Goal: Communication & Community: Connect with others

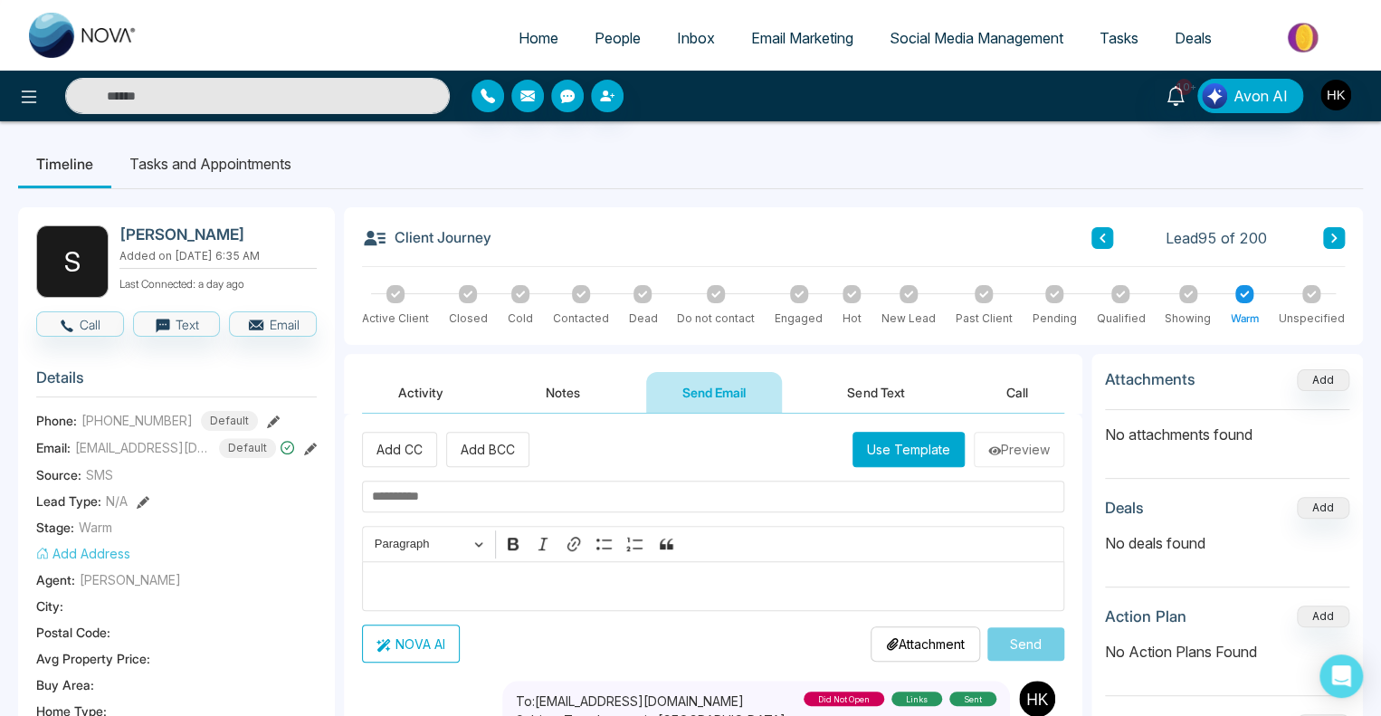
click at [527, 34] on span "Home" at bounding box center [538, 38] width 40 height 18
select select "*"
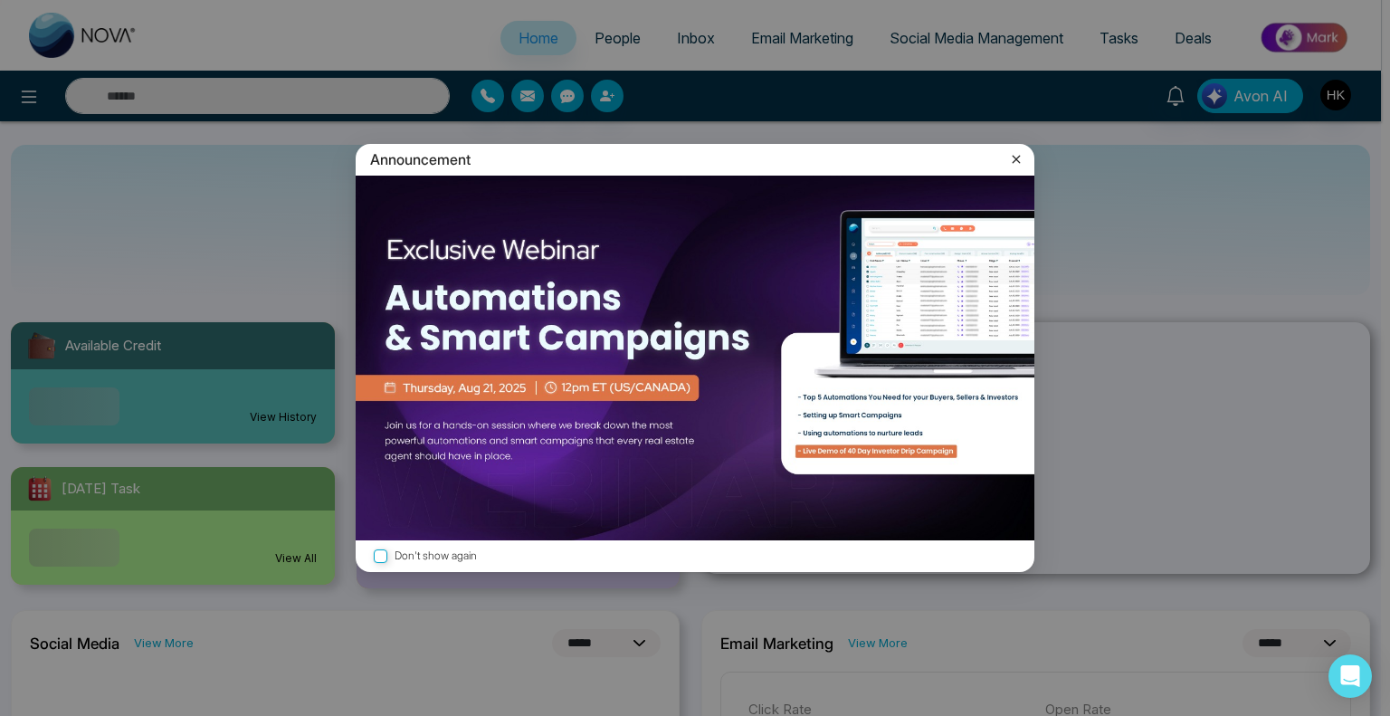
click at [604, 40] on div "Announcement Don't show again" at bounding box center [695, 358] width 1390 height 716
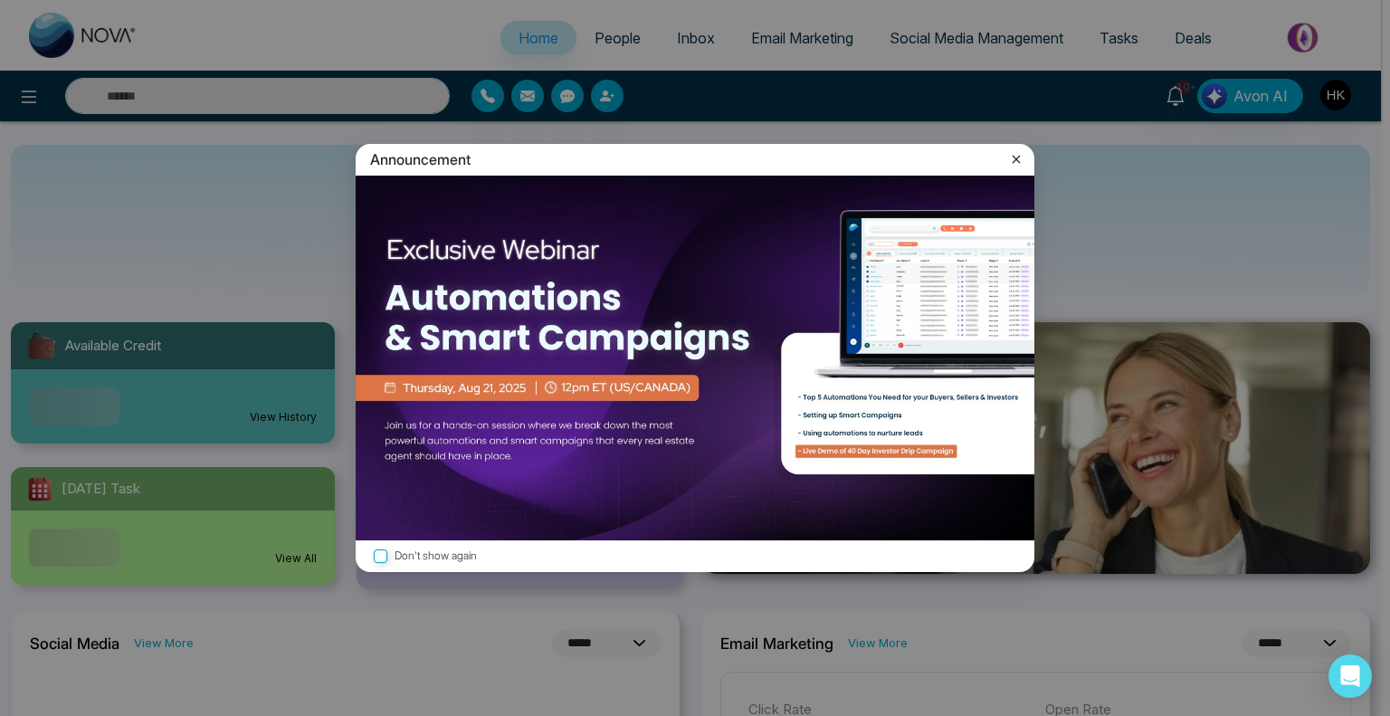
click at [1020, 158] on icon at bounding box center [1016, 159] width 18 height 18
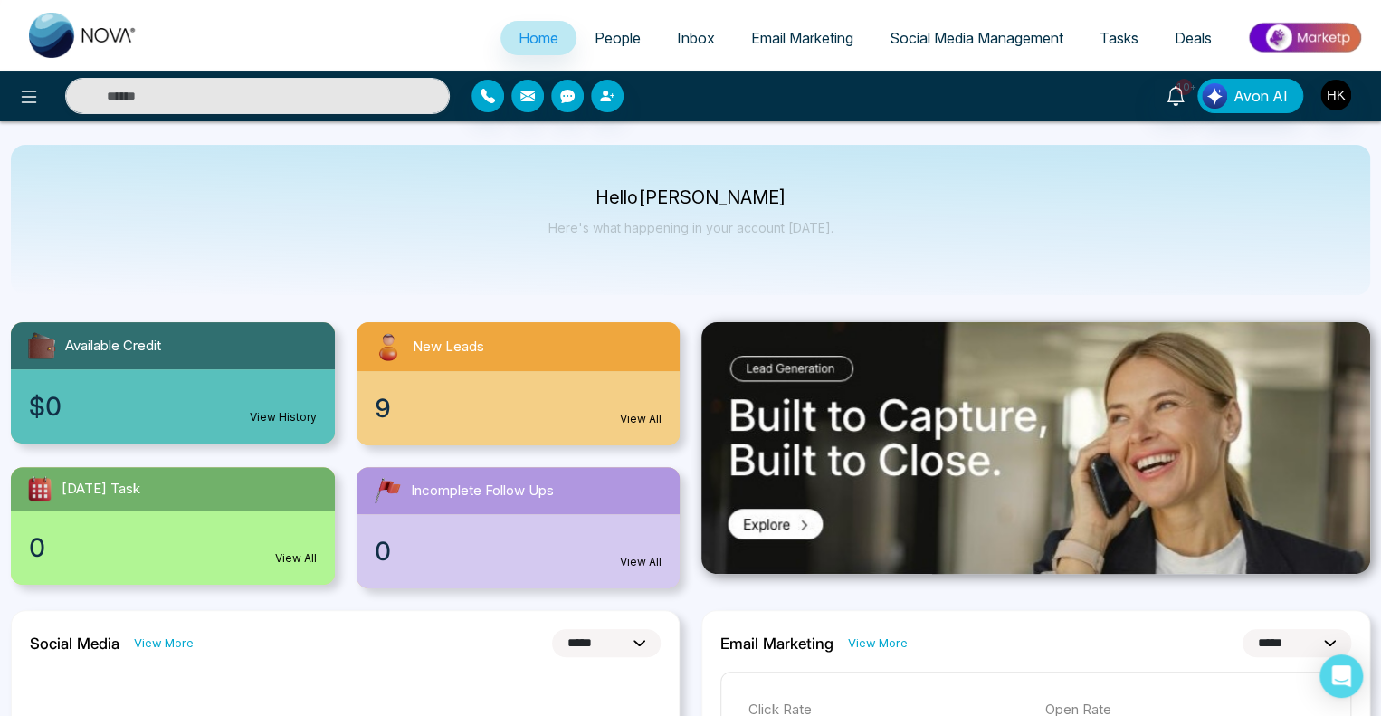
click at [608, 39] on span "People" at bounding box center [617, 38] width 46 height 18
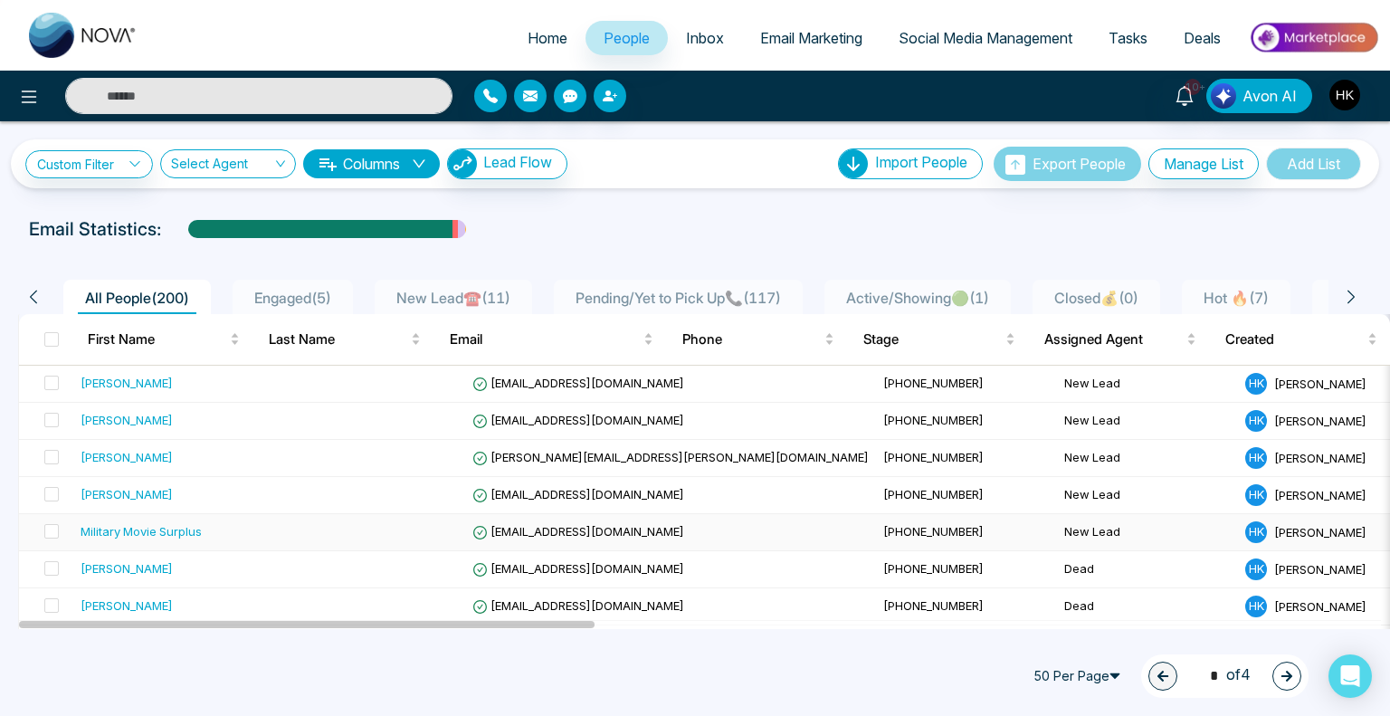
click at [153, 530] on div "Military Movie Surplus" at bounding box center [141, 531] width 121 height 18
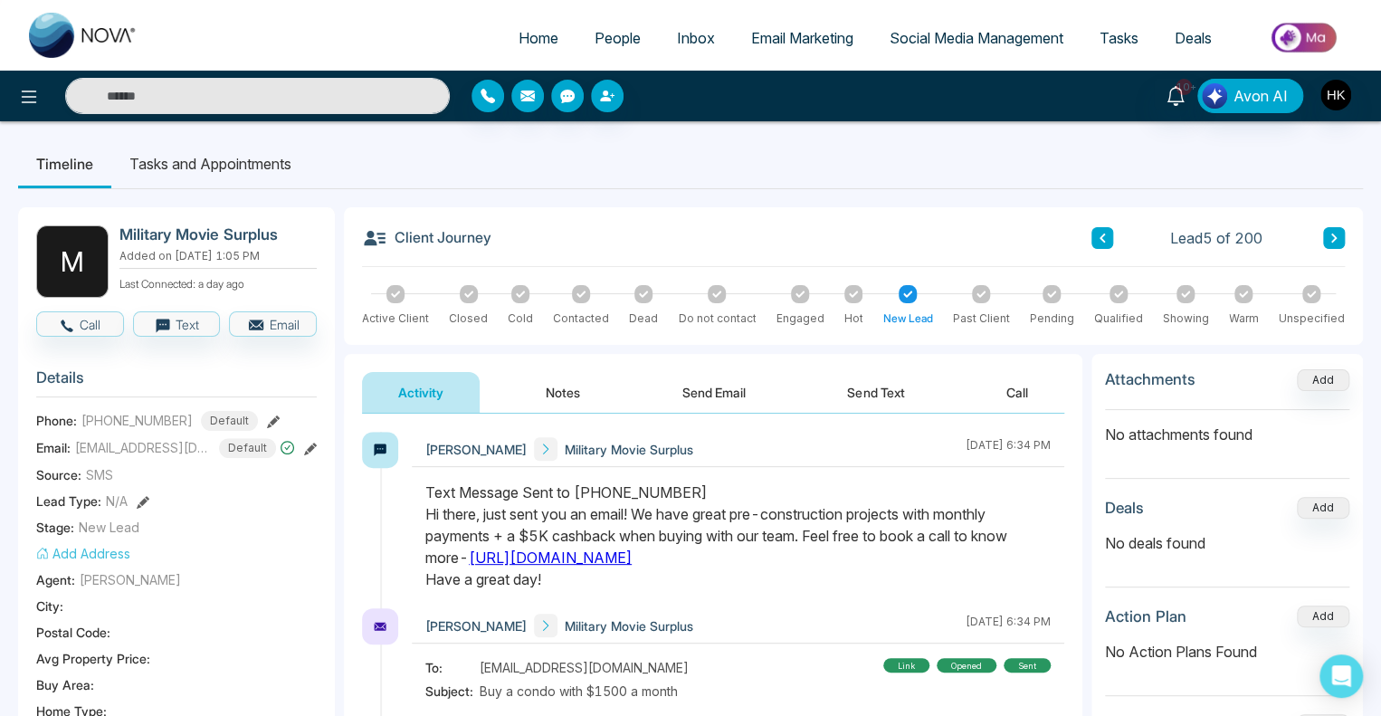
click at [642, 296] on icon at bounding box center [643, 294] width 9 height 9
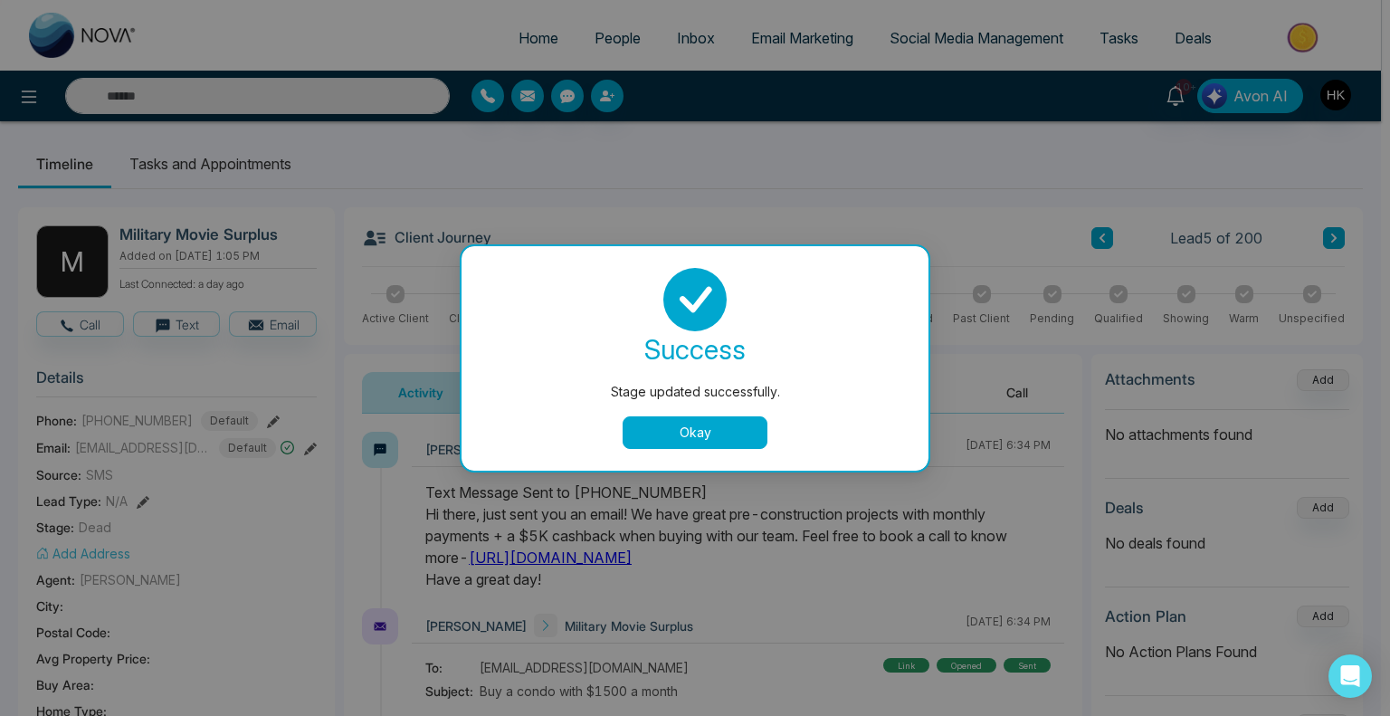
drag, startPoint x: 684, startPoint y: 424, endPoint x: 803, endPoint y: 372, distance: 129.6
click at [684, 424] on button "Okay" at bounding box center [694, 432] width 145 height 33
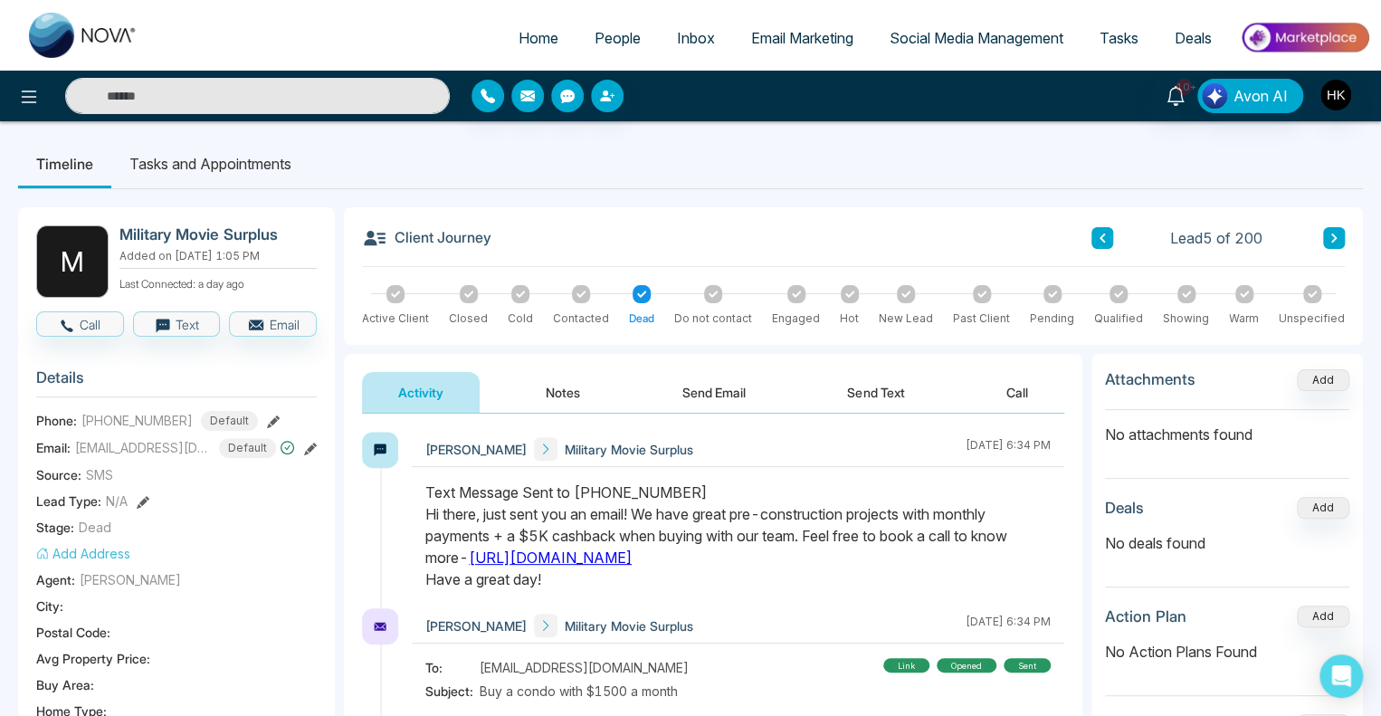
click at [1109, 238] on button at bounding box center [1102, 238] width 22 height 22
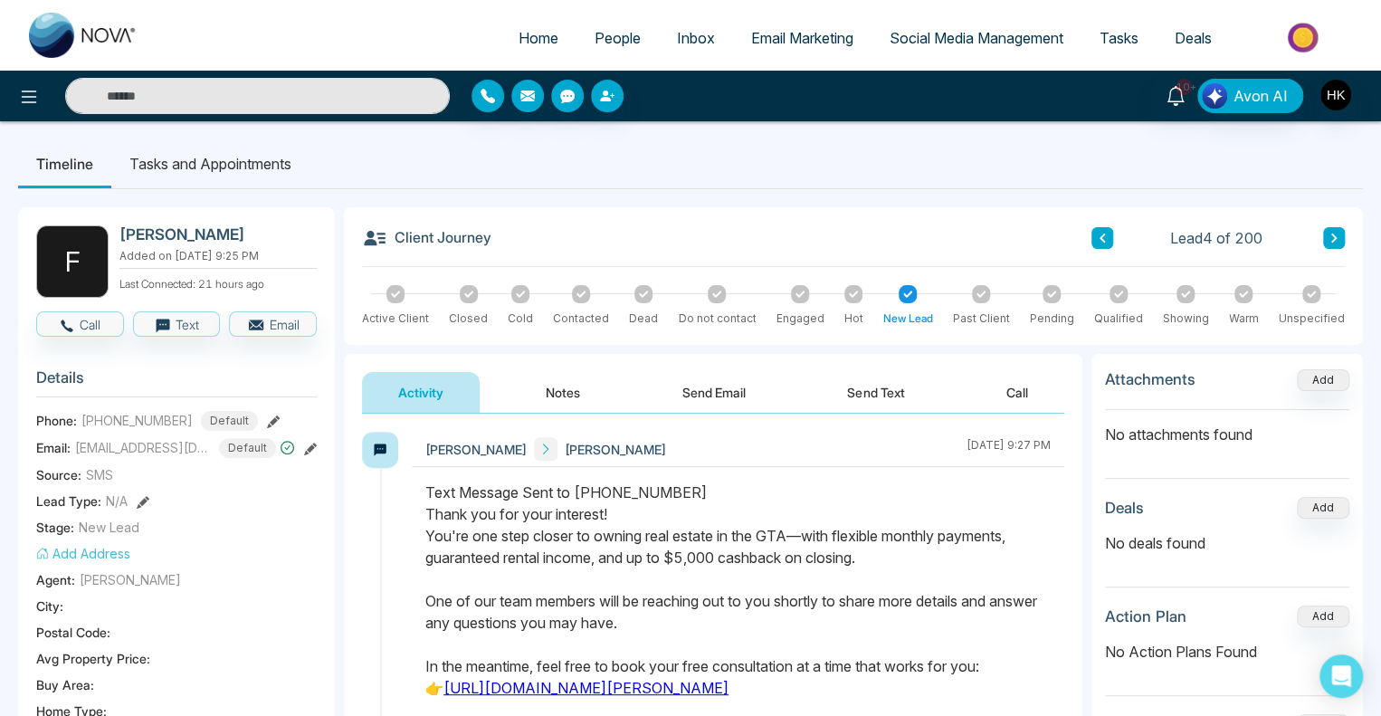
click at [641, 614] on div "Text Message Sent to [PHONE_NUMBER] Thank you for your interest! You're one ste…" at bounding box center [737, 633] width 625 height 304
click at [80, 322] on button "Call" at bounding box center [80, 323] width 88 height 25
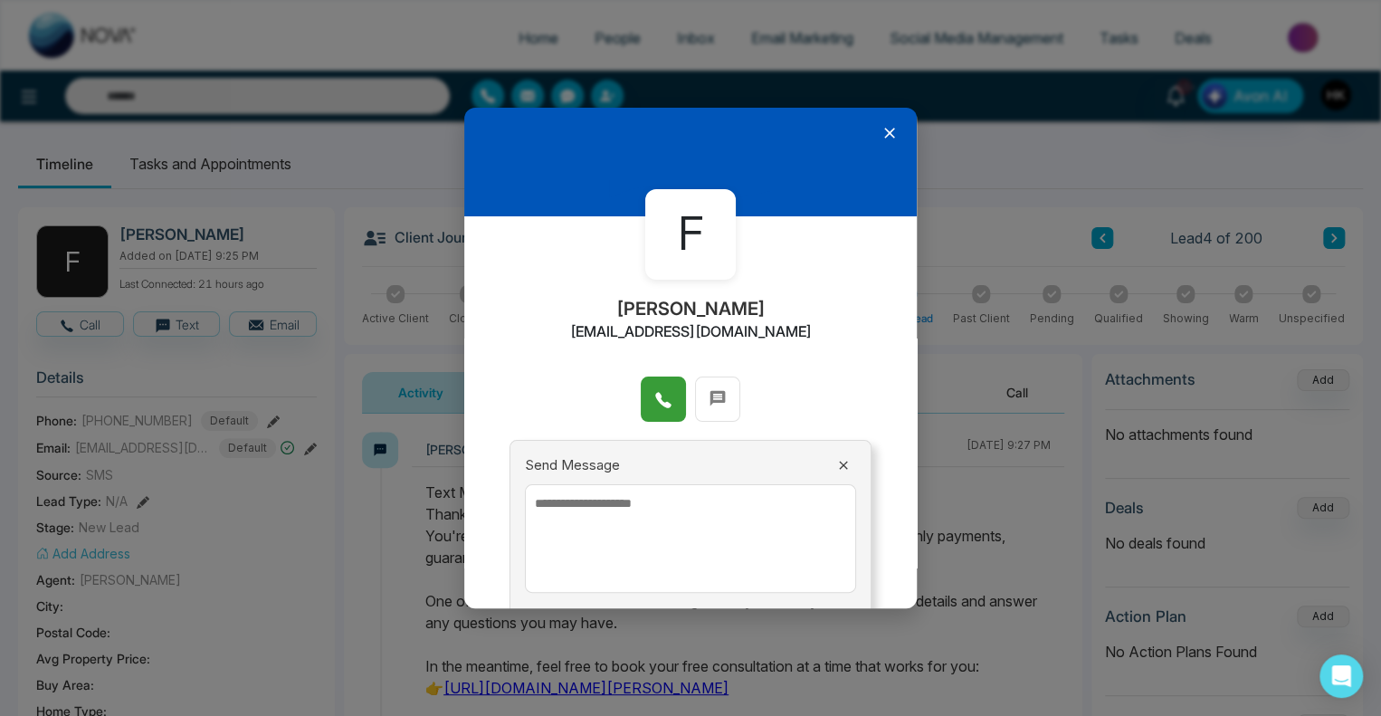
click at [655, 396] on icon at bounding box center [662, 400] width 15 height 15
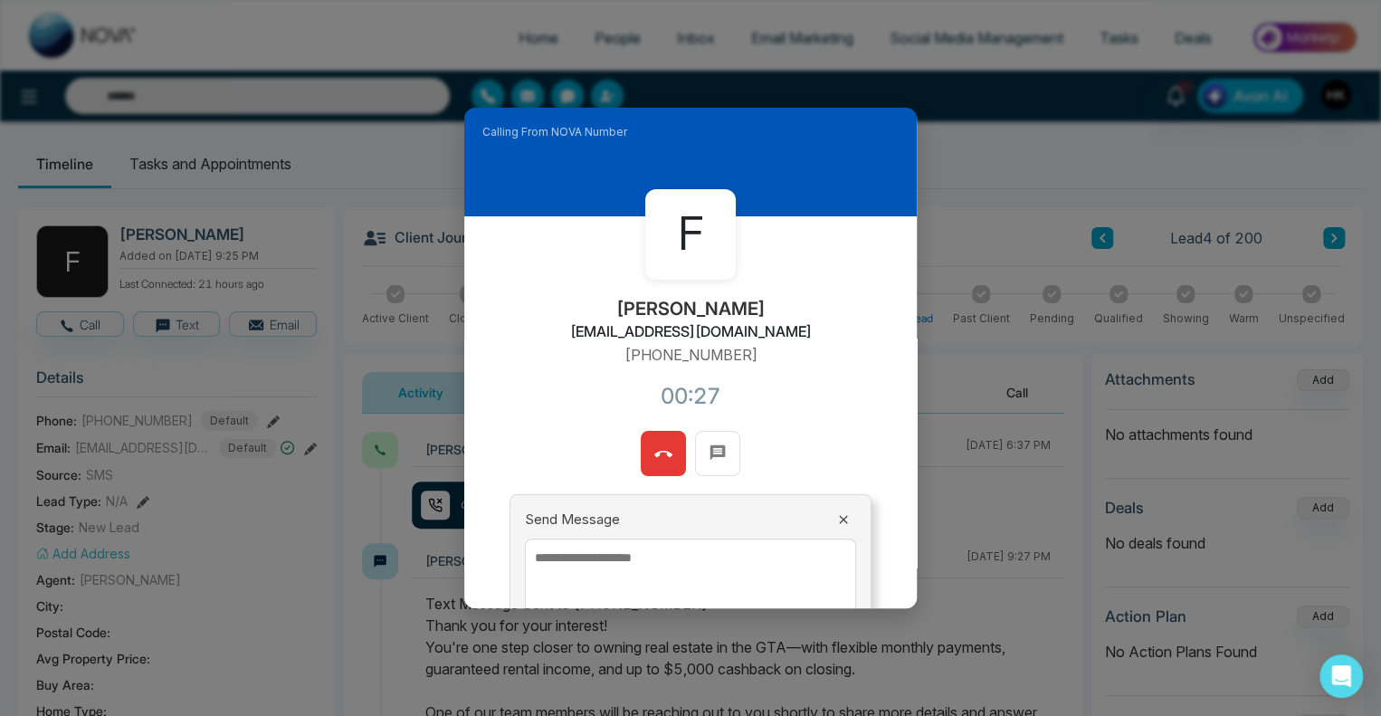
click at [641, 448] on button at bounding box center [663, 453] width 45 height 45
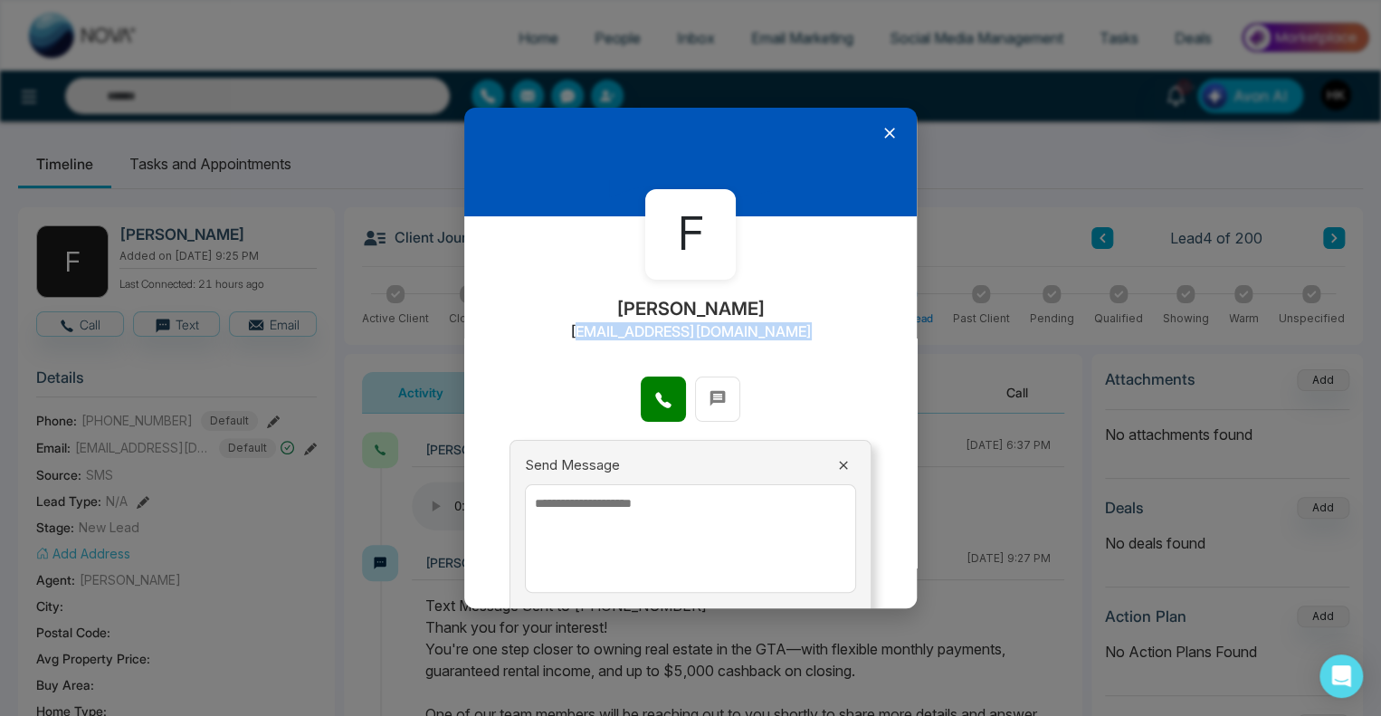
drag, startPoint x: 581, startPoint y: 338, endPoint x: 843, endPoint y: 353, distance: 262.8
click at [843, 353] on div "F [PERSON_NAME] [EMAIL_ADDRESS][DOMAIN_NAME]" at bounding box center [690, 296] width 452 height 160
click at [820, 329] on div "F [PERSON_NAME] [EMAIL_ADDRESS][DOMAIN_NAME]" at bounding box center [690, 296] width 452 height 160
click at [884, 132] on icon at bounding box center [889, 133] width 11 height 11
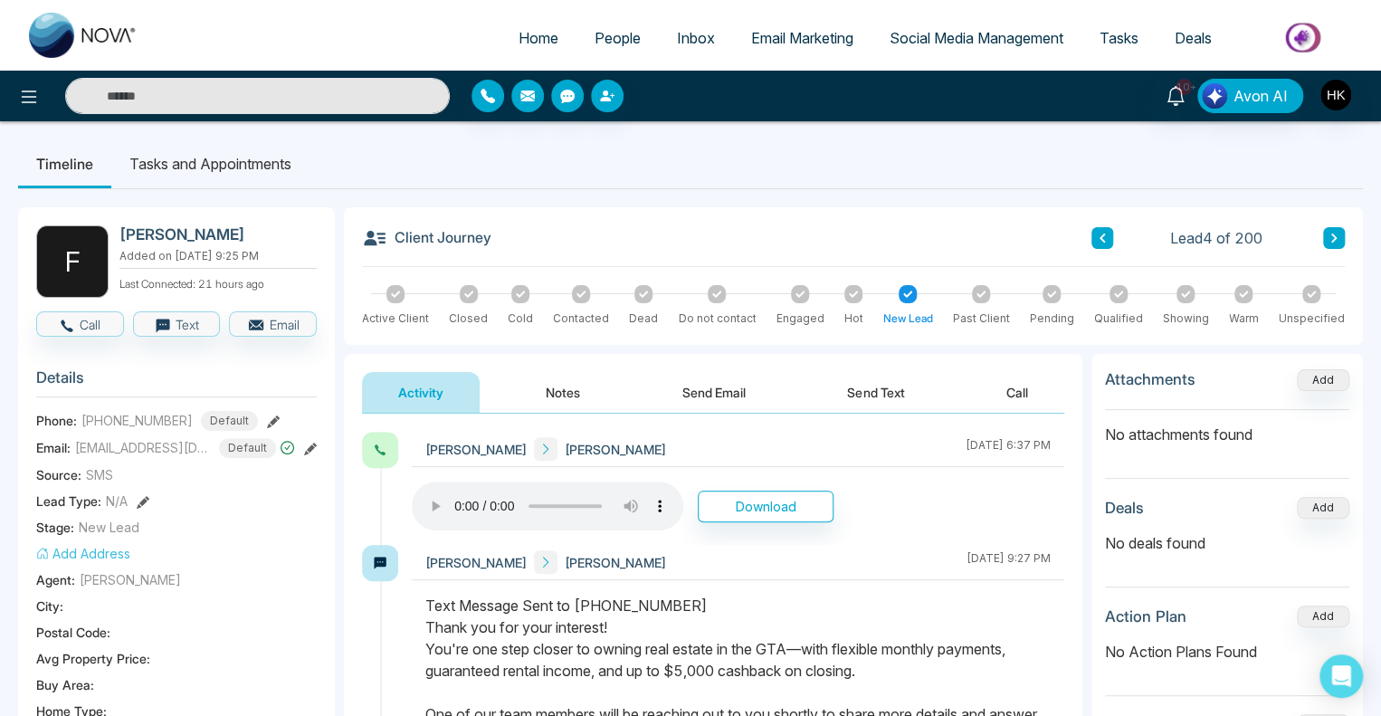
click at [734, 386] on button "Send Email" at bounding box center [714, 392] width 136 height 41
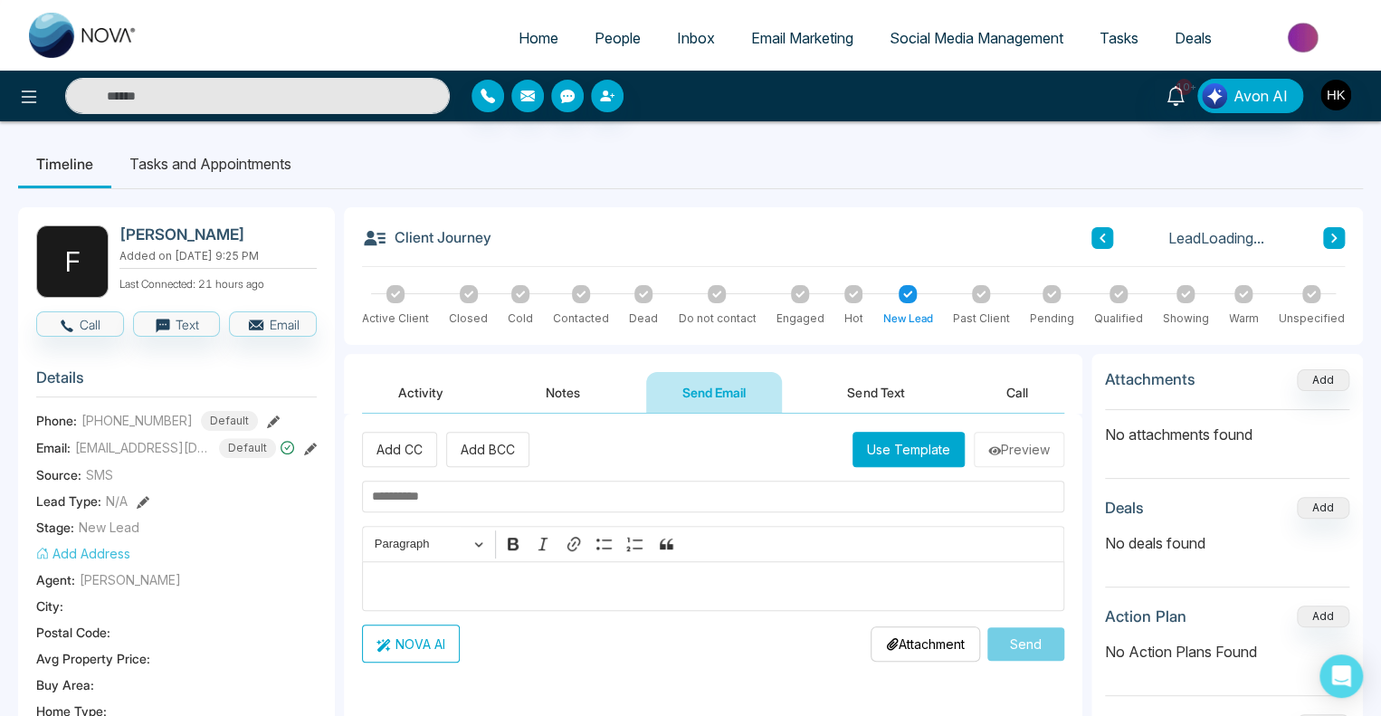
click at [916, 452] on button "Use Template" at bounding box center [908, 449] width 112 height 35
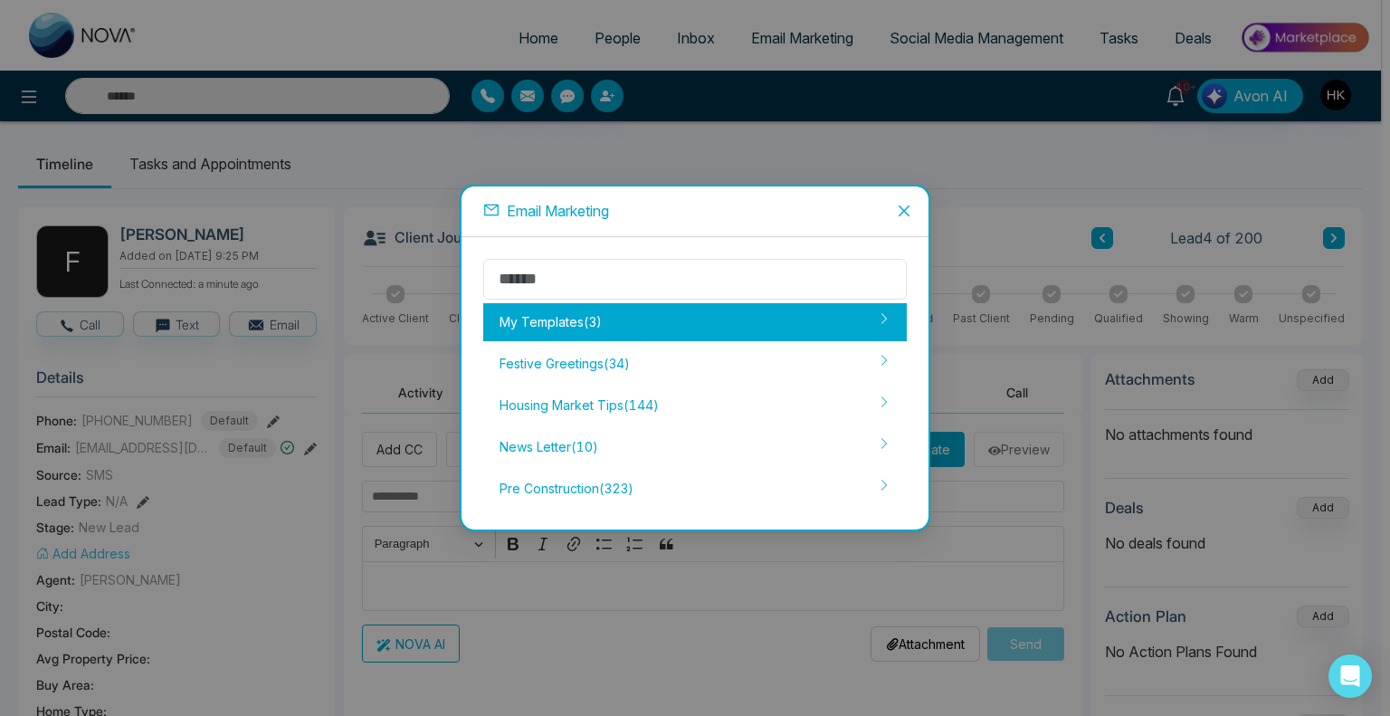
click at [541, 318] on div "My Templates ( 3 )" at bounding box center [694, 322] width 423 height 38
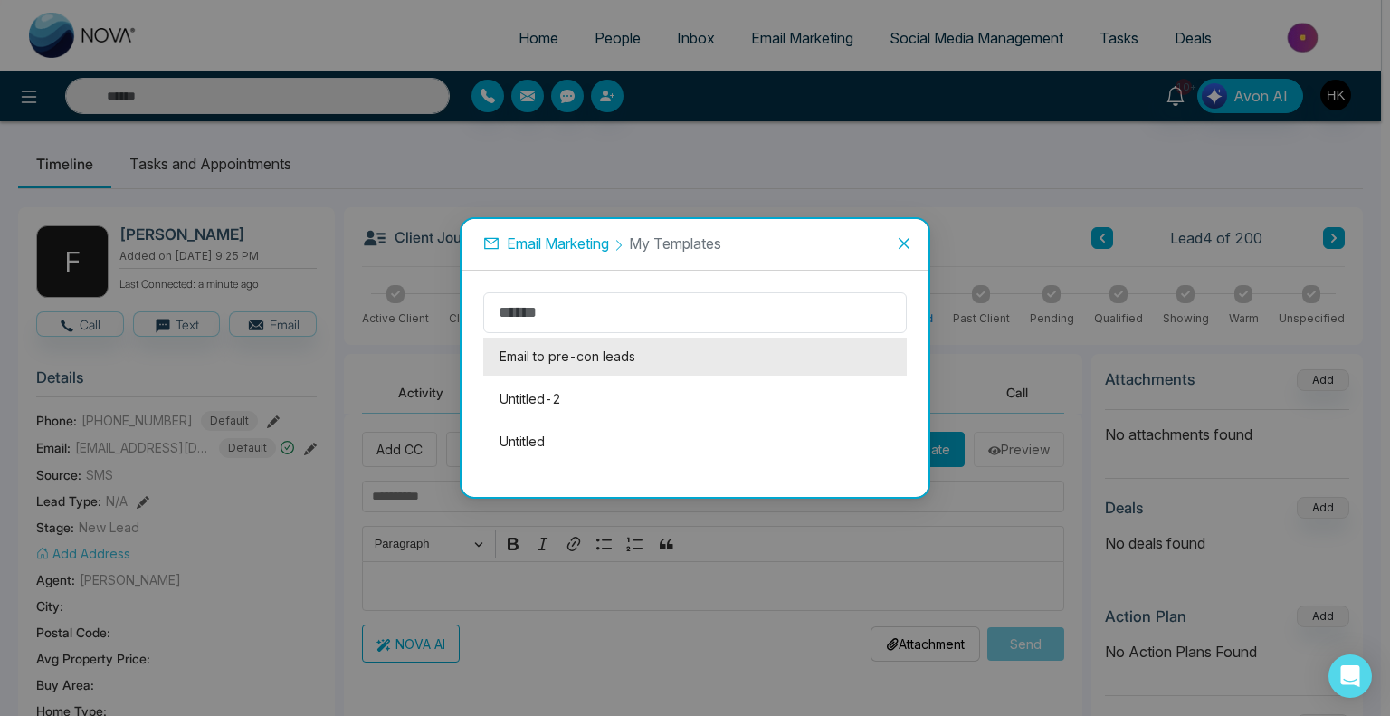
click at [561, 365] on li "Email to pre-con leads" at bounding box center [694, 356] width 423 height 38
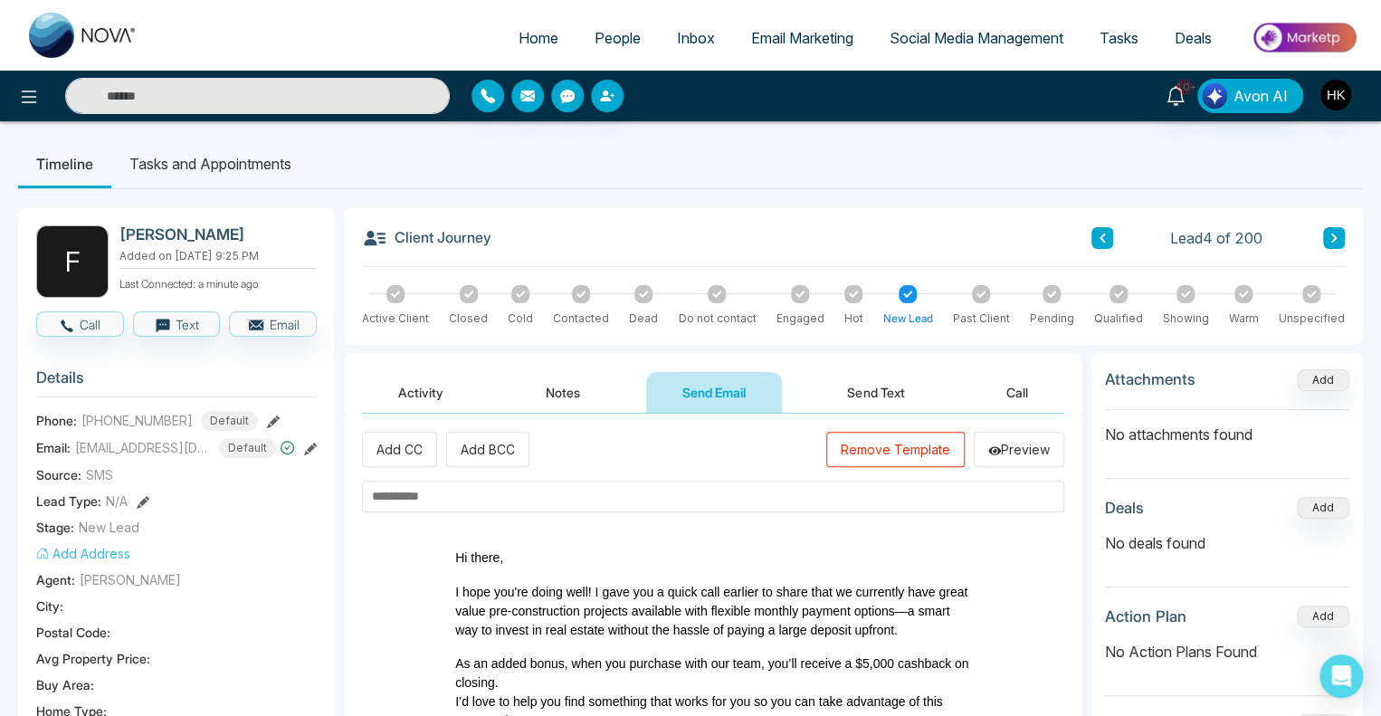
click at [507, 480] on input "text" at bounding box center [713, 496] width 702 height 32
drag, startPoint x: 633, startPoint y: 492, endPoint x: 252, endPoint y: 492, distance: 380.9
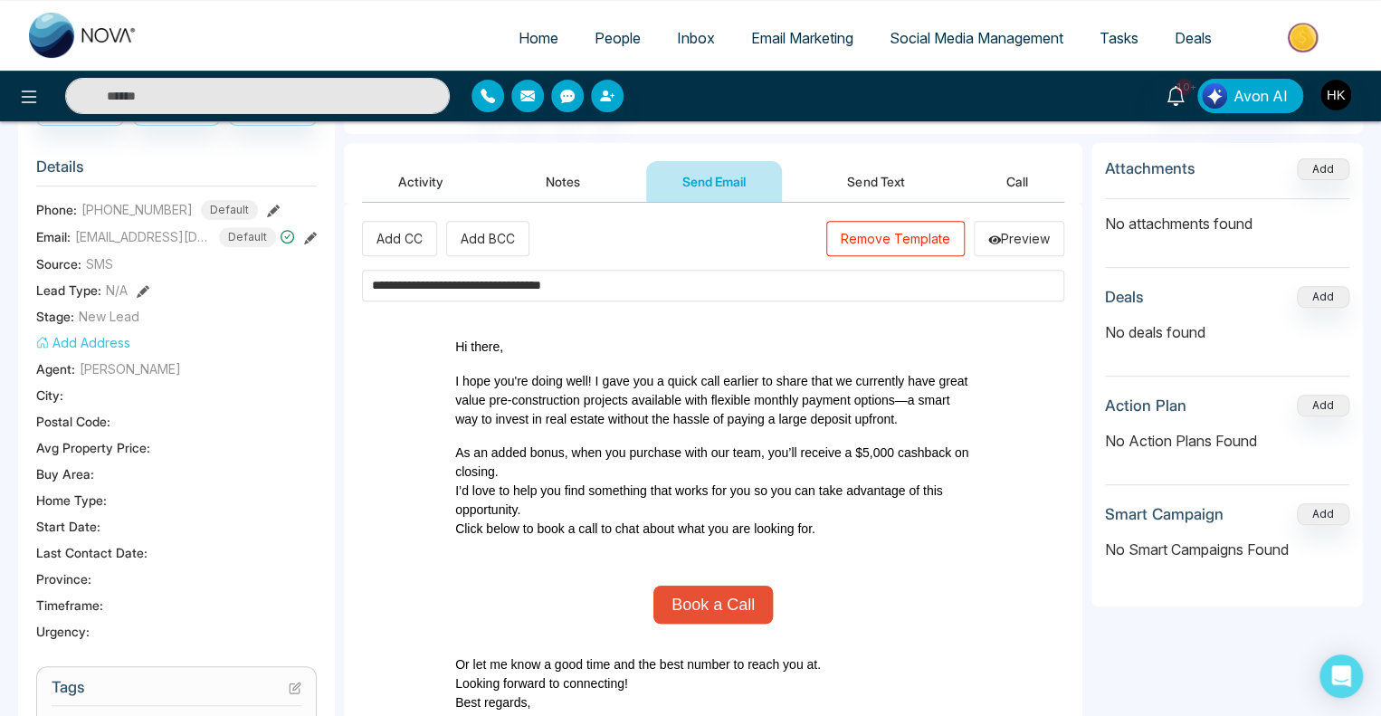
scroll to position [362, 0]
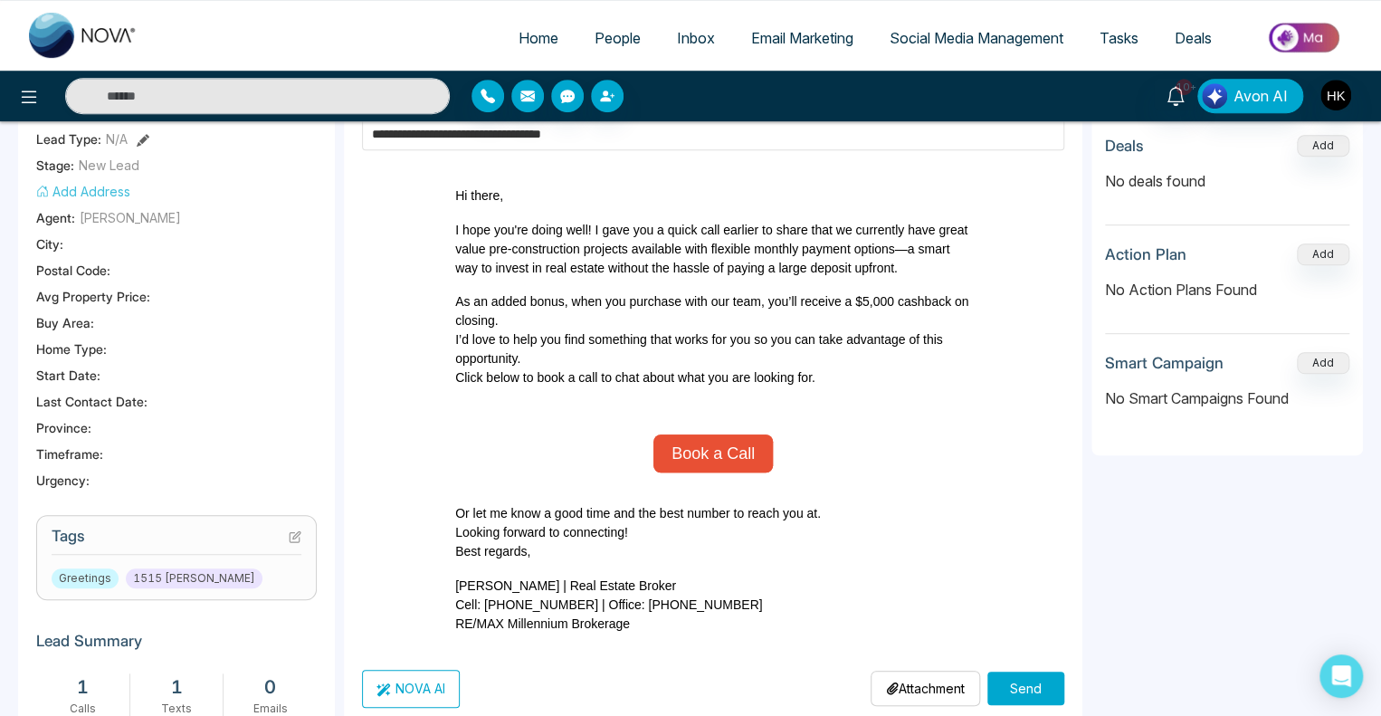
type input "**********"
click at [1034, 689] on button "Send" at bounding box center [1025, 687] width 77 height 33
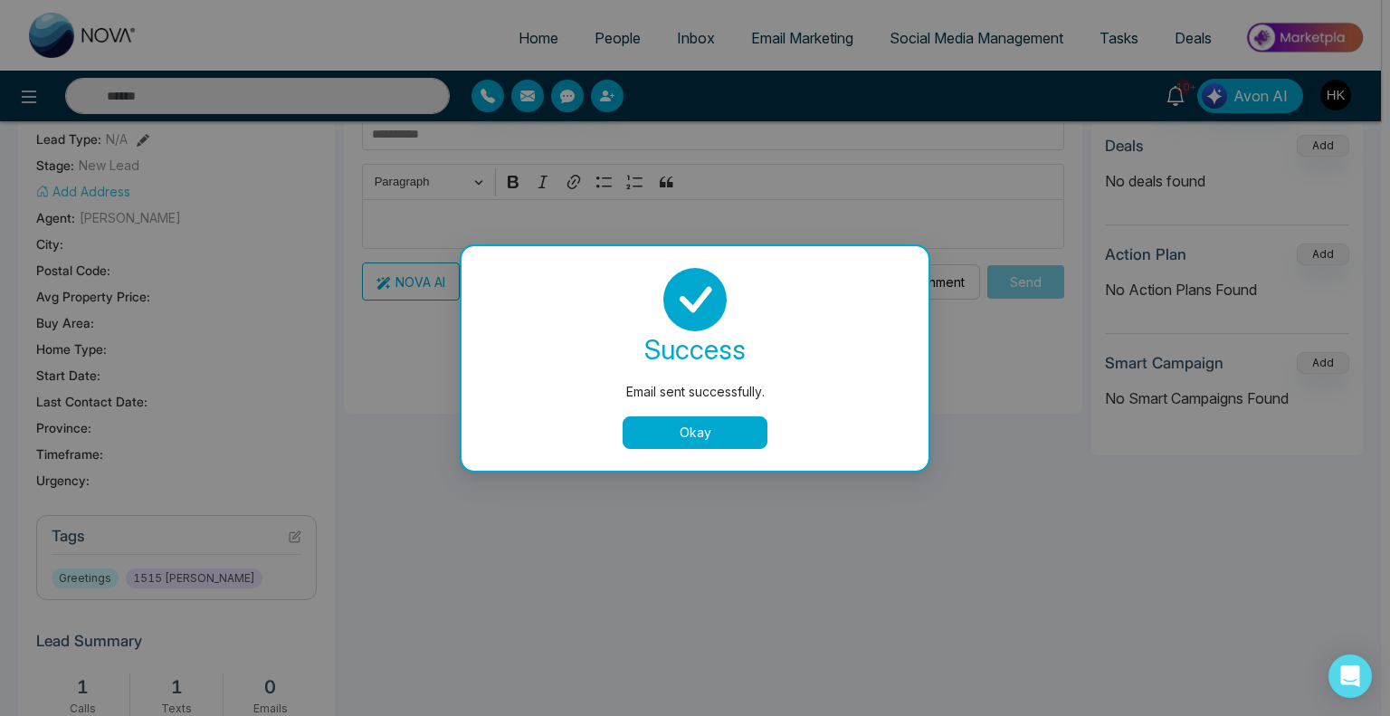
click at [686, 426] on button "Okay" at bounding box center [694, 432] width 145 height 33
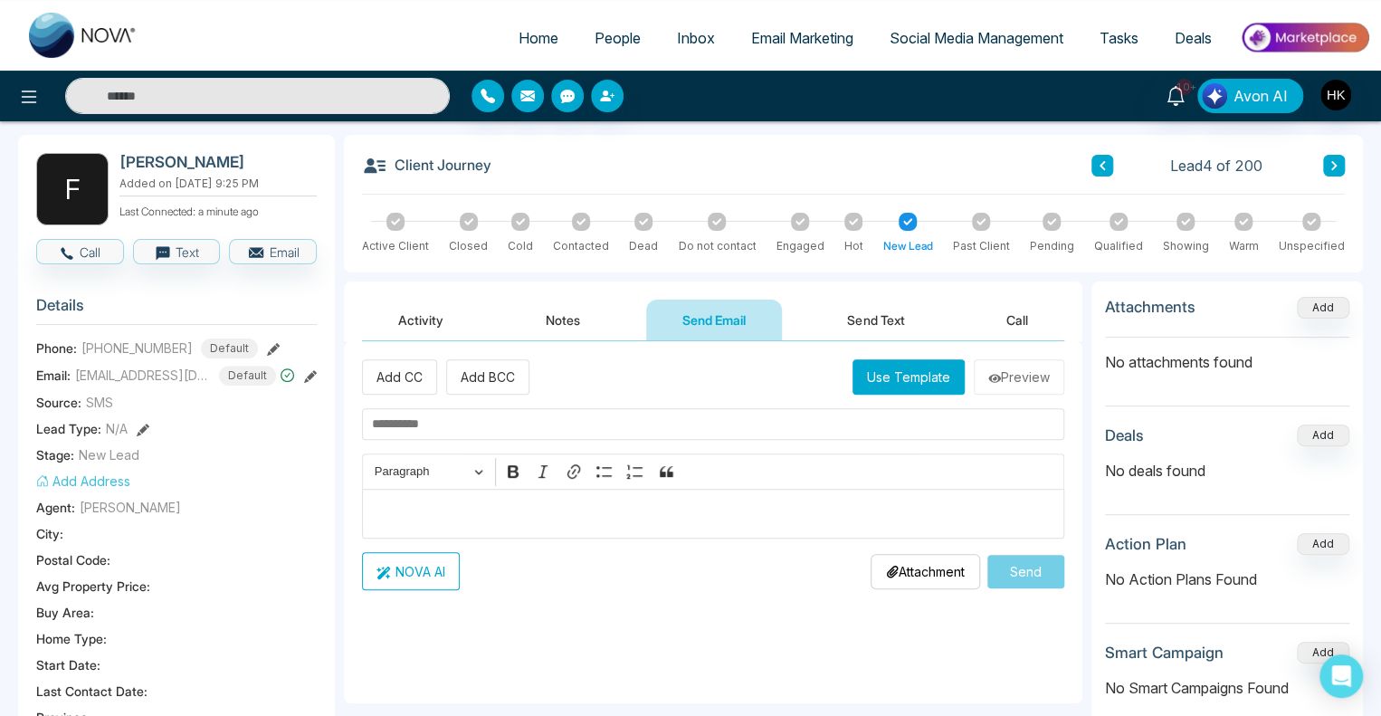
scroll to position [0, 0]
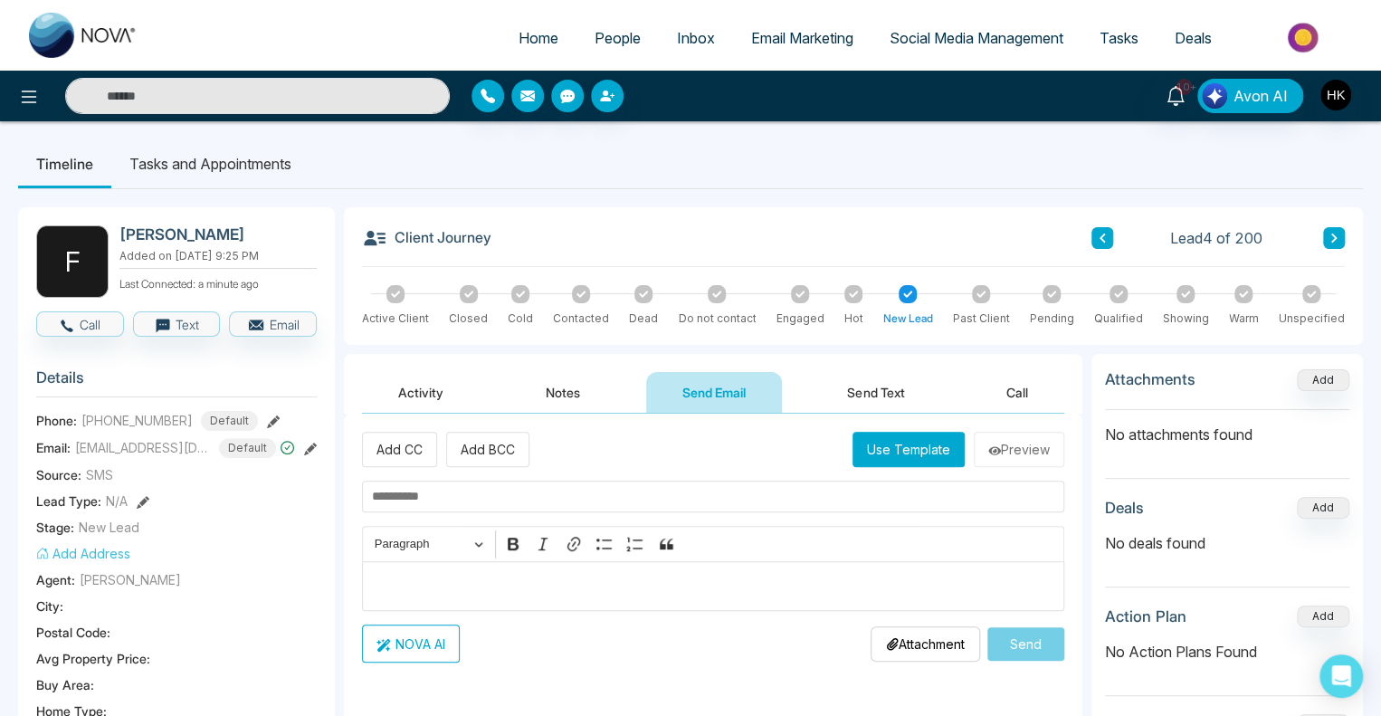
click at [861, 386] on button "Send Text" at bounding box center [875, 392] width 129 height 41
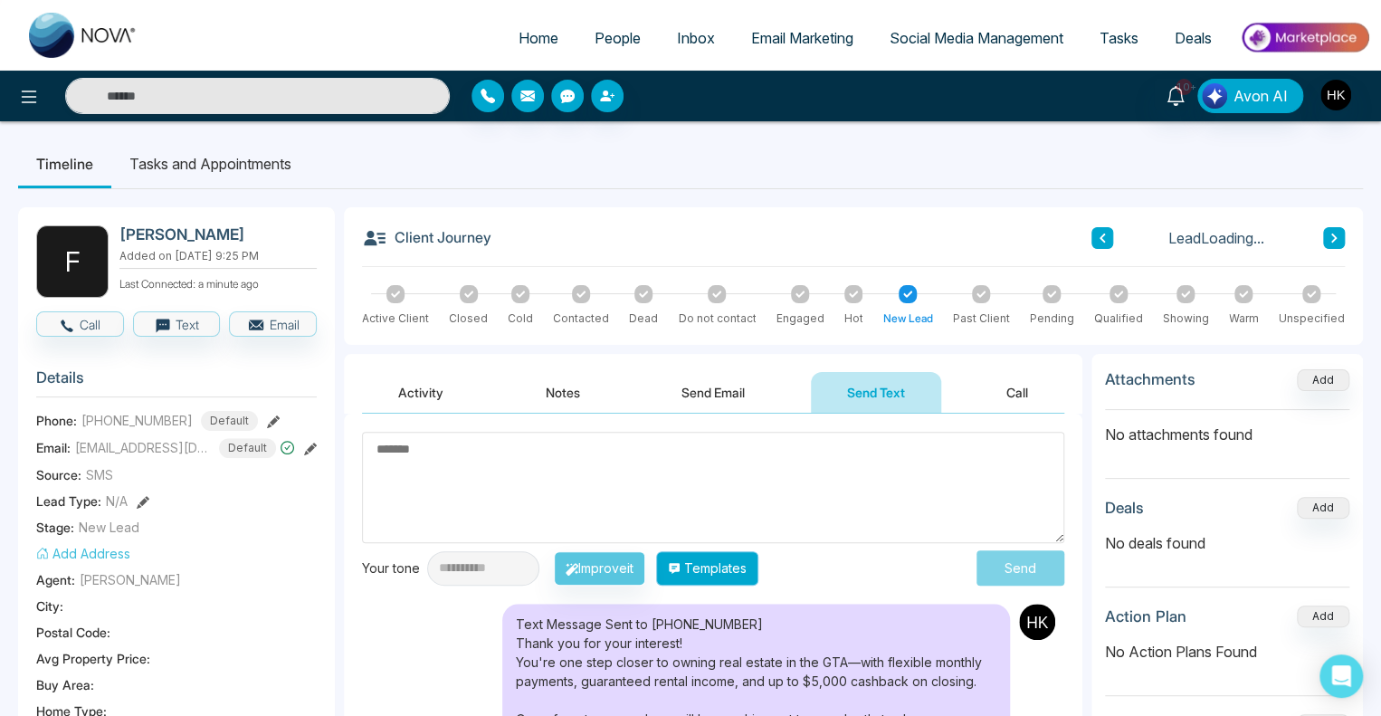
click at [730, 563] on button "Templates" at bounding box center [707, 568] width 102 height 34
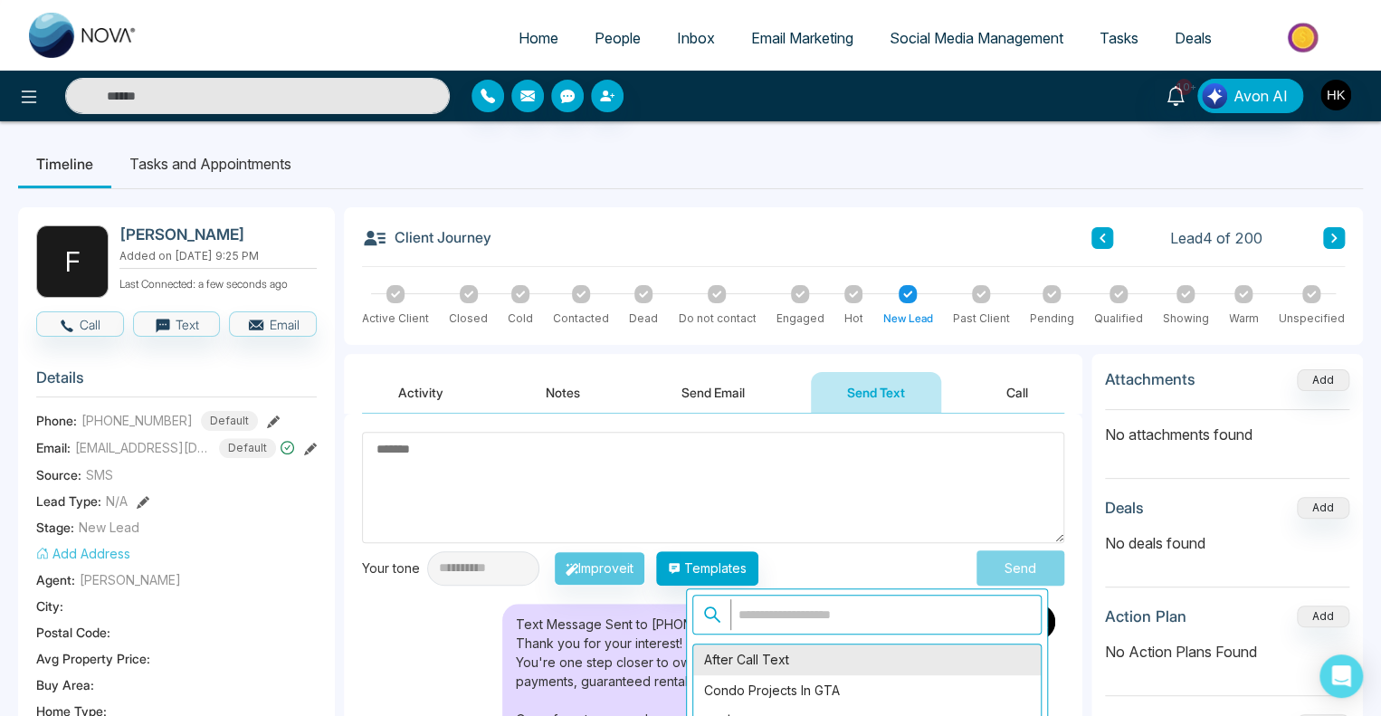
click at [758, 660] on div "After Call Text" at bounding box center [866, 659] width 347 height 31
type textarea "**********"
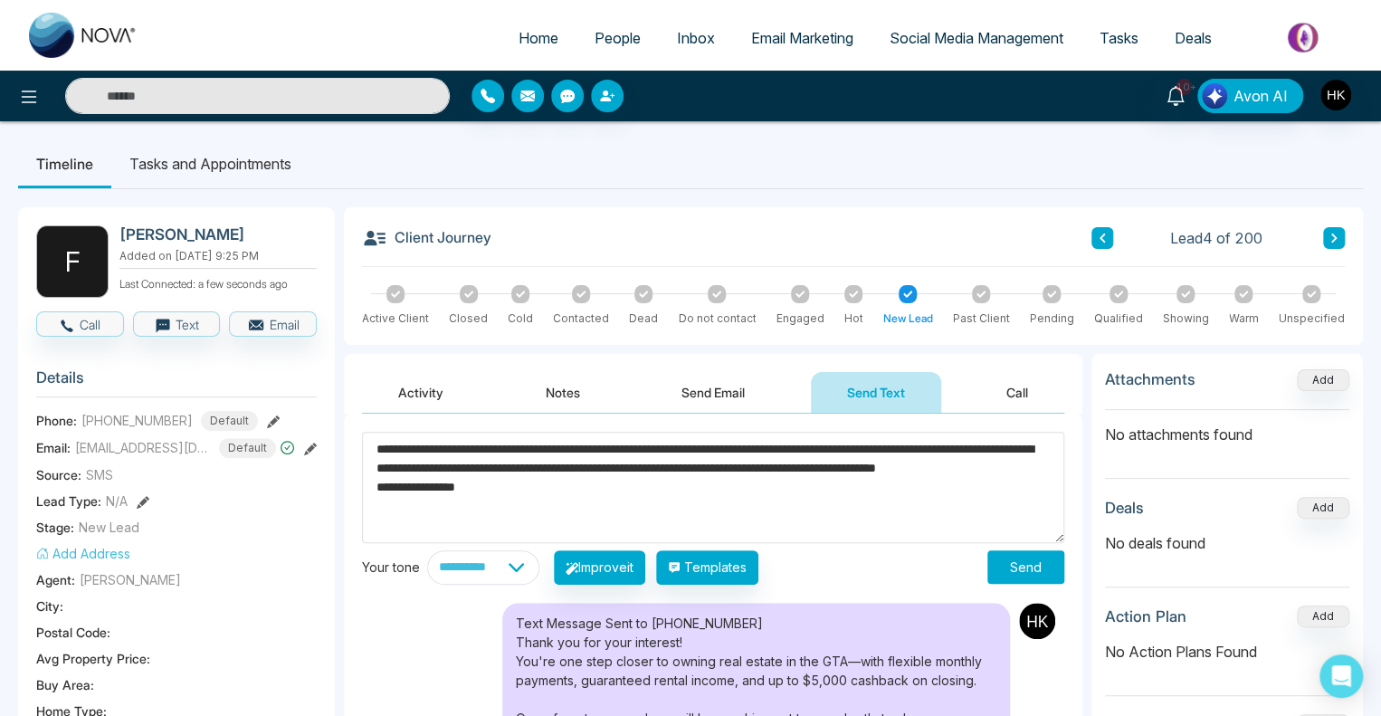
click at [1012, 564] on button "Send" at bounding box center [1025, 566] width 77 height 33
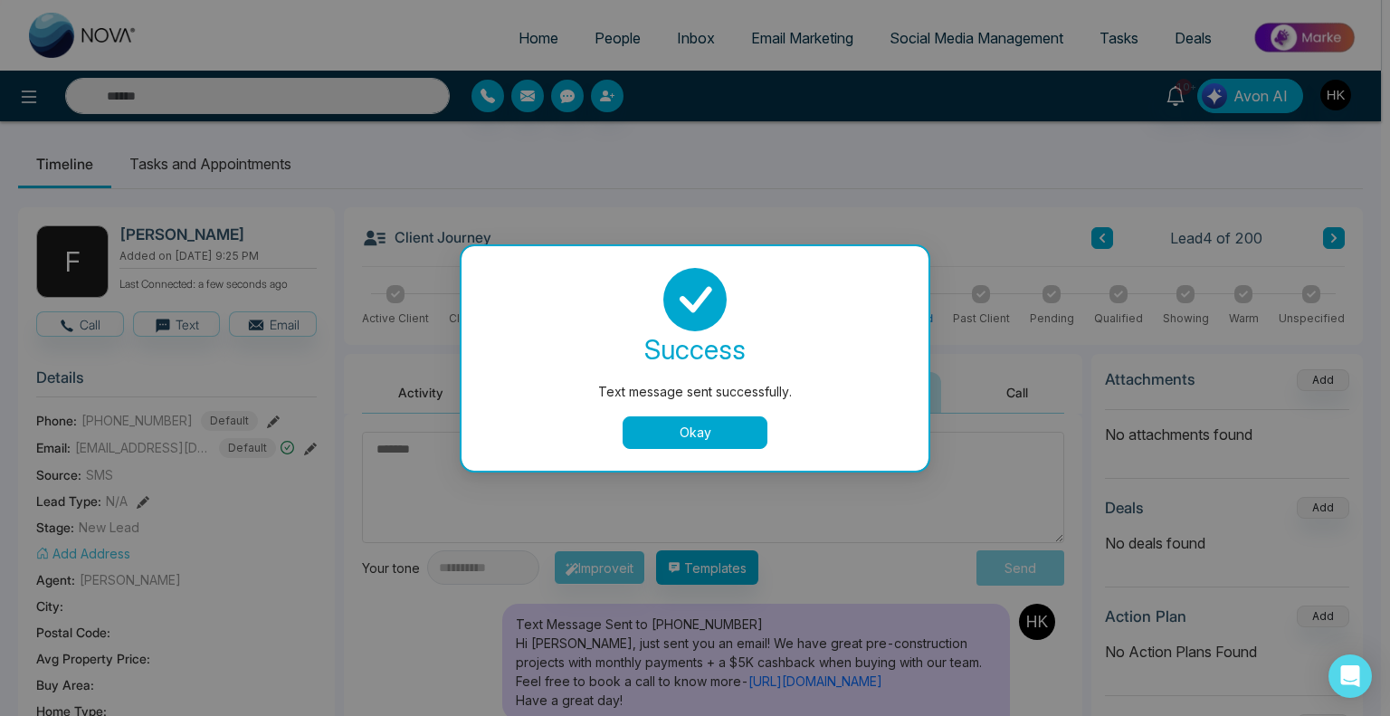
click at [736, 426] on button "Okay" at bounding box center [694, 432] width 145 height 33
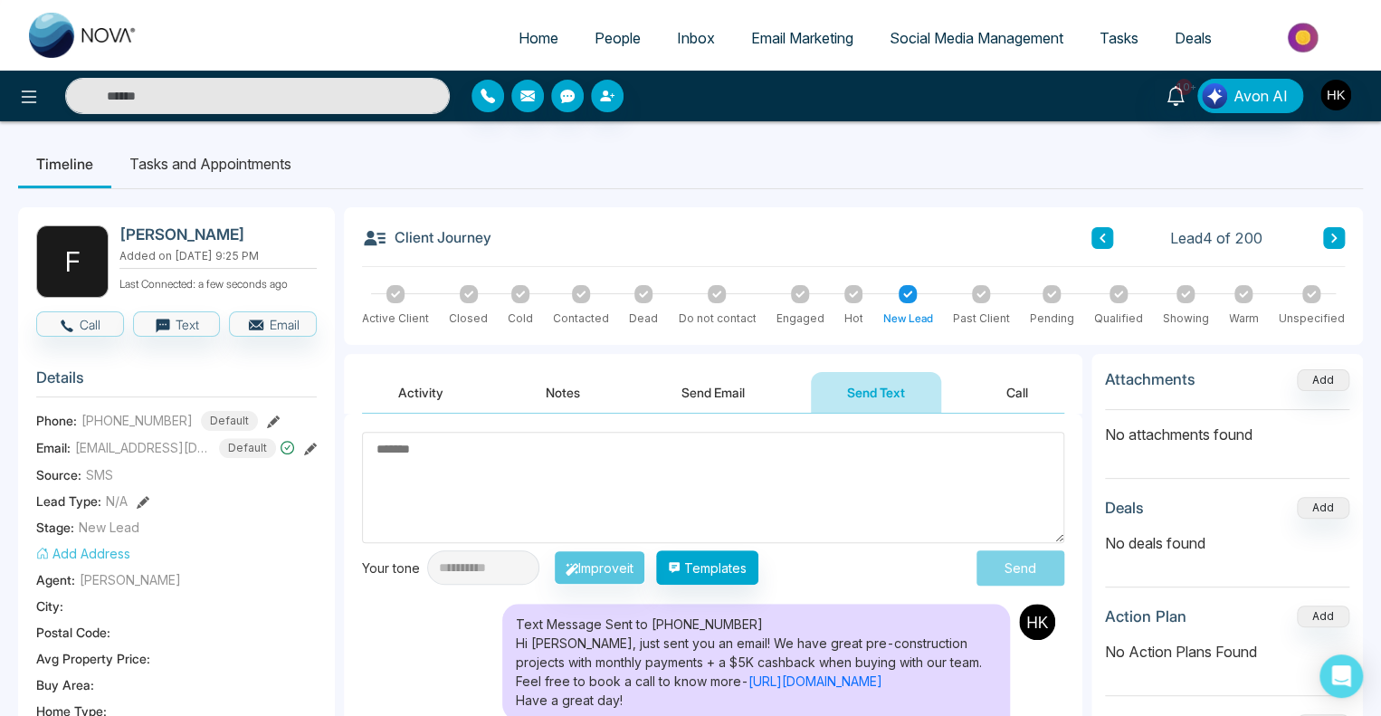
click at [1104, 237] on icon at bounding box center [1101, 238] width 9 height 11
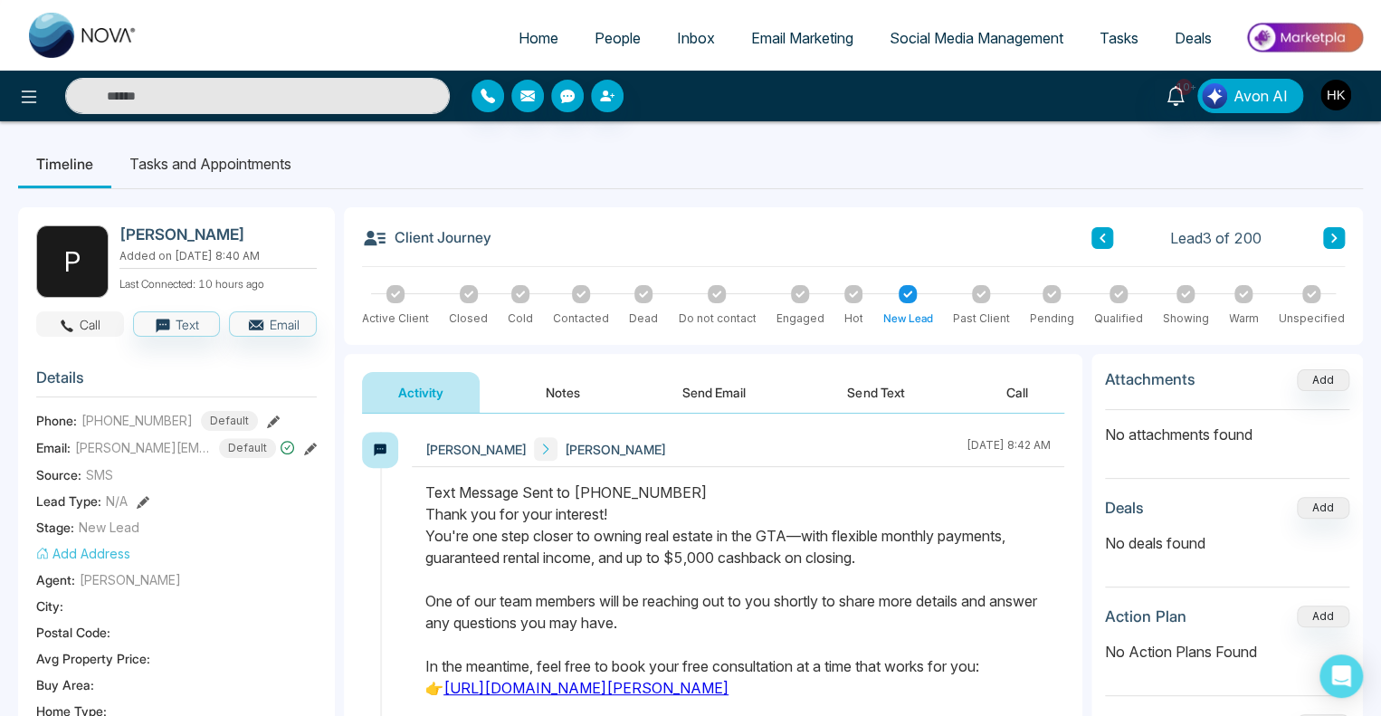
click at [88, 328] on button "Call" at bounding box center [80, 323] width 88 height 25
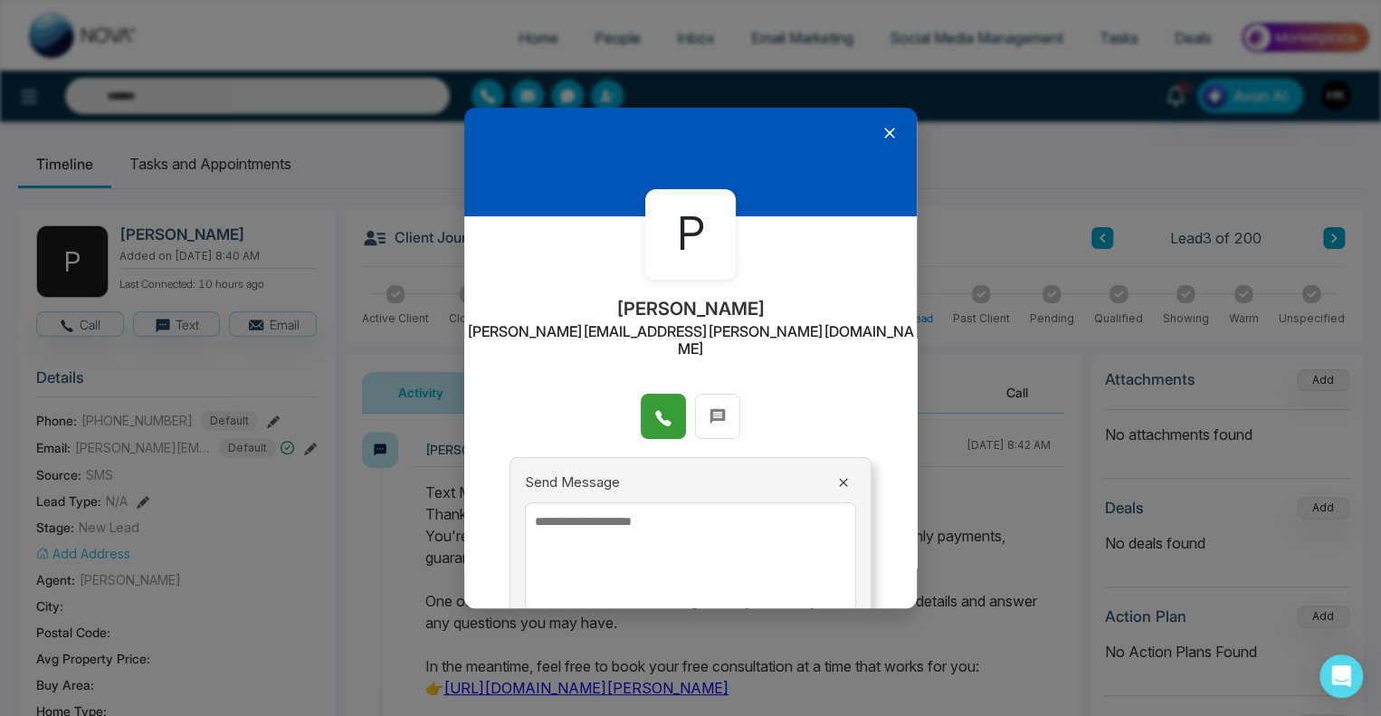
click at [656, 410] on icon at bounding box center [662, 417] width 15 height 15
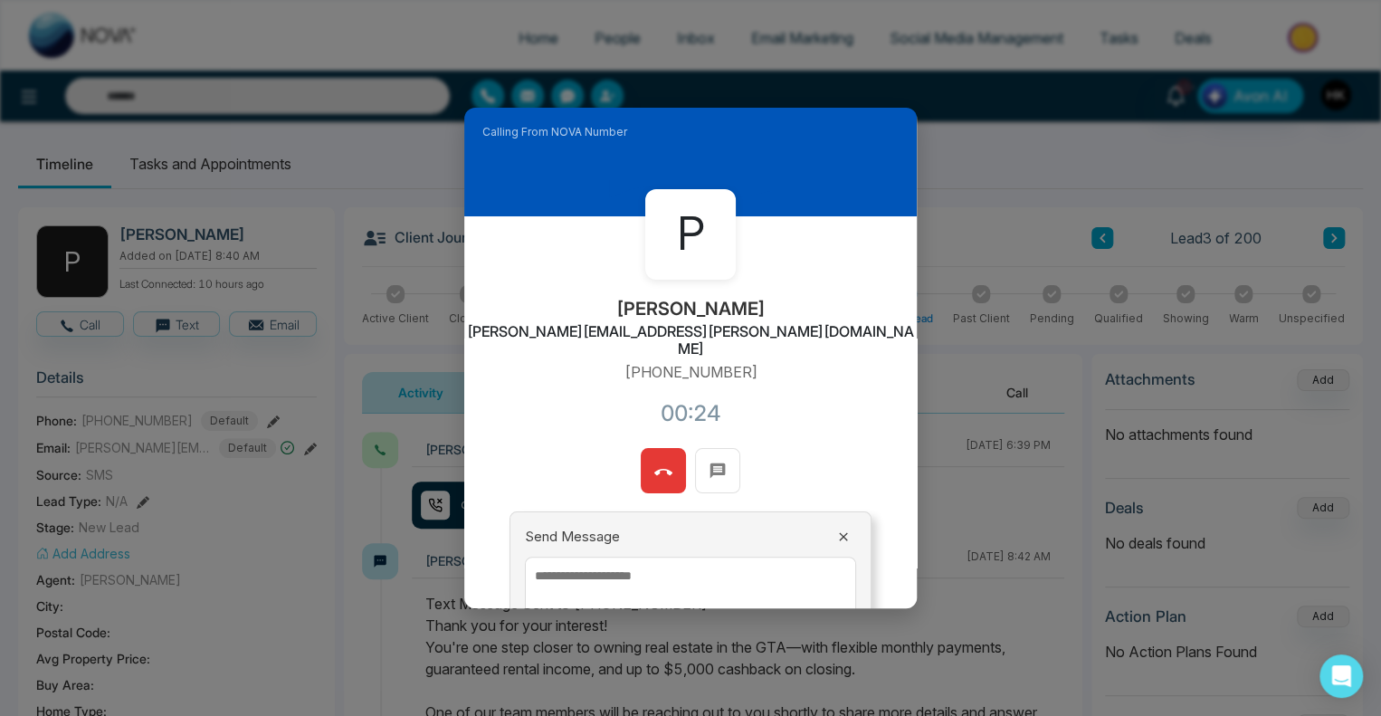
click at [667, 448] on button at bounding box center [663, 470] width 45 height 45
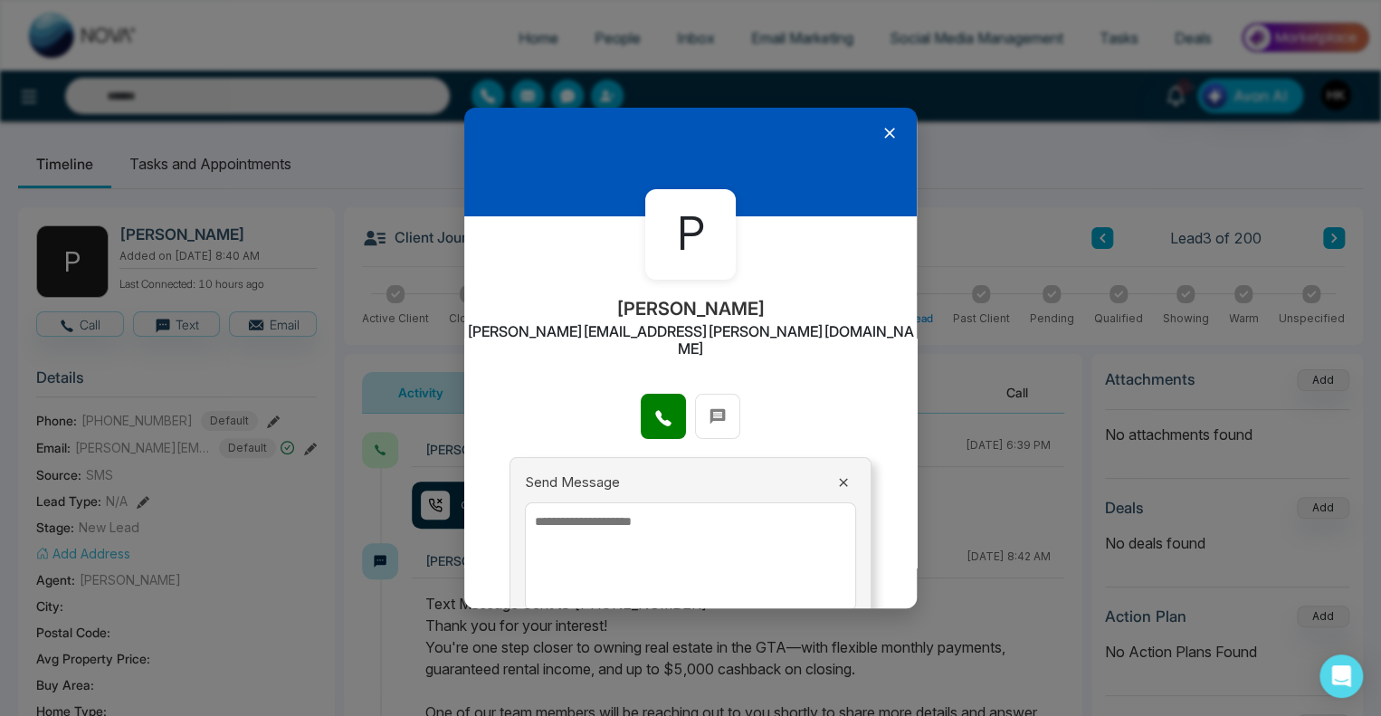
click at [880, 131] on icon at bounding box center [889, 133] width 18 height 18
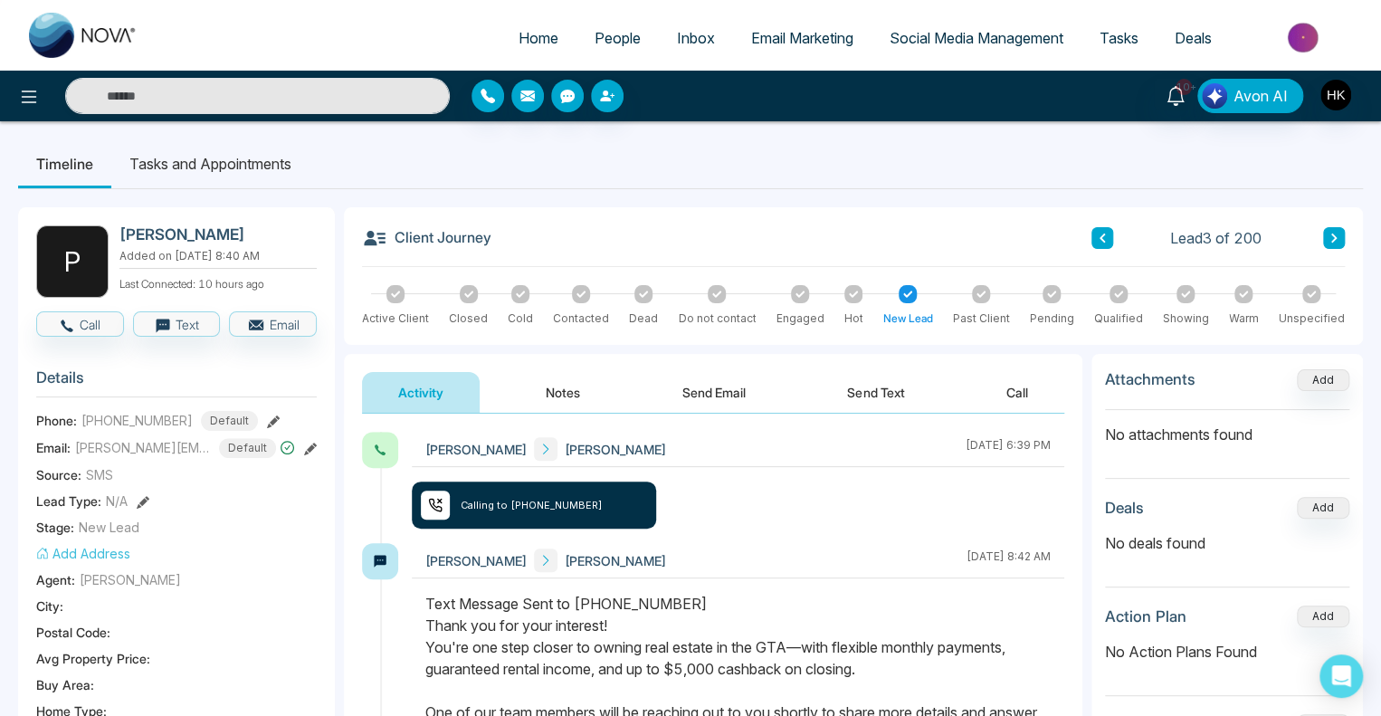
click at [1103, 242] on icon at bounding box center [1101, 237] width 5 height 9
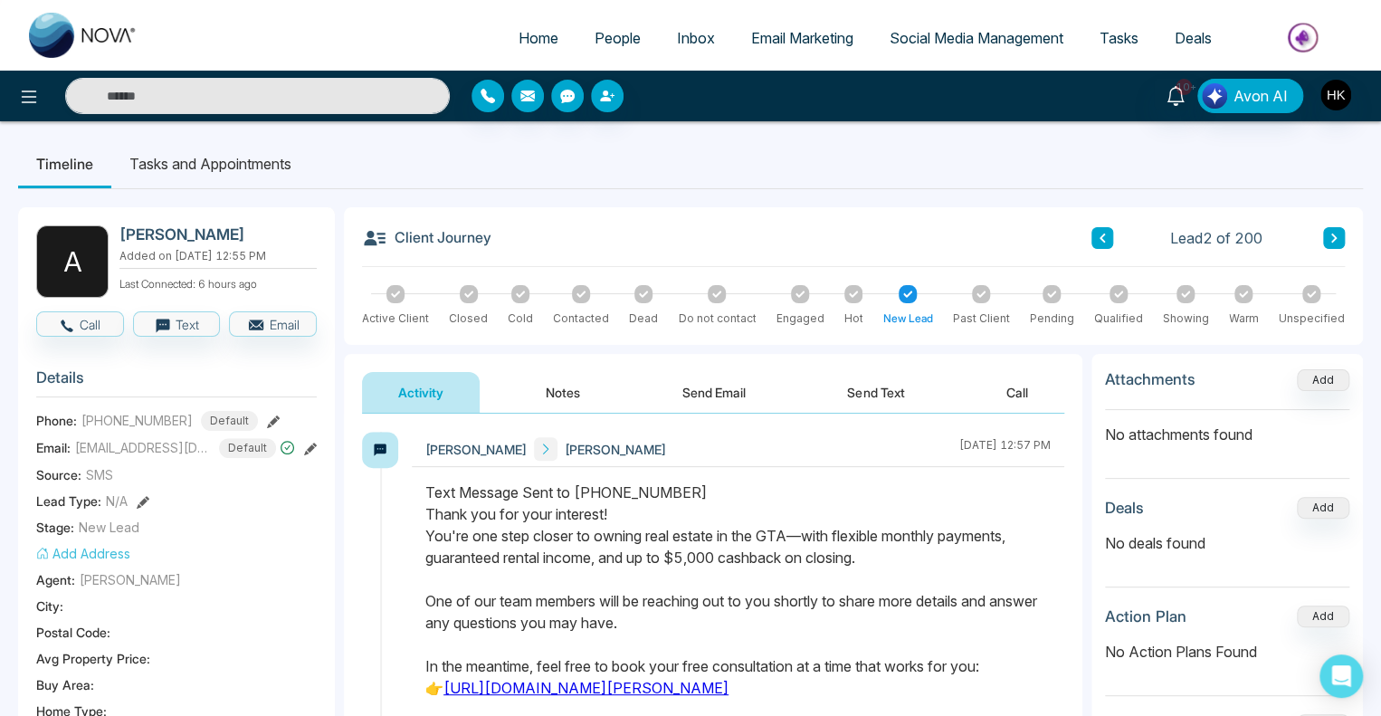
drag, startPoint x: 424, startPoint y: 532, endPoint x: 881, endPoint y: 577, distance: 459.1
click at [881, 577] on div "Text Message Sent to [PHONE_NUMBER] Thank you for your interest! You're one ste…" at bounding box center [737, 633] width 625 height 304
click at [882, 577] on div "Text Message Sent to [PHONE_NUMBER] Thank you for your interest! You're one ste…" at bounding box center [737, 633] width 625 height 304
click at [72, 321] on icon "button" at bounding box center [67, 326] width 16 height 16
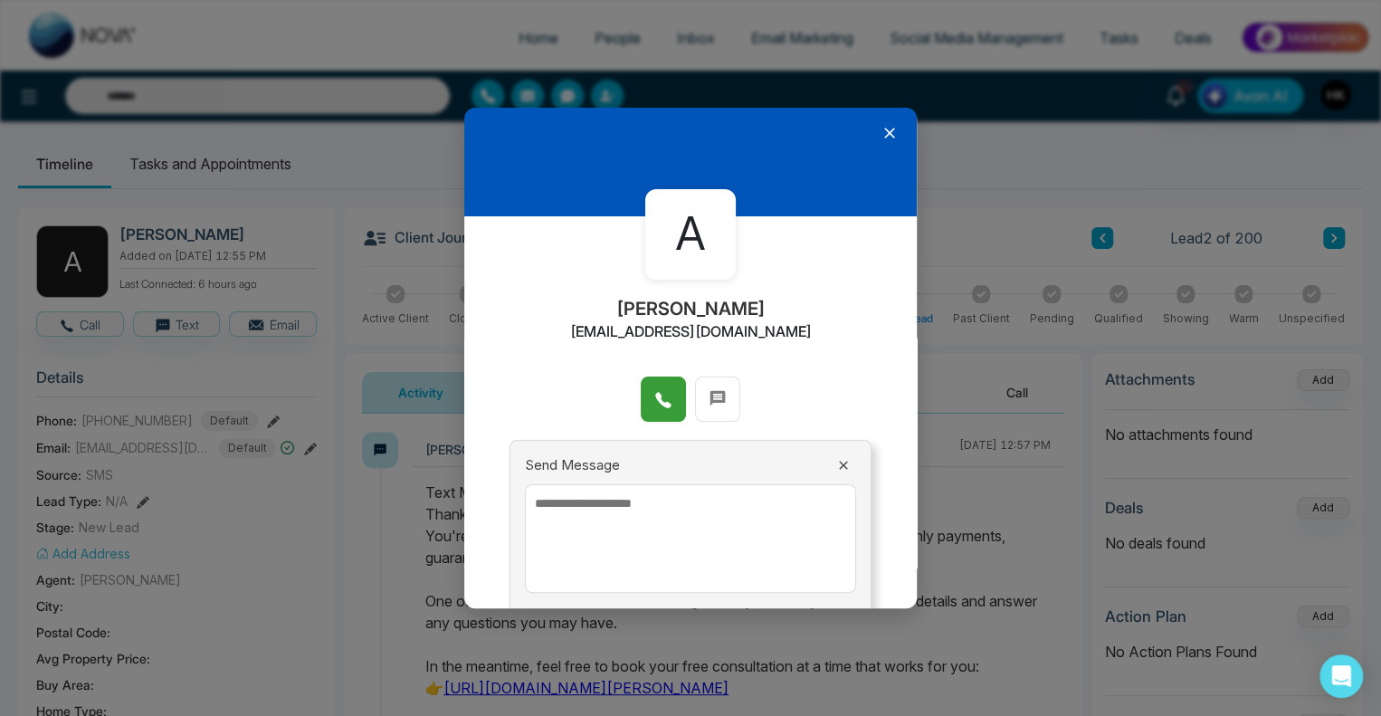
click at [655, 394] on icon at bounding box center [662, 400] width 15 height 15
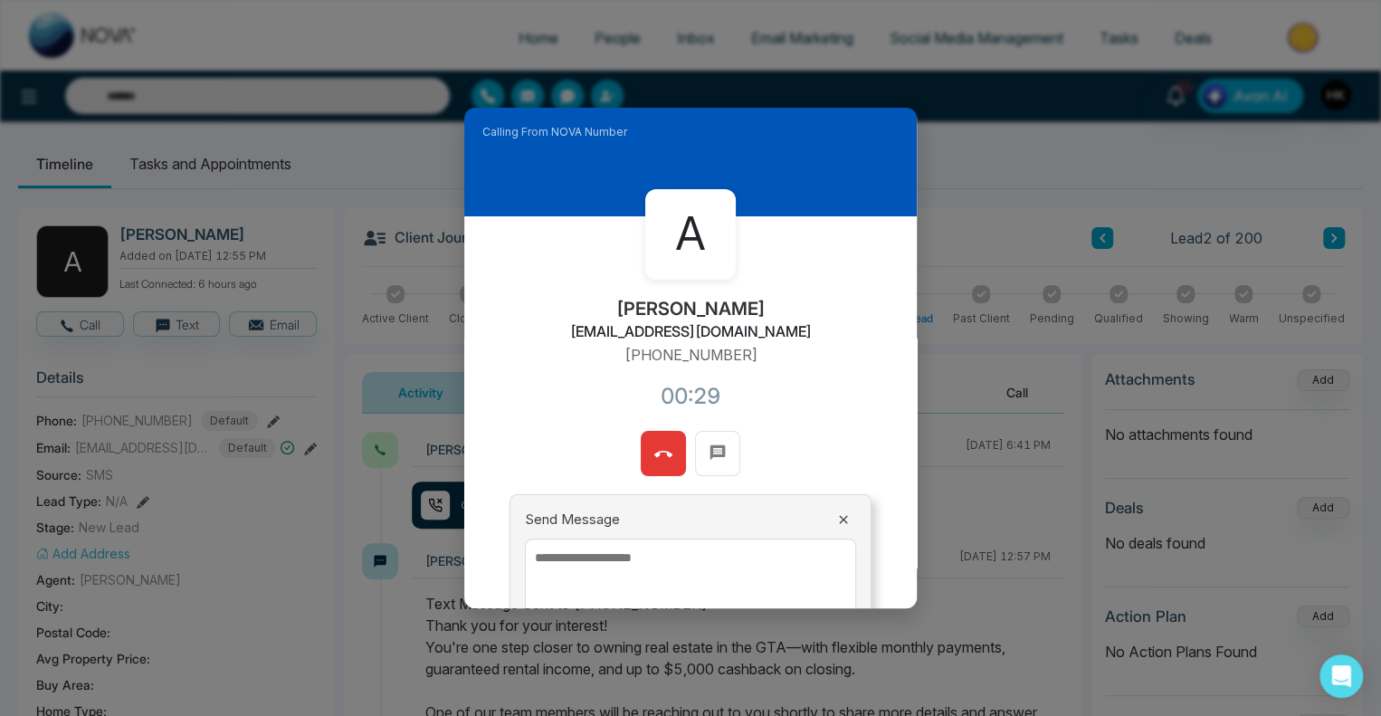
click at [646, 454] on button at bounding box center [663, 453] width 45 height 45
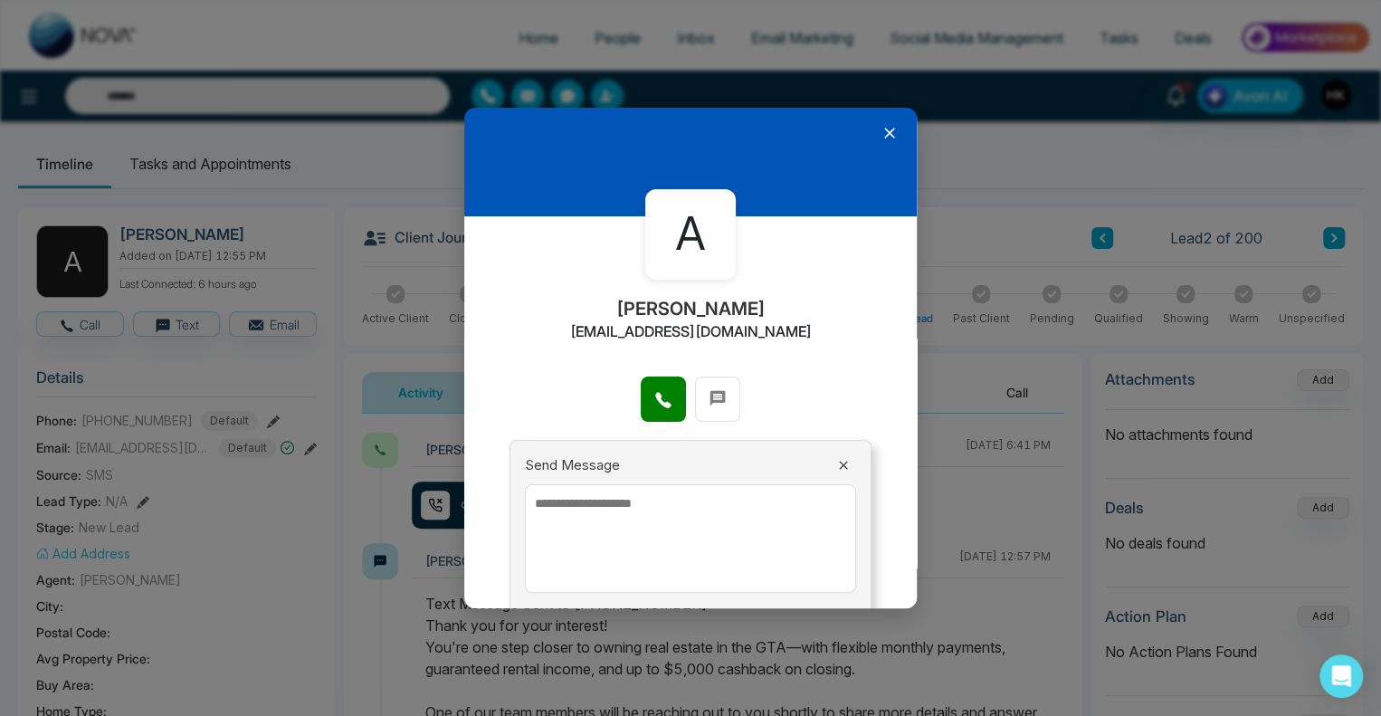
click at [884, 130] on icon at bounding box center [889, 133] width 11 height 11
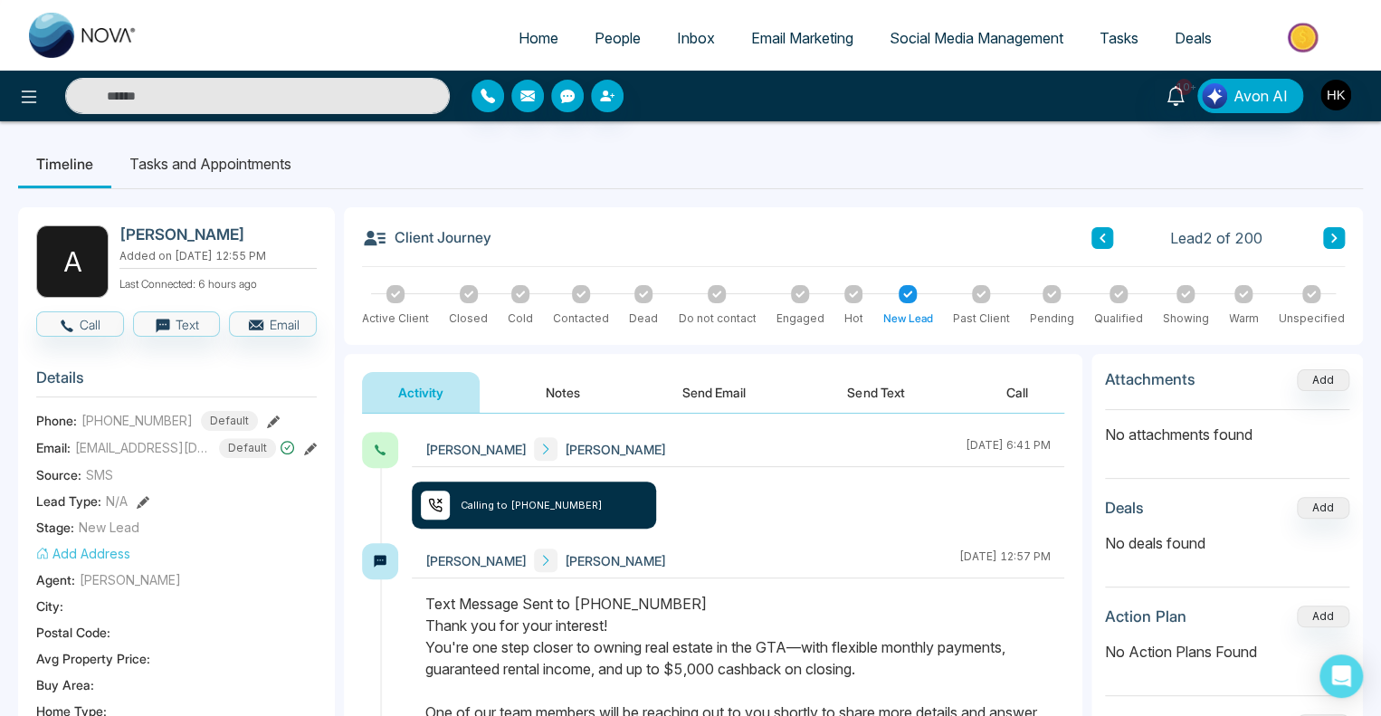
click at [753, 383] on button "Send Email" at bounding box center [714, 392] width 136 height 41
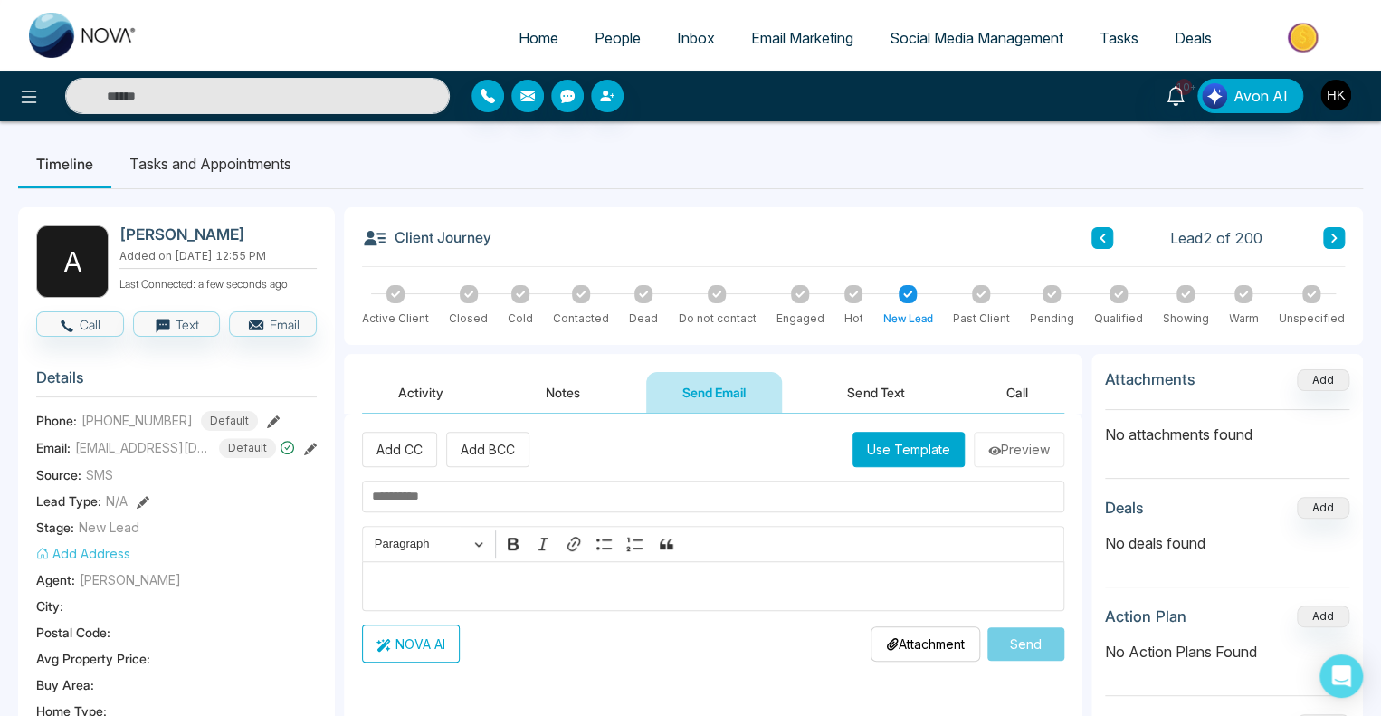
click at [937, 453] on button "Use Template" at bounding box center [908, 449] width 112 height 35
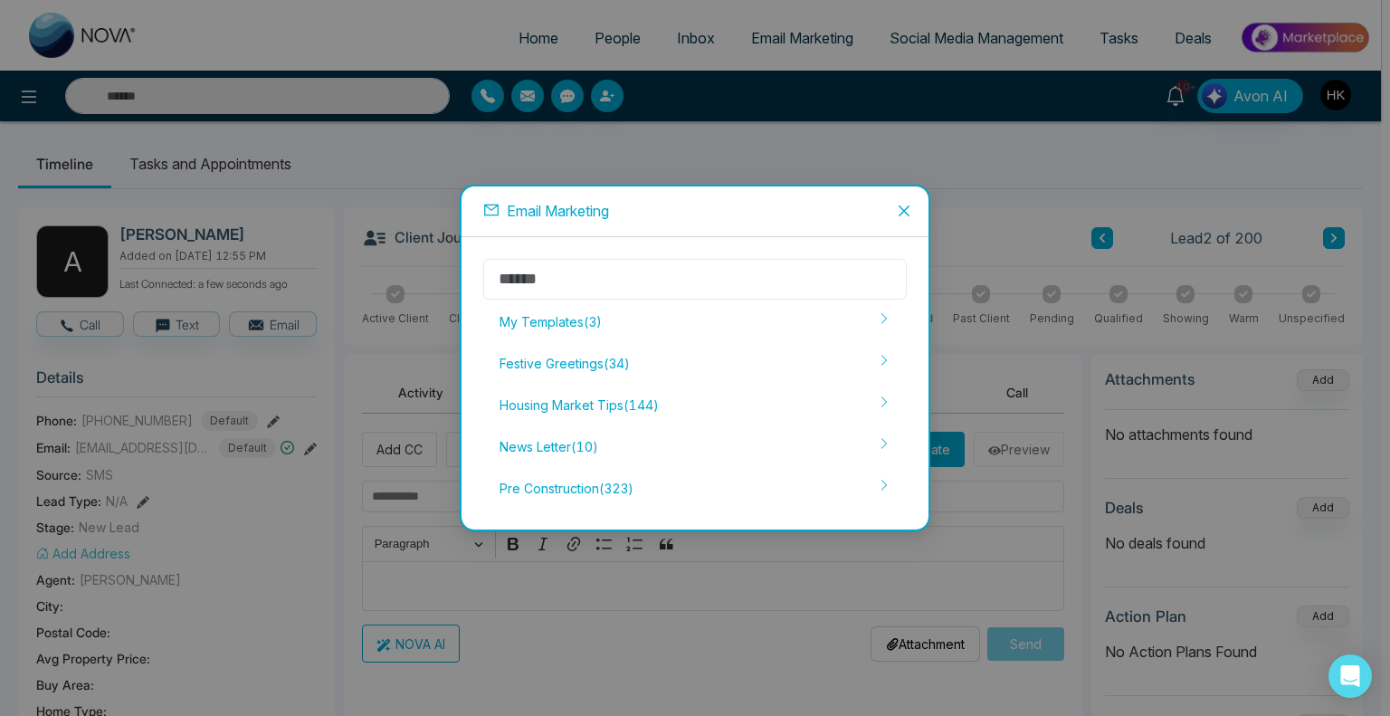
click at [563, 299] on input "text" at bounding box center [694, 279] width 423 height 41
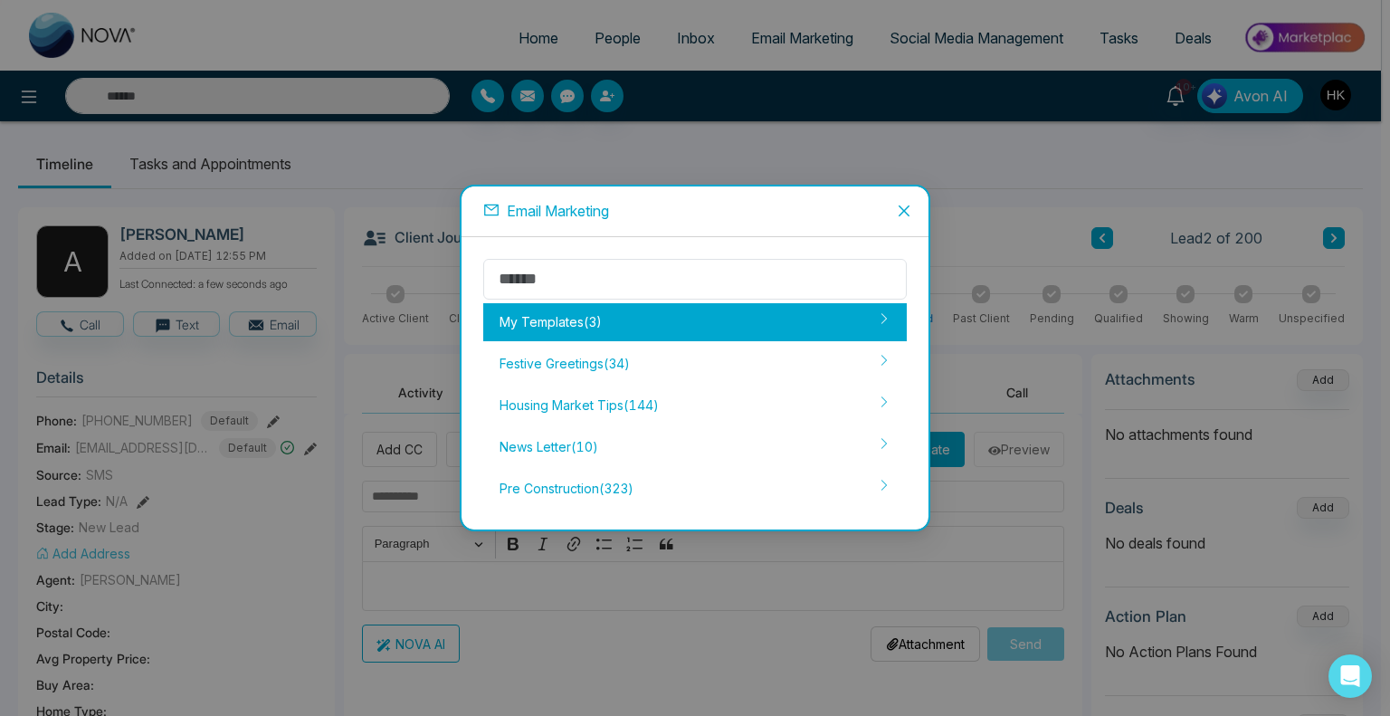
click at [570, 328] on div "My Templates ( 3 )" at bounding box center [694, 322] width 423 height 38
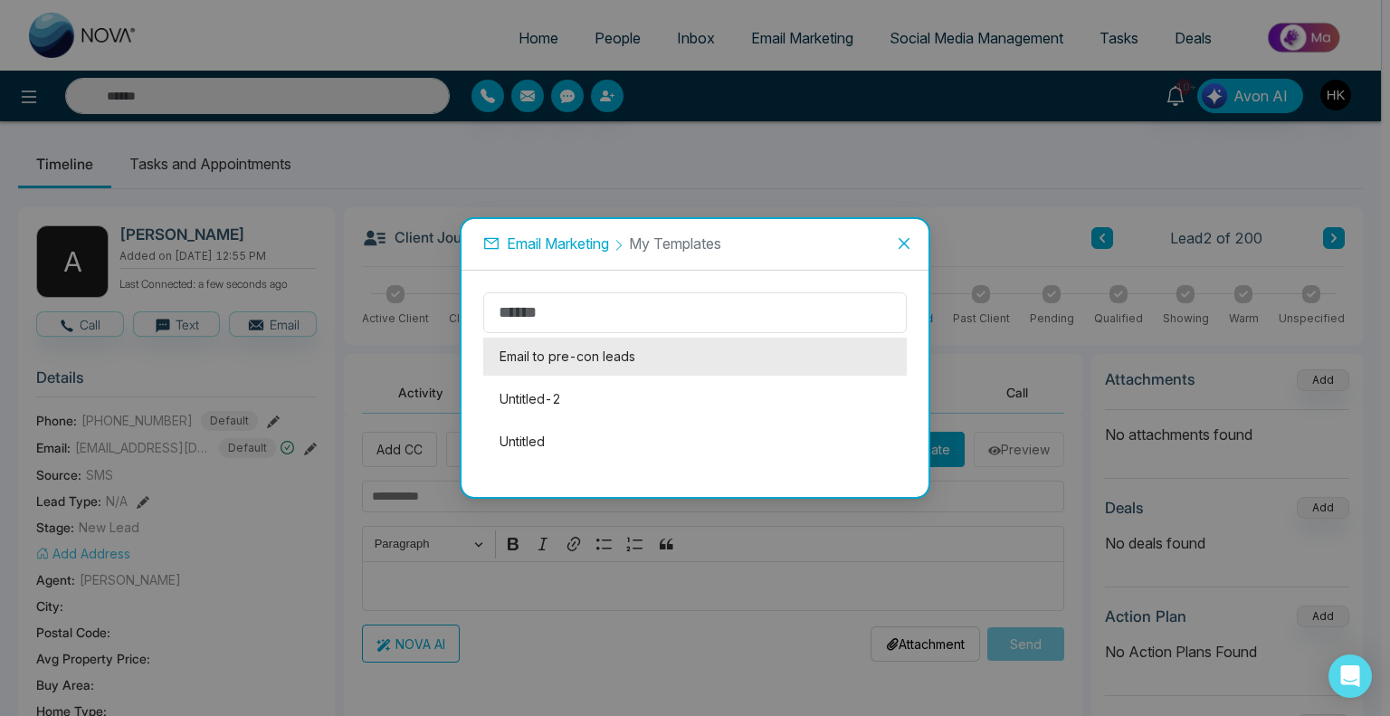
click at [565, 353] on li "Email to pre-con leads" at bounding box center [694, 356] width 423 height 38
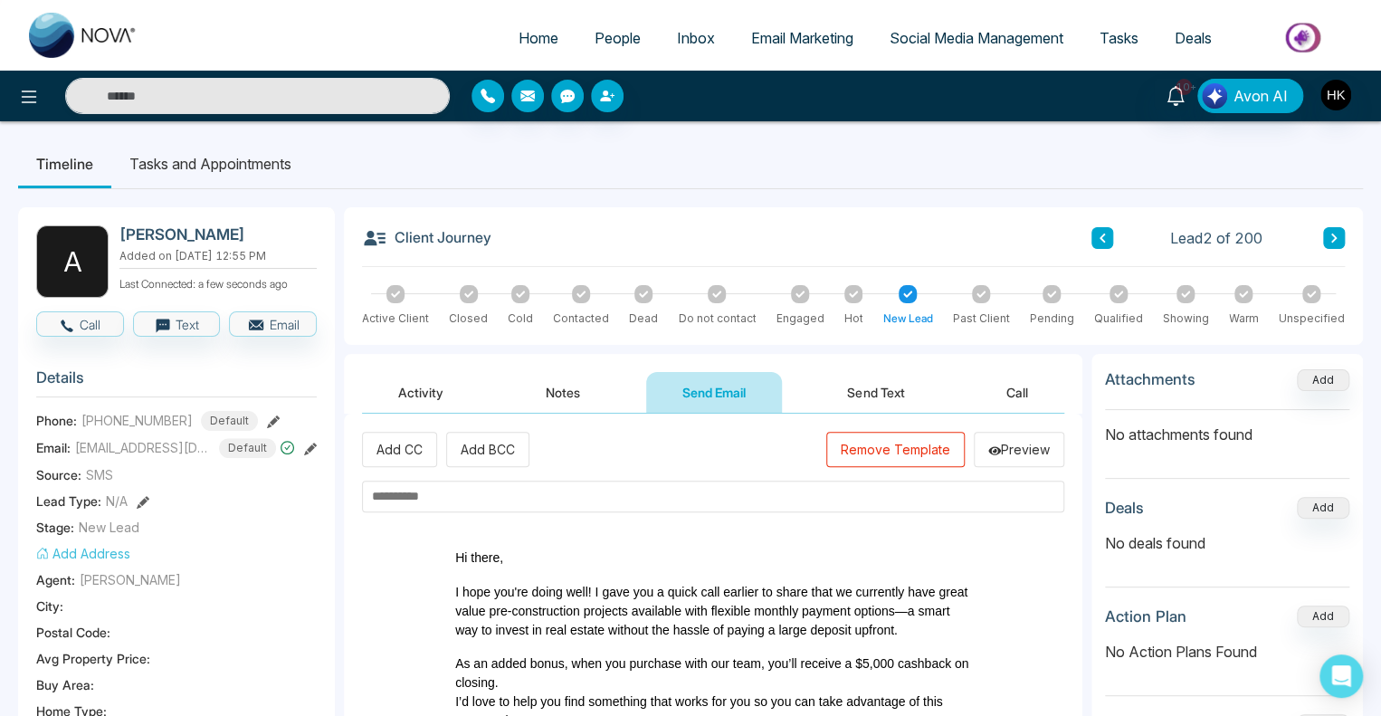
click at [581, 491] on input "text" at bounding box center [713, 496] width 702 height 32
paste input "**********"
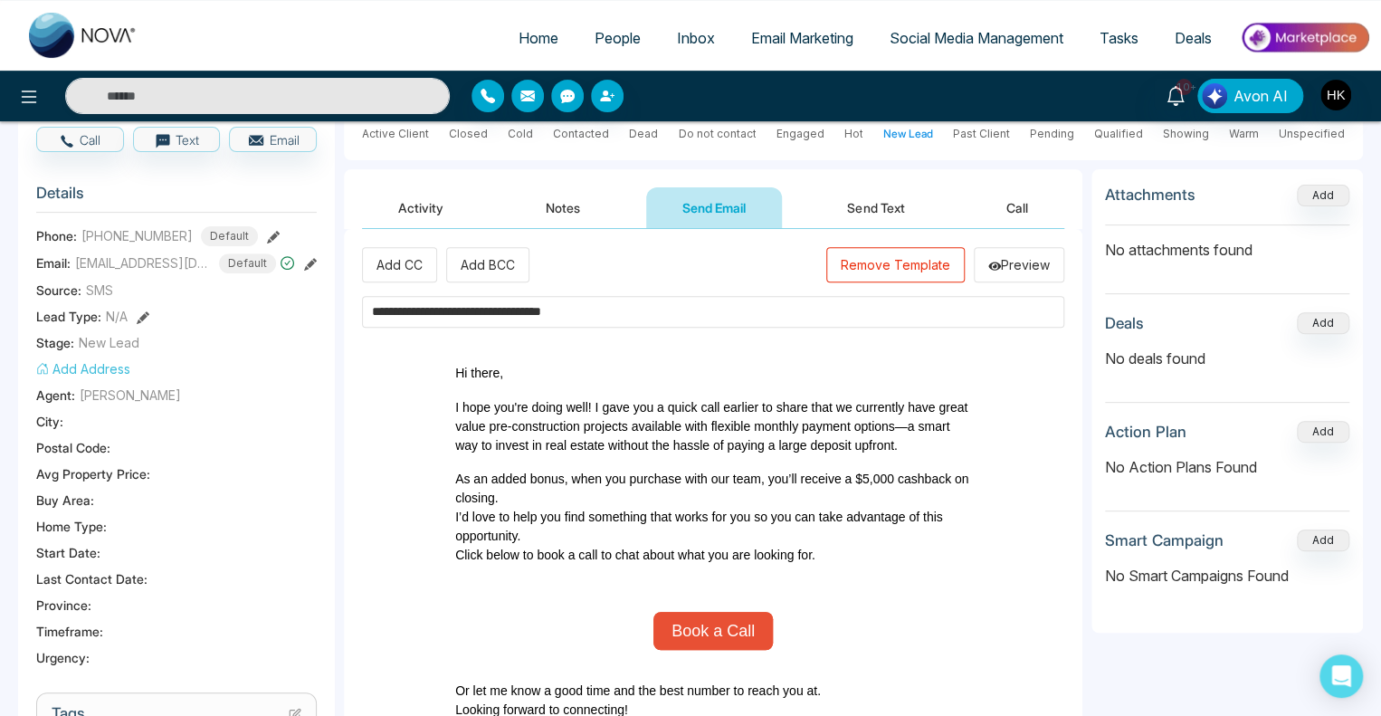
scroll to position [362, 0]
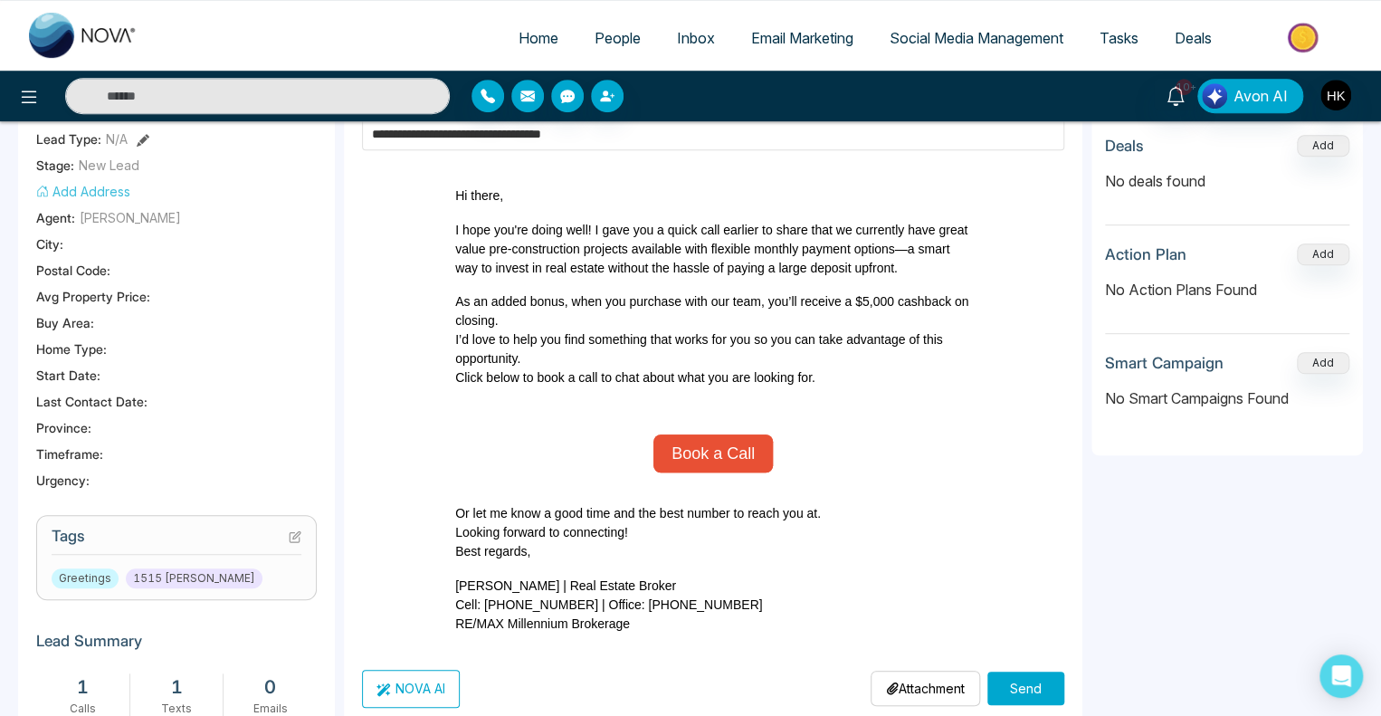
type input "**********"
click at [1042, 682] on button "Send" at bounding box center [1025, 687] width 77 height 33
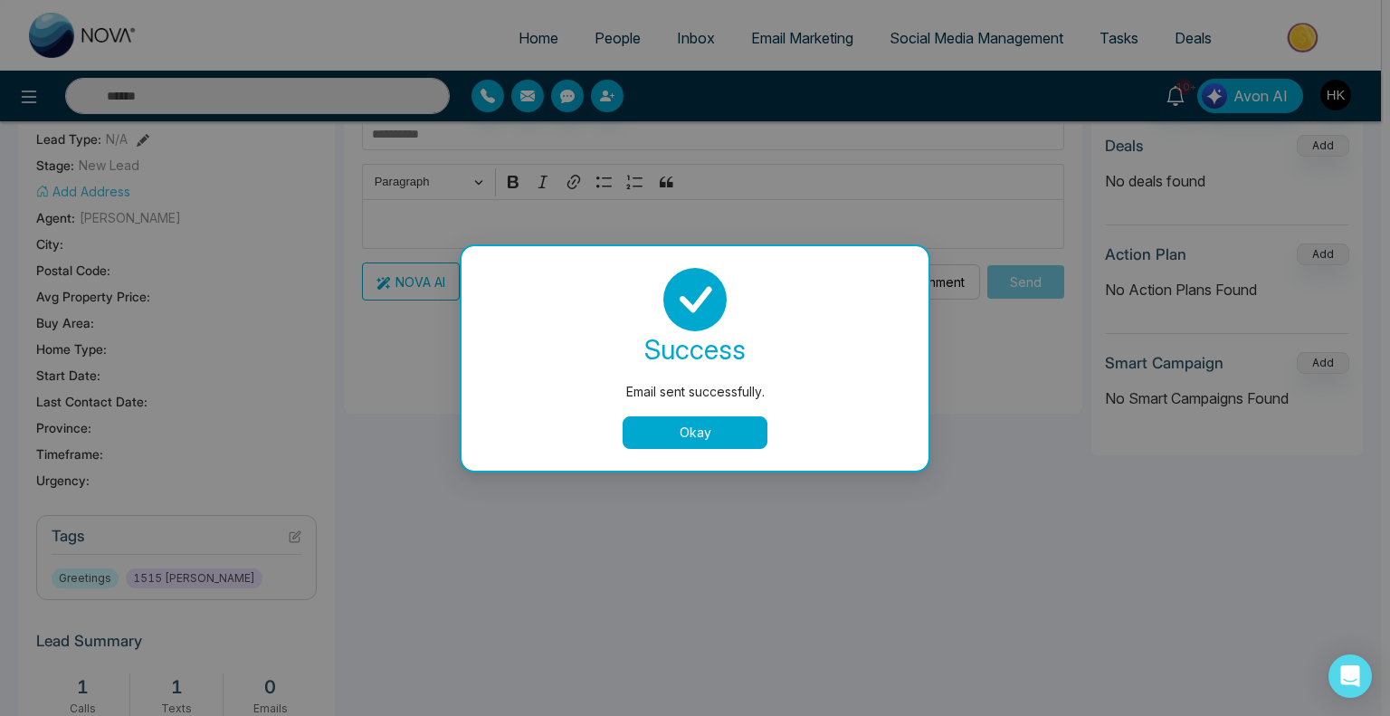
click at [730, 434] on button "Okay" at bounding box center [694, 432] width 145 height 33
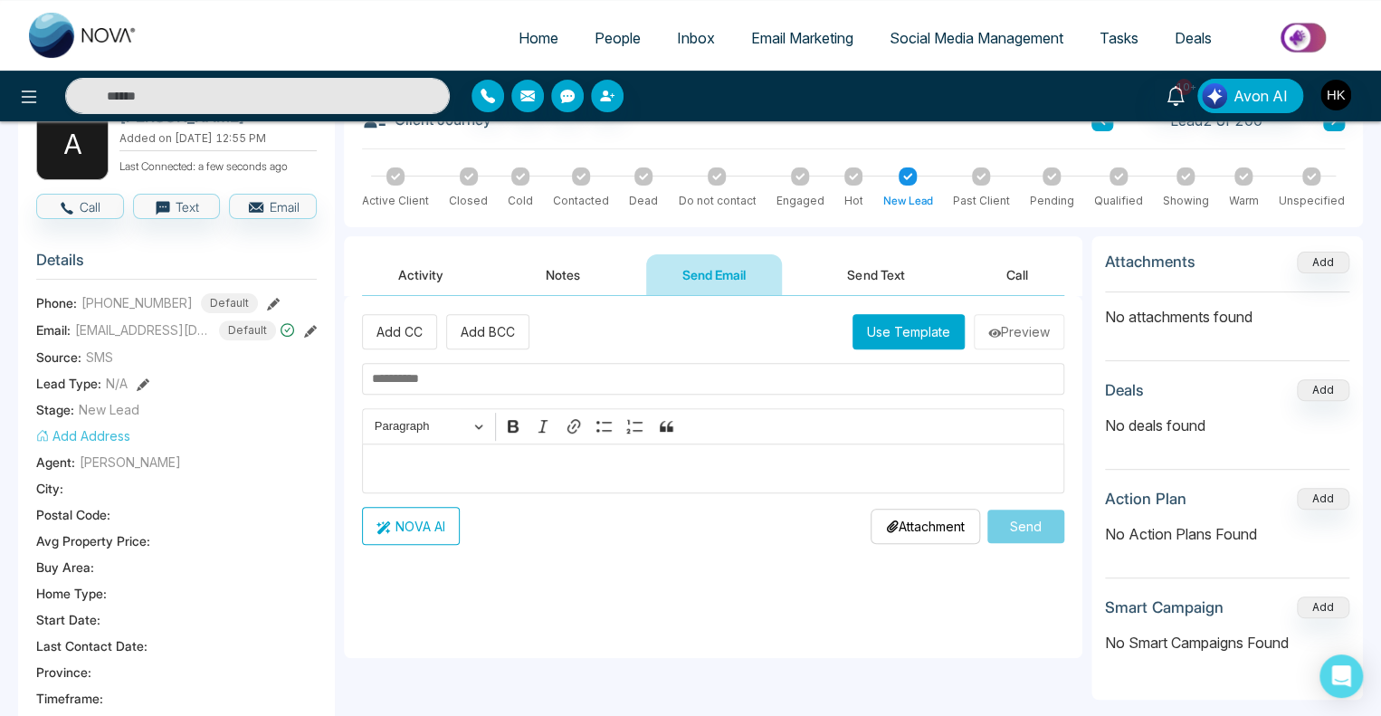
scroll to position [0, 0]
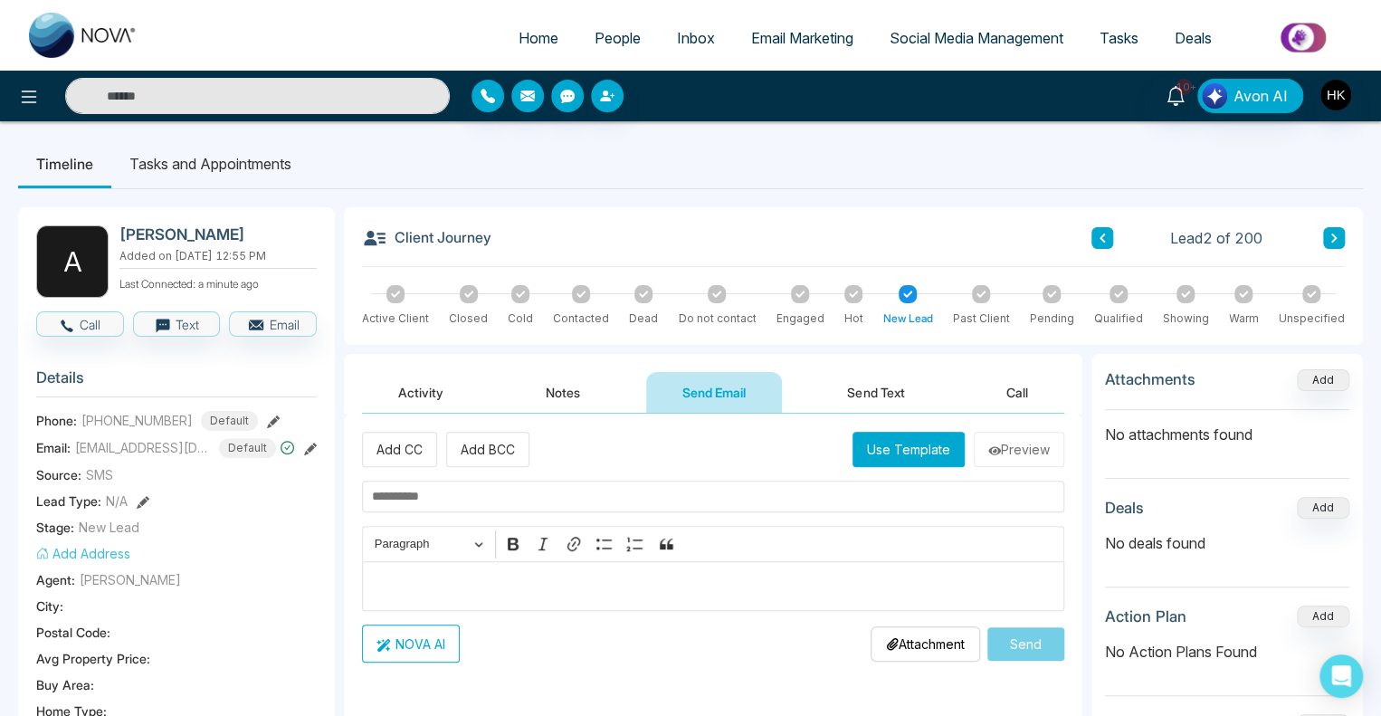
click at [872, 388] on button "Send Text" at bounding box center [875, 392] width 129 height 41
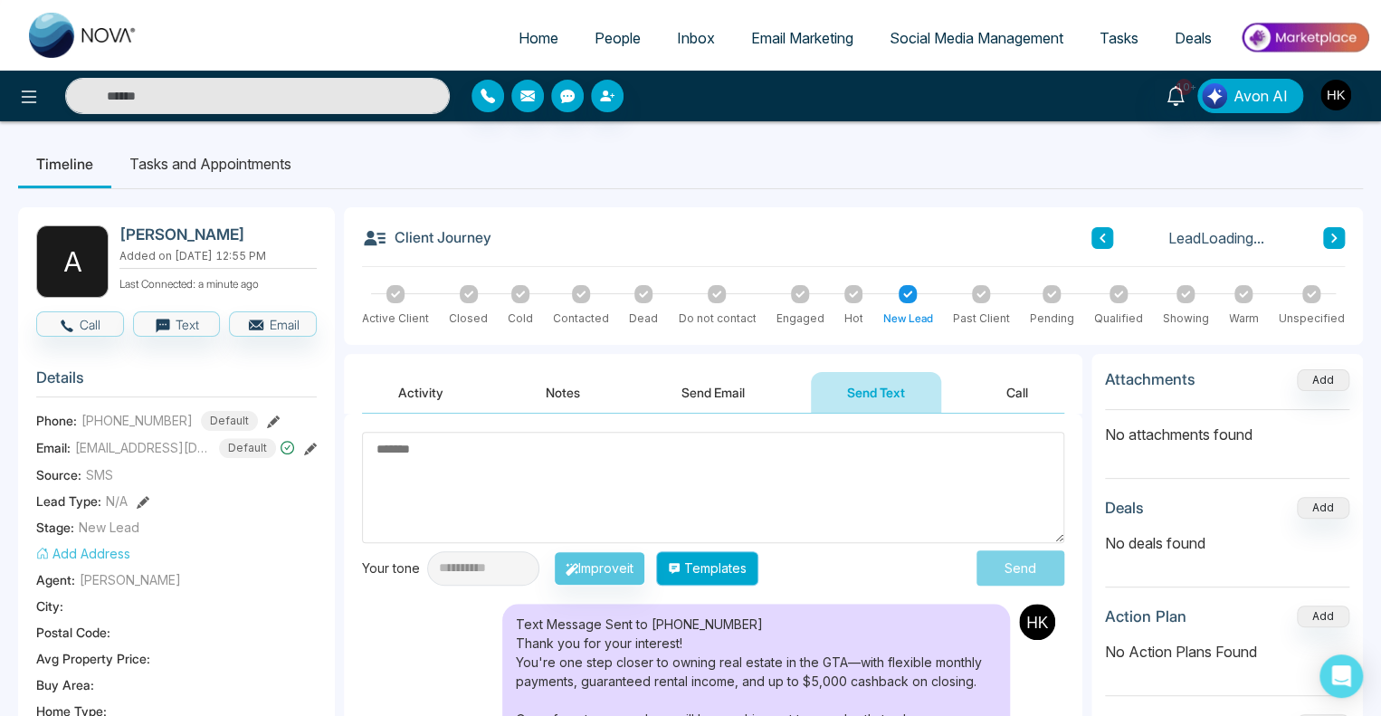
click at [749, 565] on button "Templates" at bounding box center [707, 568] width 102 height 34
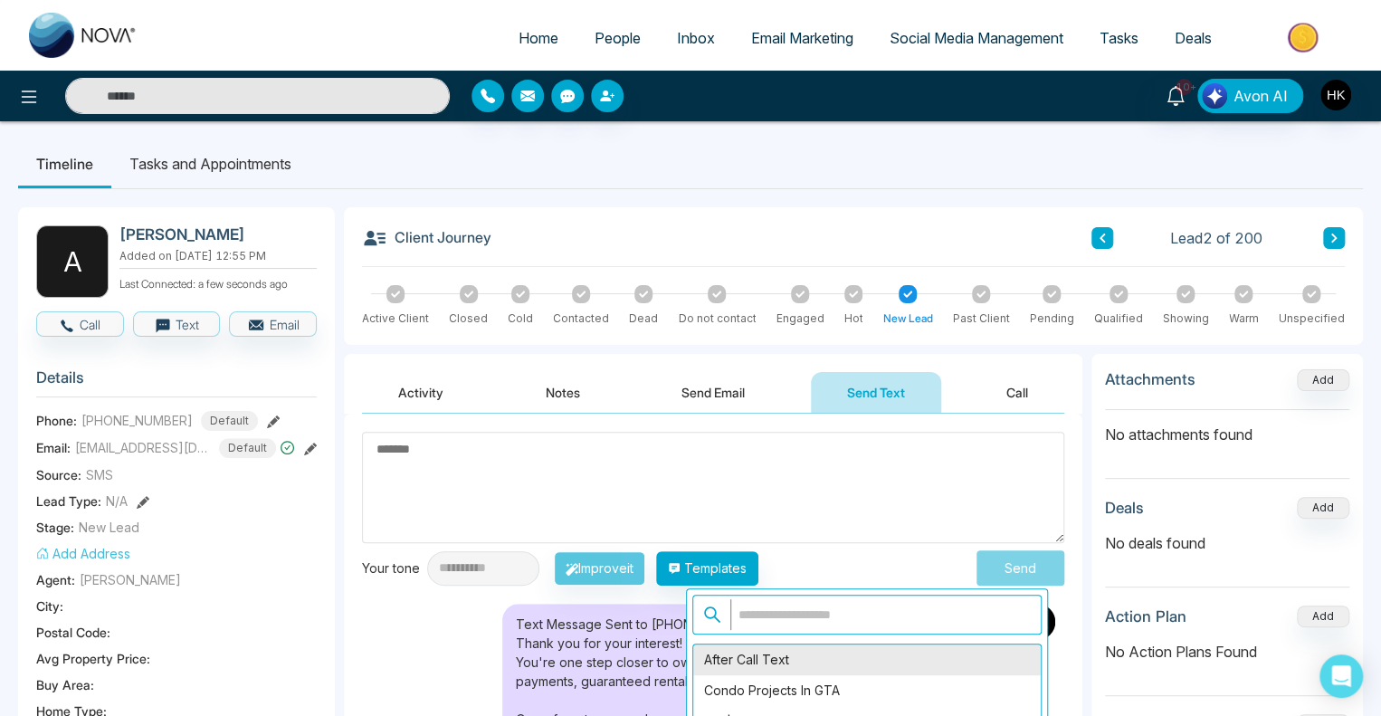
click at [767, 647] on div "After Call Text" at bounding box center [866, 659] width 347 height 31
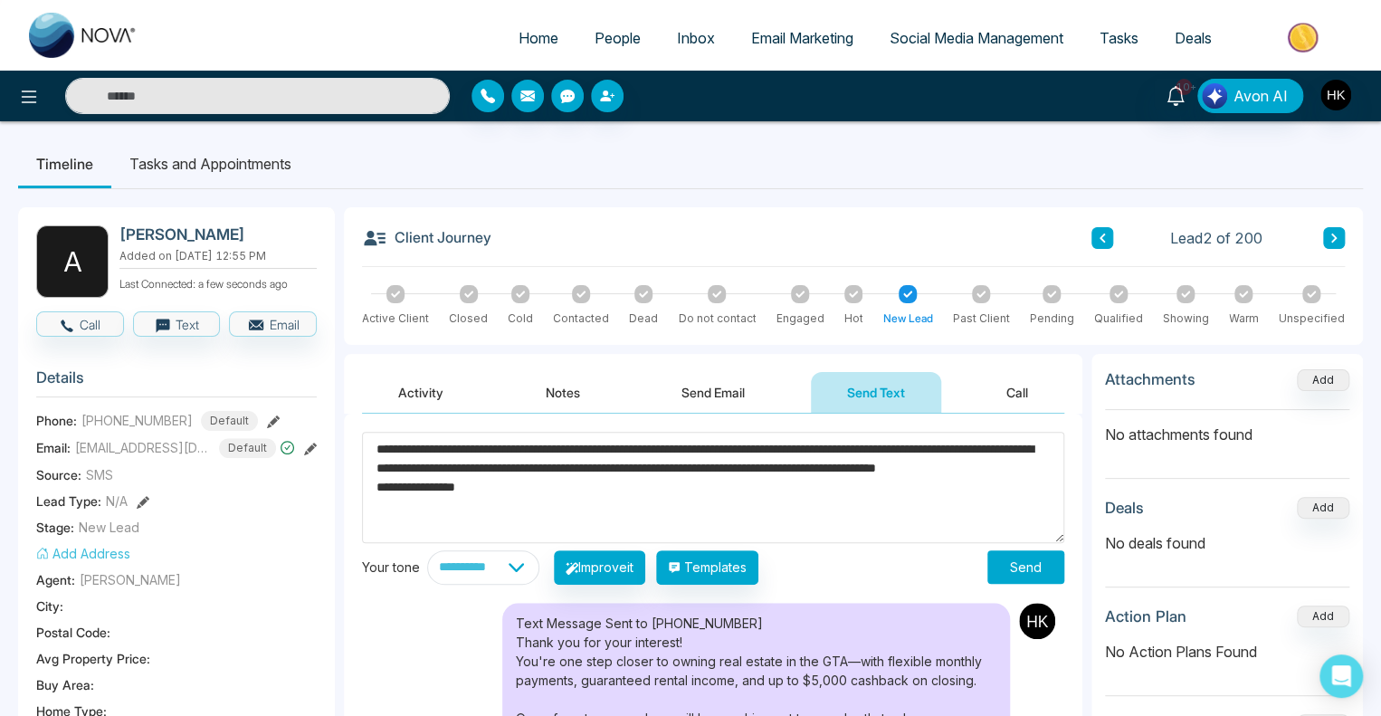
click at [464, 448] on textarea "**********" at bounding box center [713, 487] width 702 height 111
type textarea "**********"
click at [1035, 567] on button "Send" at bounding box center [1025, 566] width 77 height 33
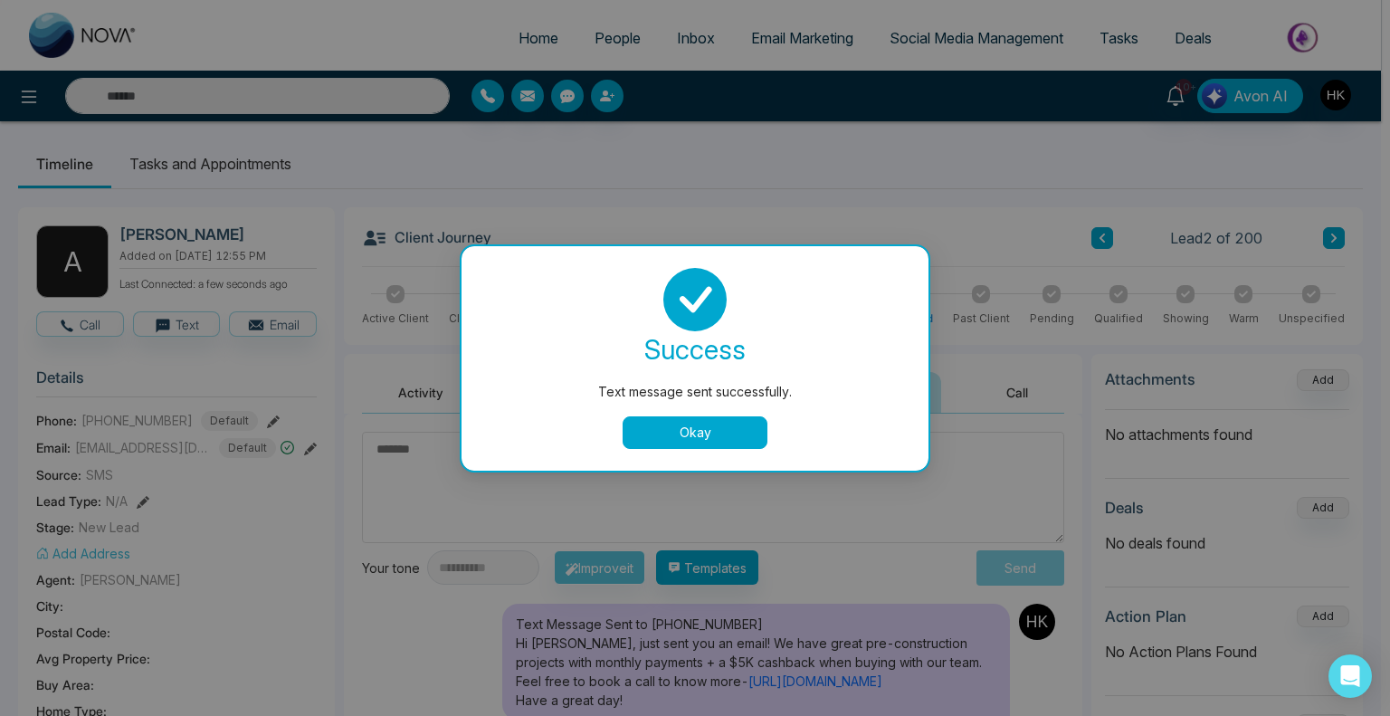
click at [690, 434] on button "Okay" at bounding box center [694, 432] width 145 height 33
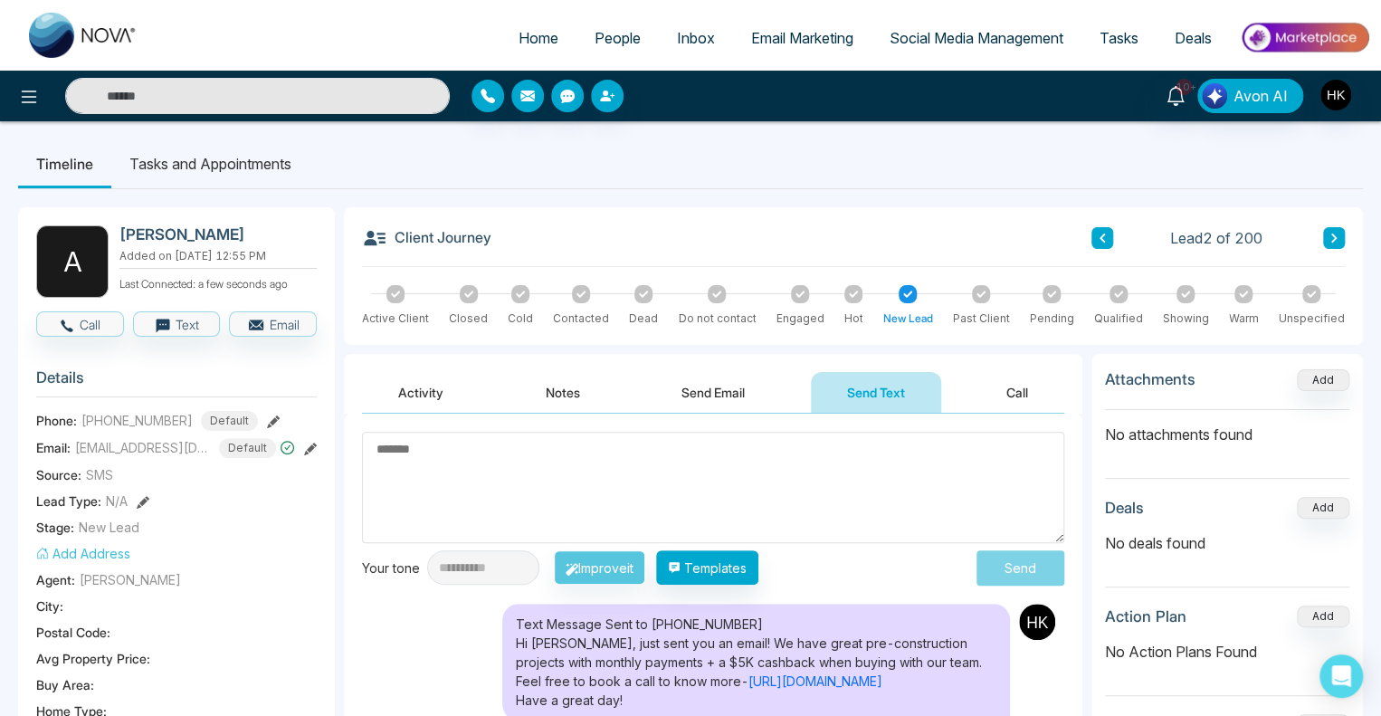
click at [1097, 238] on icon at bounding box center [1101, 238] width 9 height 11
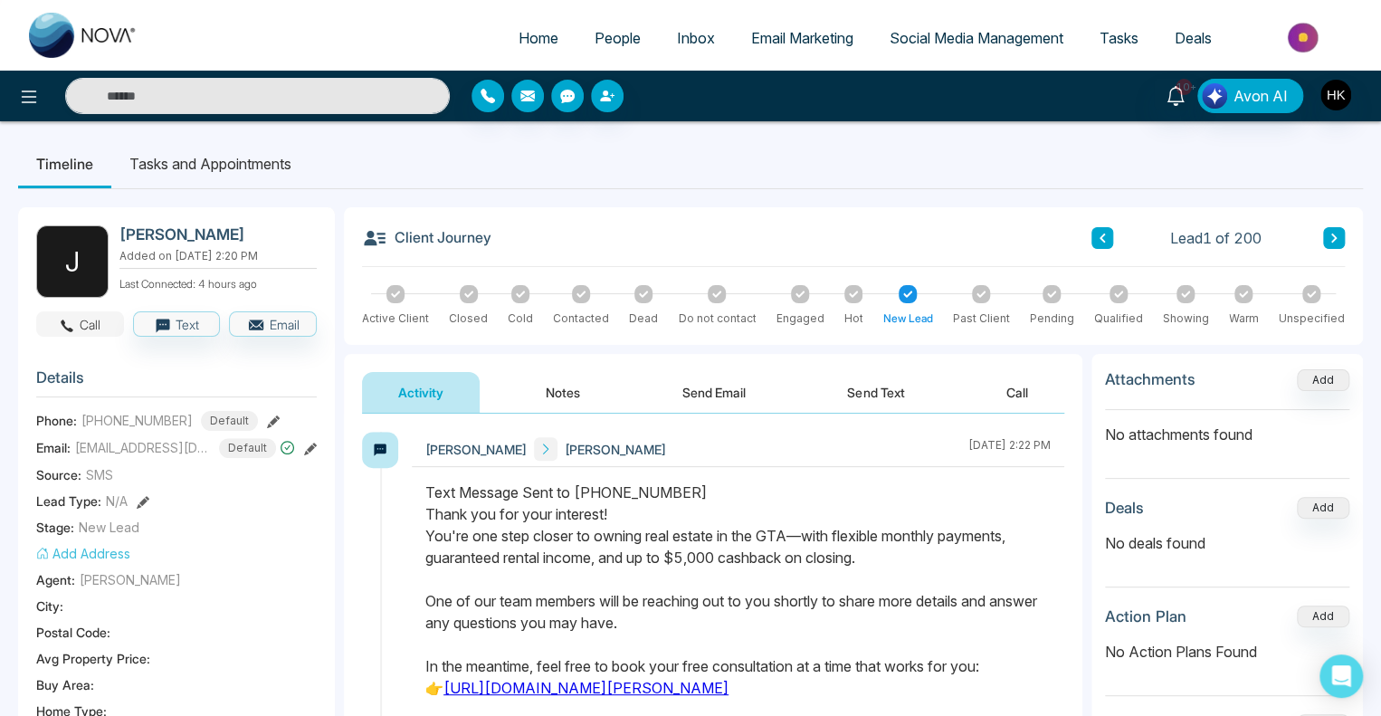
click at [84, 324] on button "Call" at bounding box center [80, 323] width 88 height 25
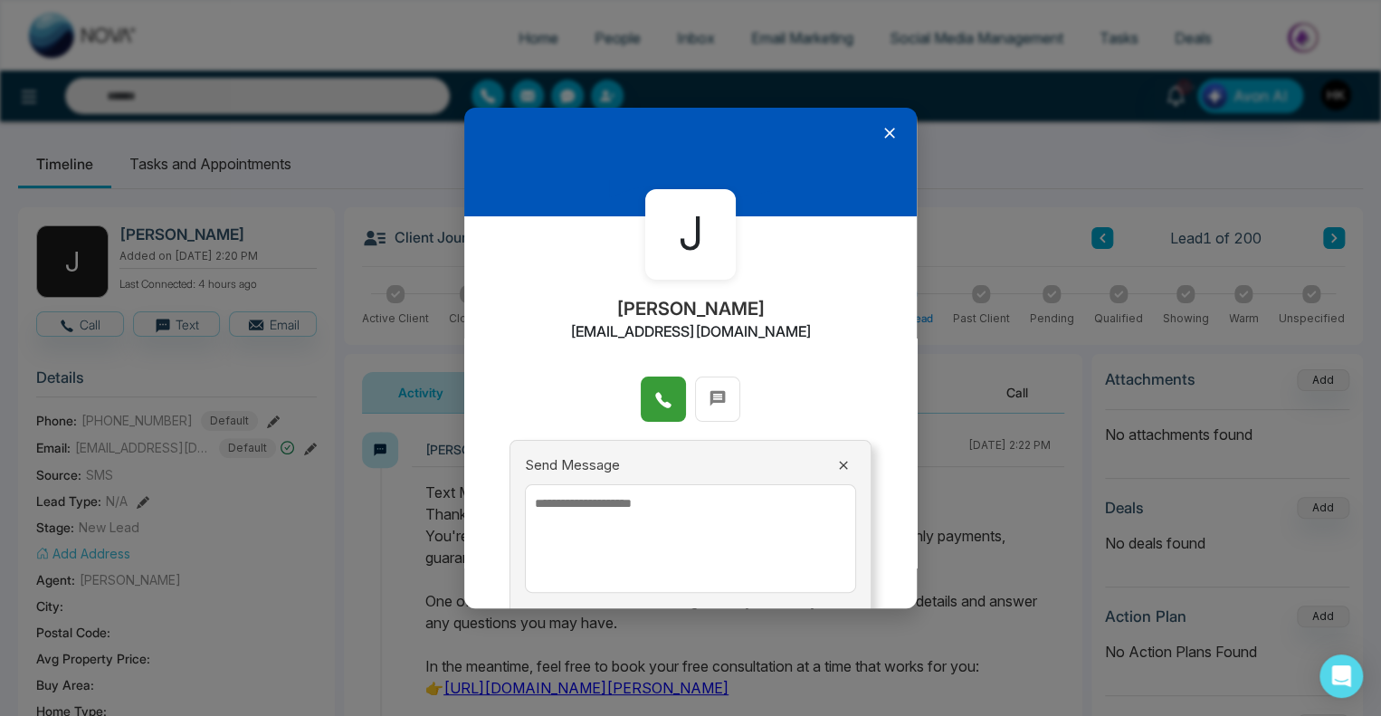
click at [655, 395] on icon at bounding box center [662, 400] width 15 height 15
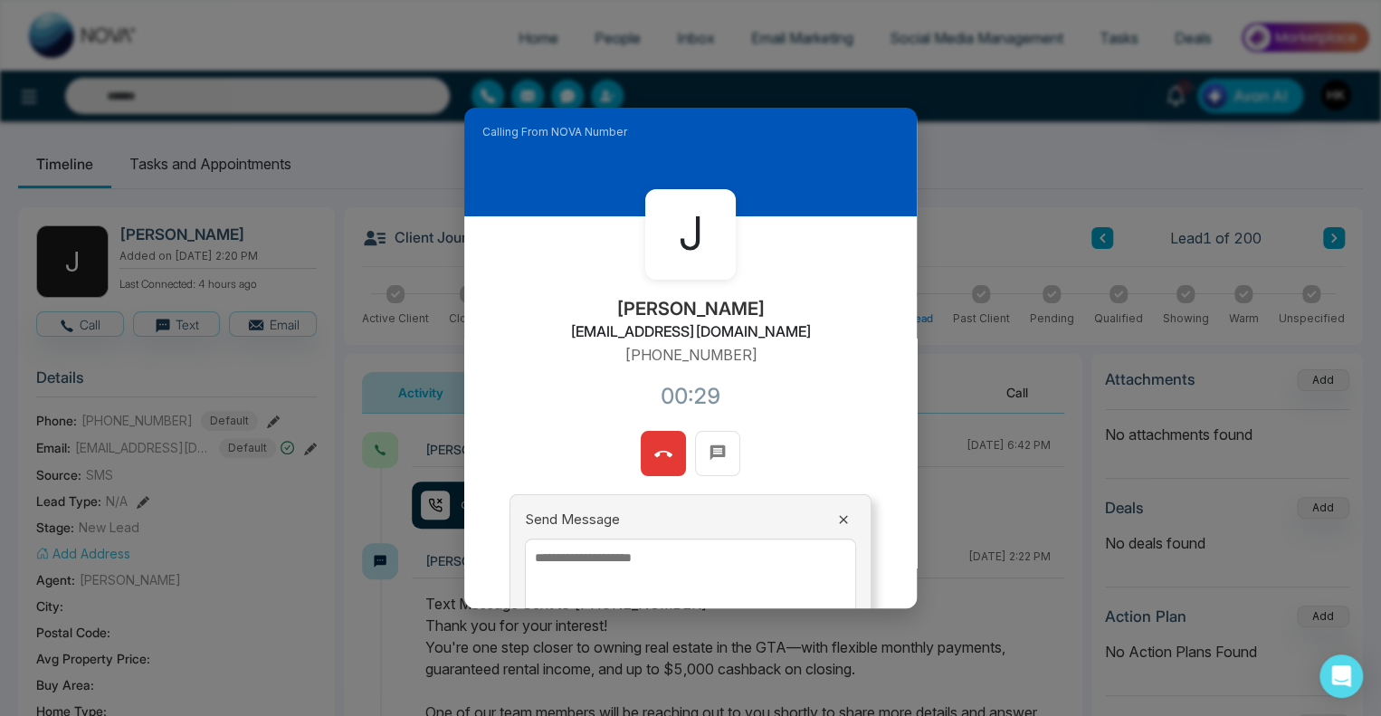
click at [660, 450] on icon at bounding box center [663, 454] width 18 height 18
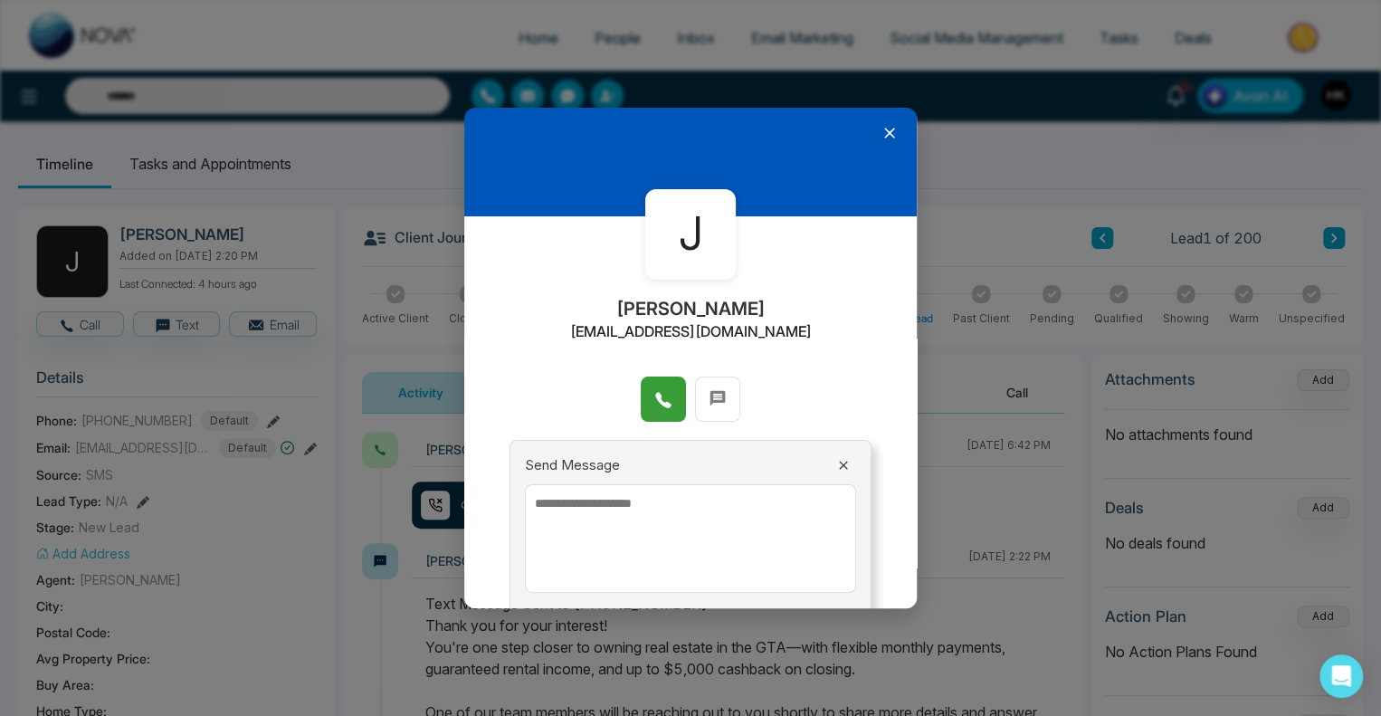
click at [884, 133] on icon at bounding box center [889, 133] width 11 height 11
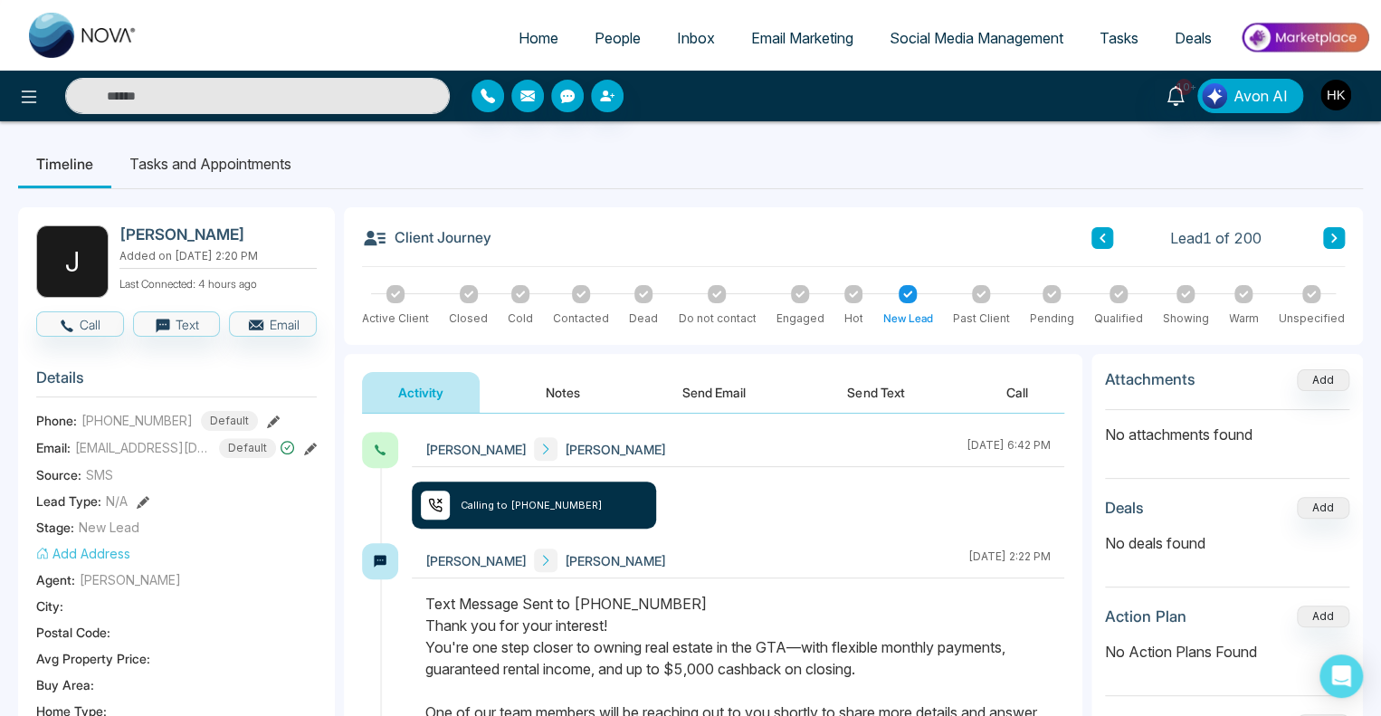
click at [724, 398] on button "Send Email" at bounding box center [714, 392] width 136 height 41
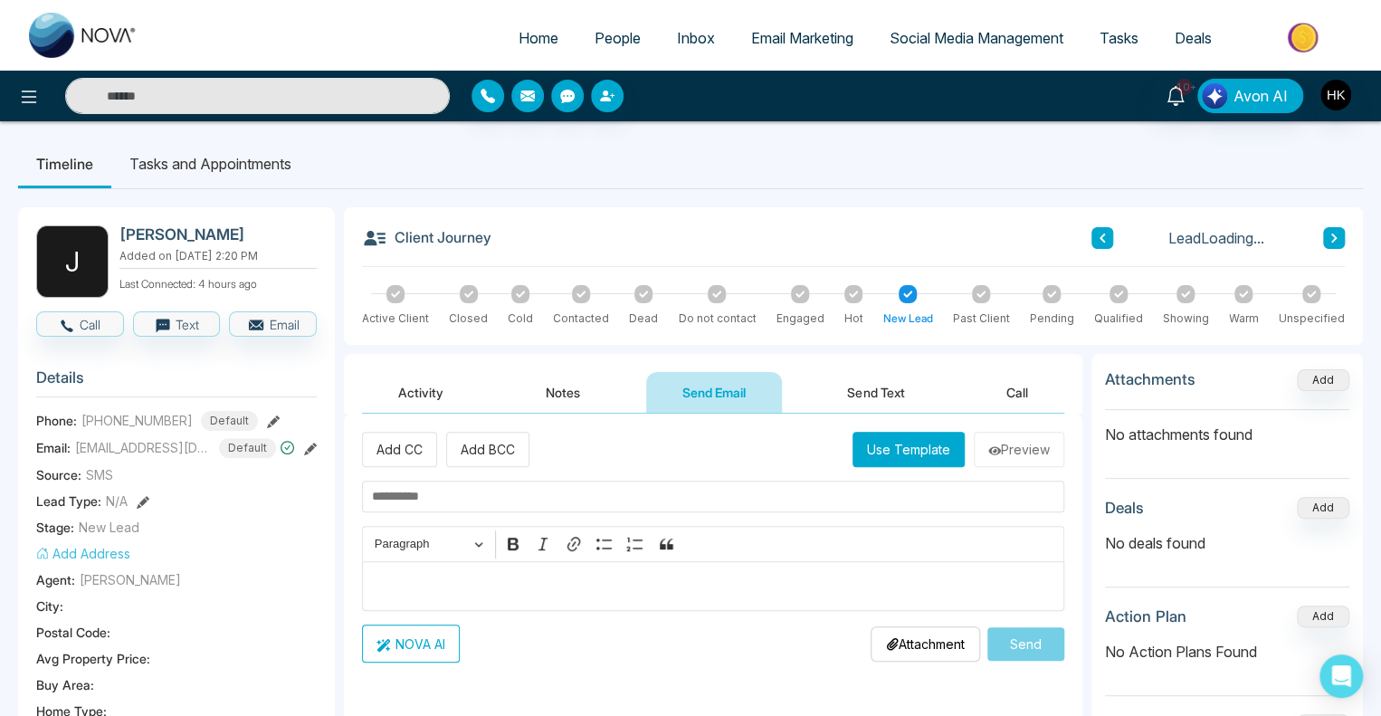
click at [923, 442] on button "Use Template" at bounding box center [908, 449] width 112 height 35
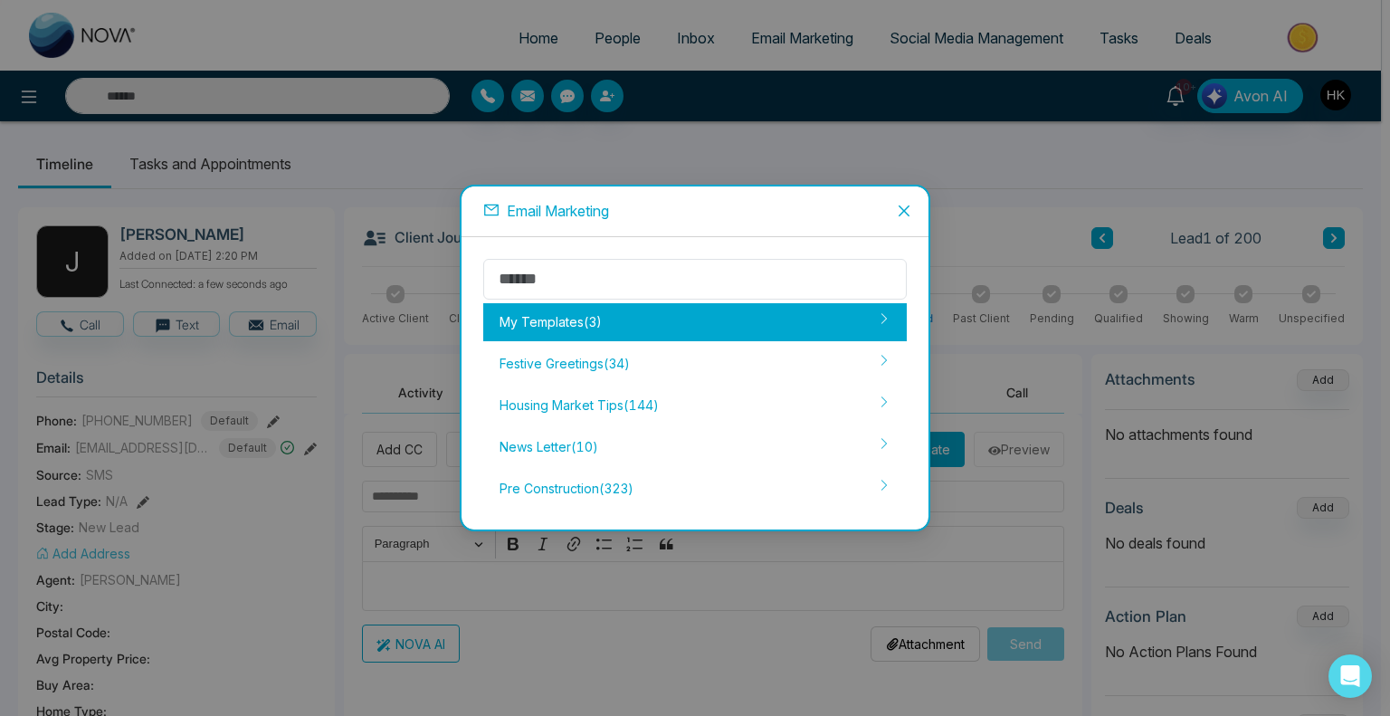
click at [590, 321] on div "My Templates ( 3 )" at bounding box center [694, 322] width 423 height 38
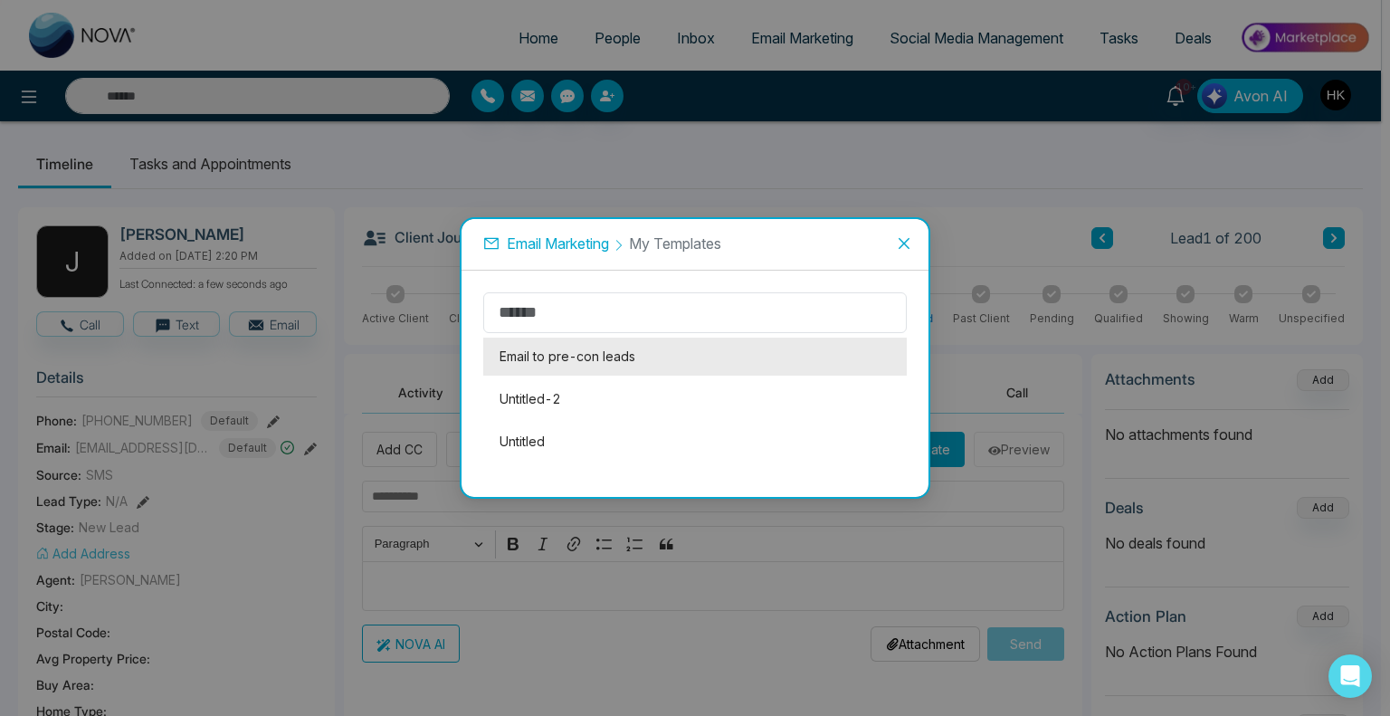
click at [585, 351] on li "Email to pre-con leads" at bounding box center [694, 356] width 423 height 38
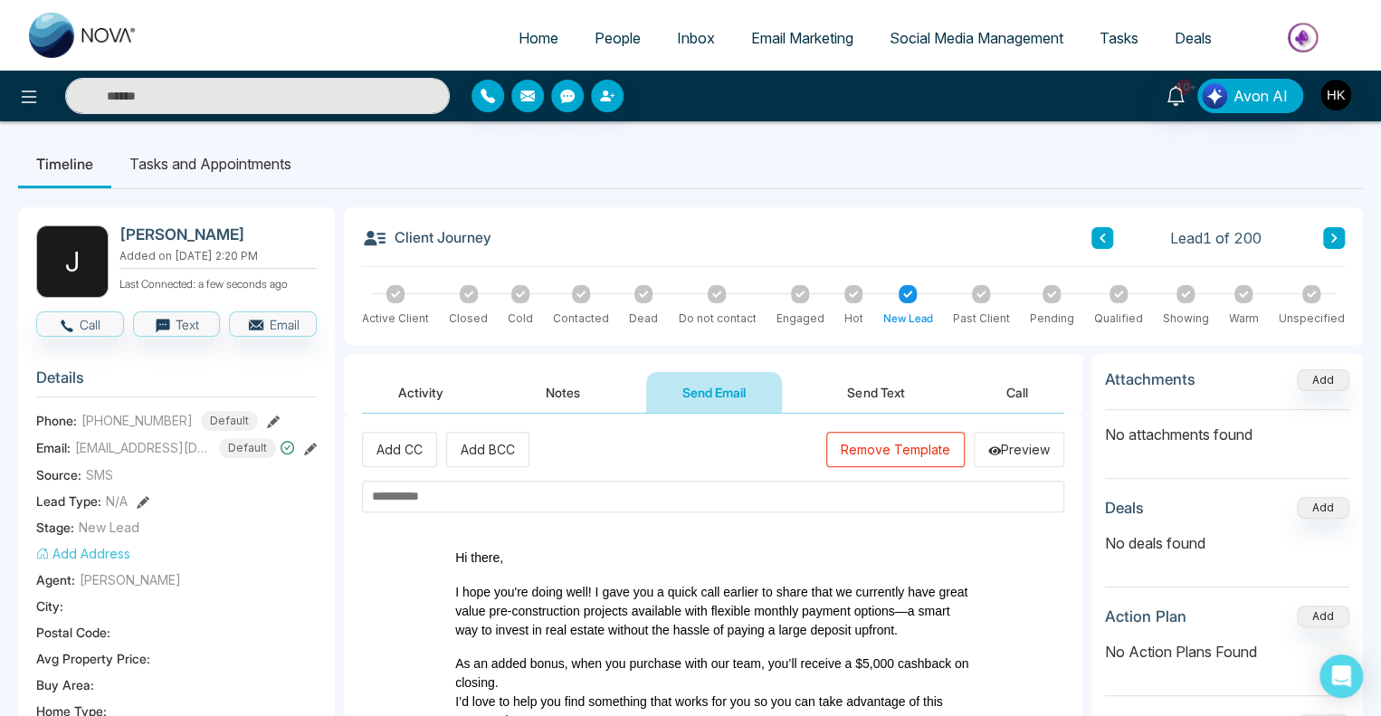
click at [515, 500] on input "text" at bounding box center [713, 496] width 702 height 32
paste input "**********"
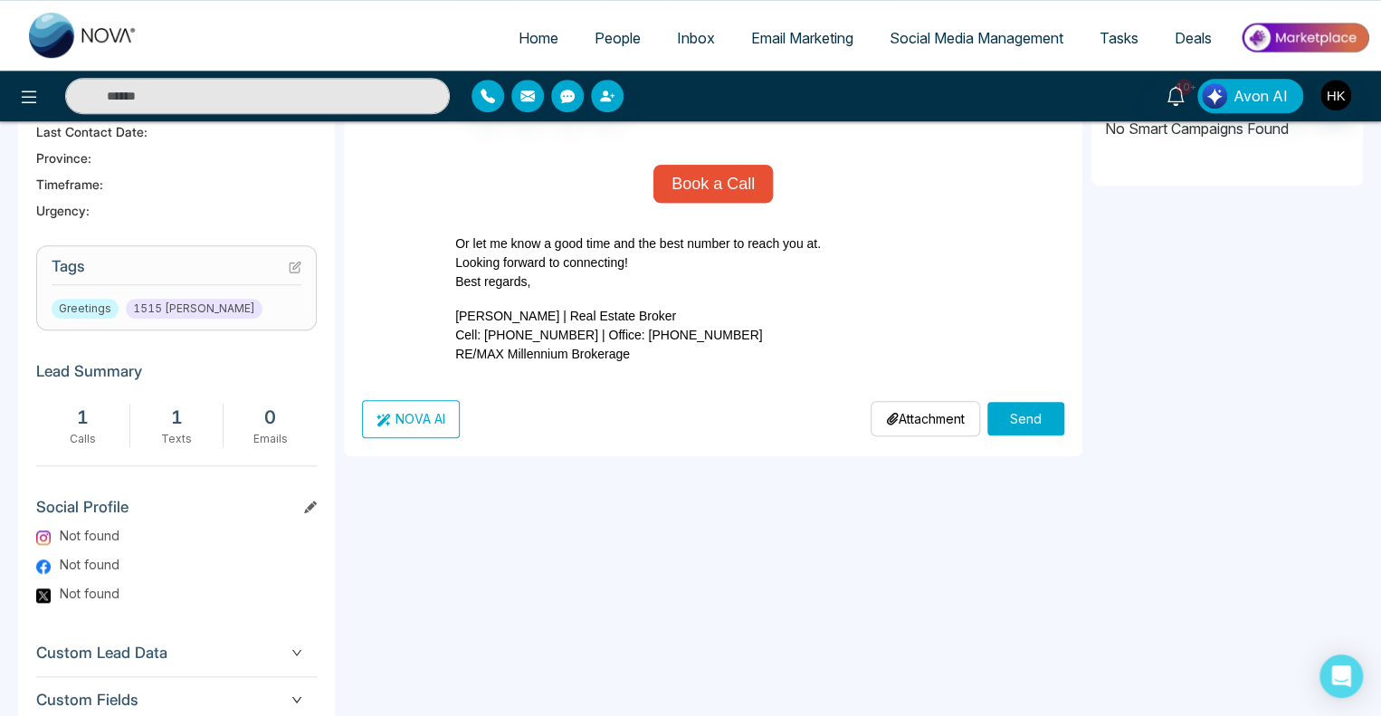
scroll to position [633, 0]
type input "**********"
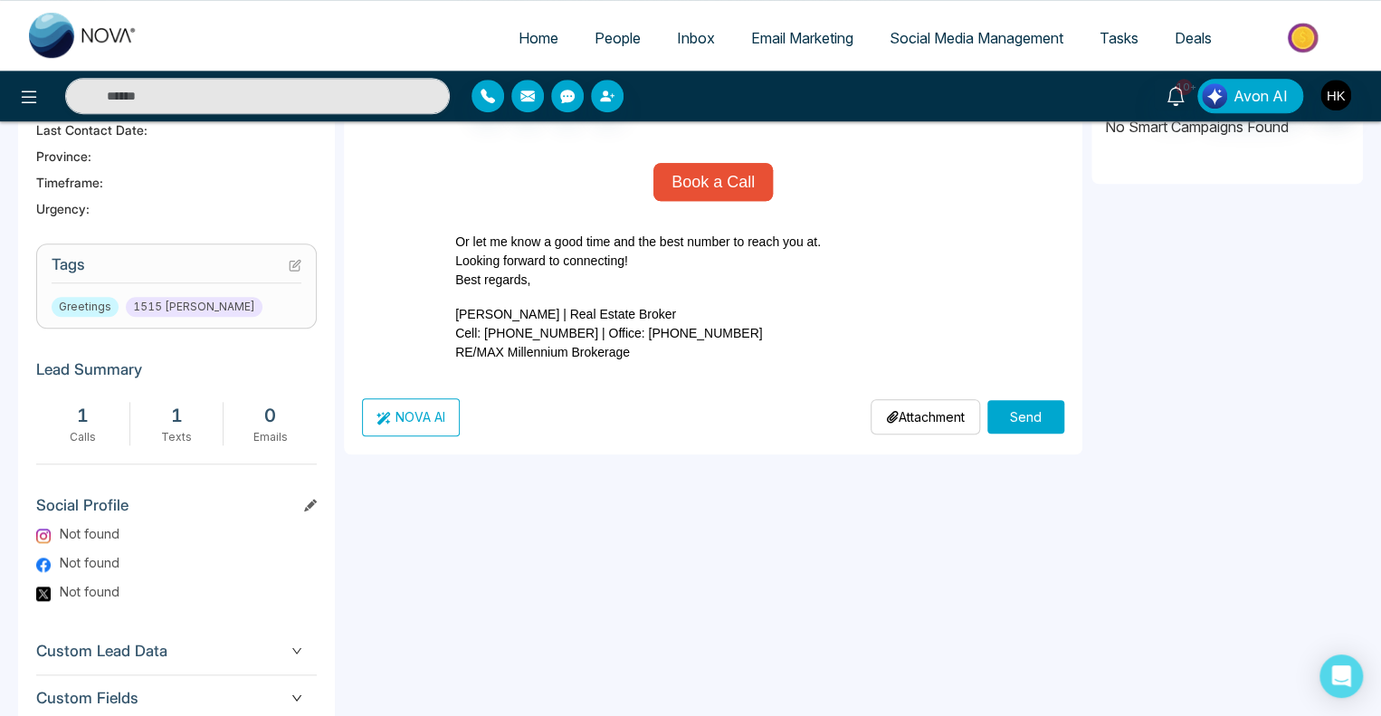
click at [1033, 427] on button "Send" at bounding box center [1025, 416] width 77 height 33
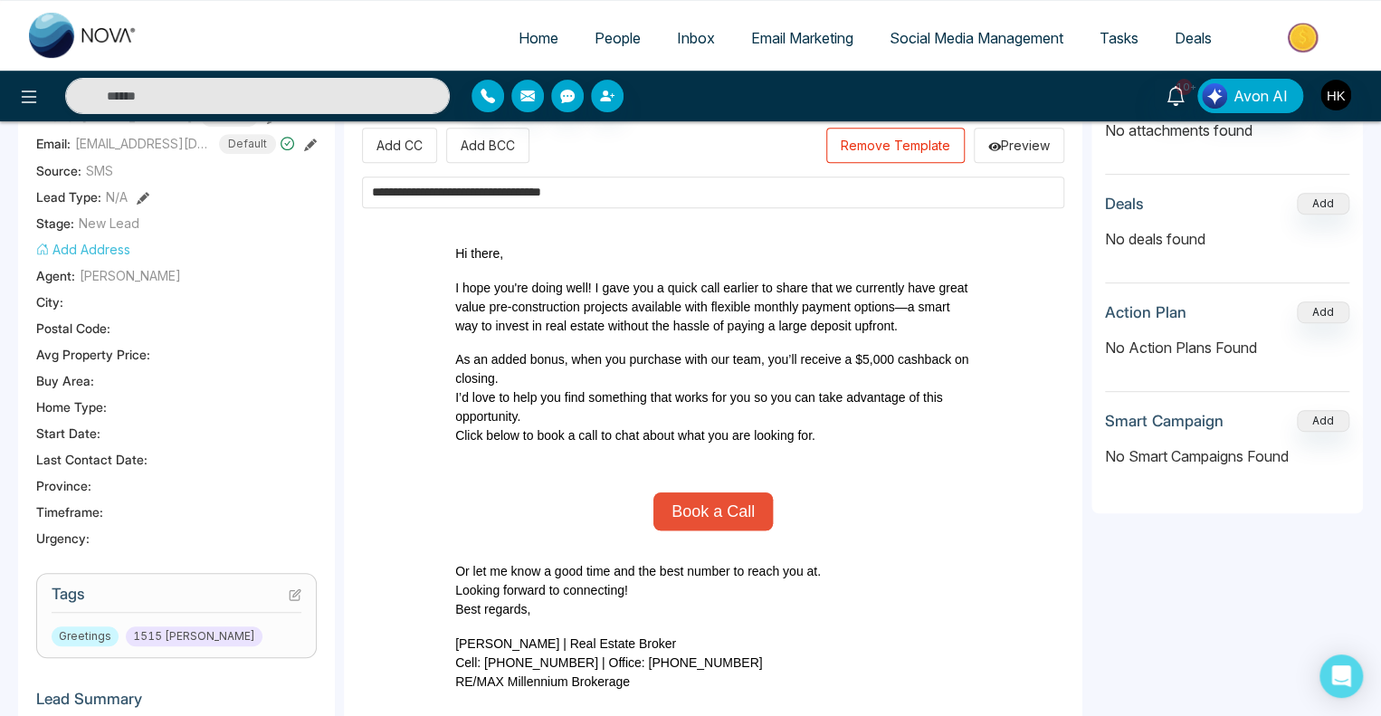
scroll to position [90, 0]
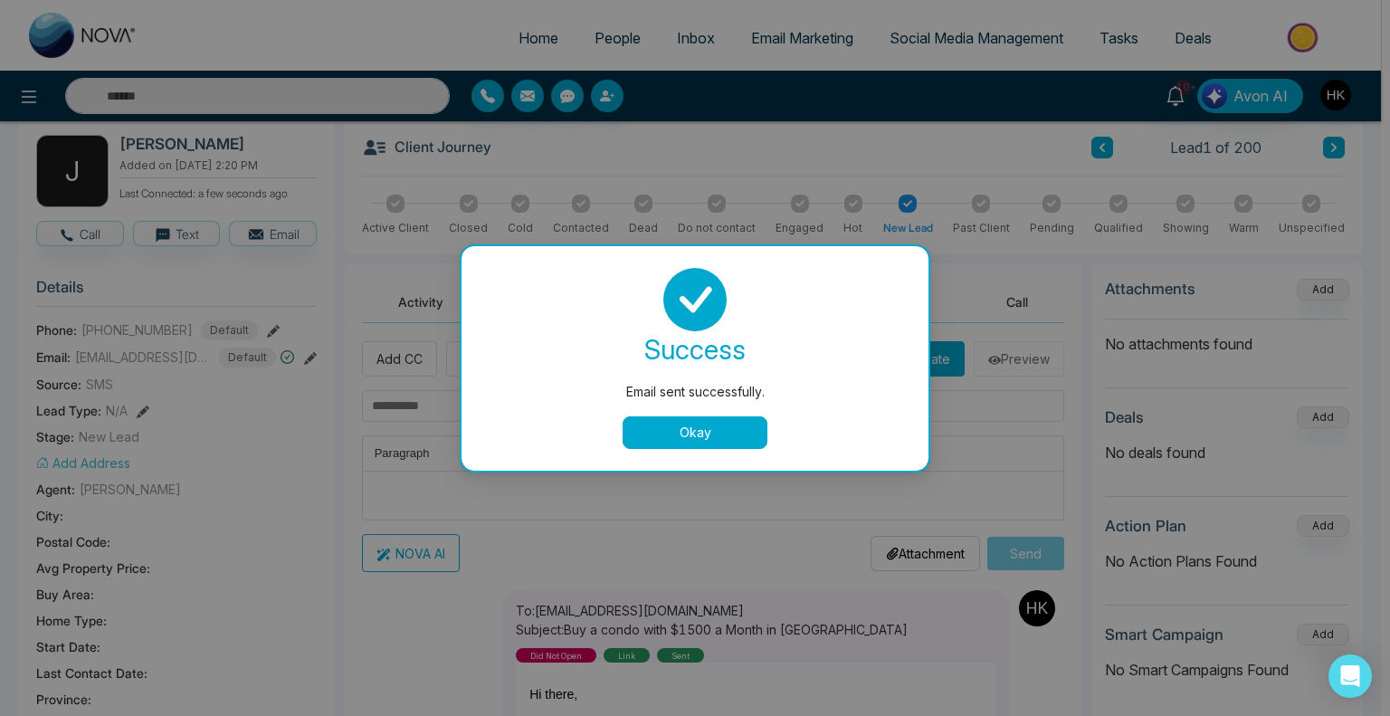
click at [717, 426] on button "Okay" at bounding box center [694, 432] width 145 height 33
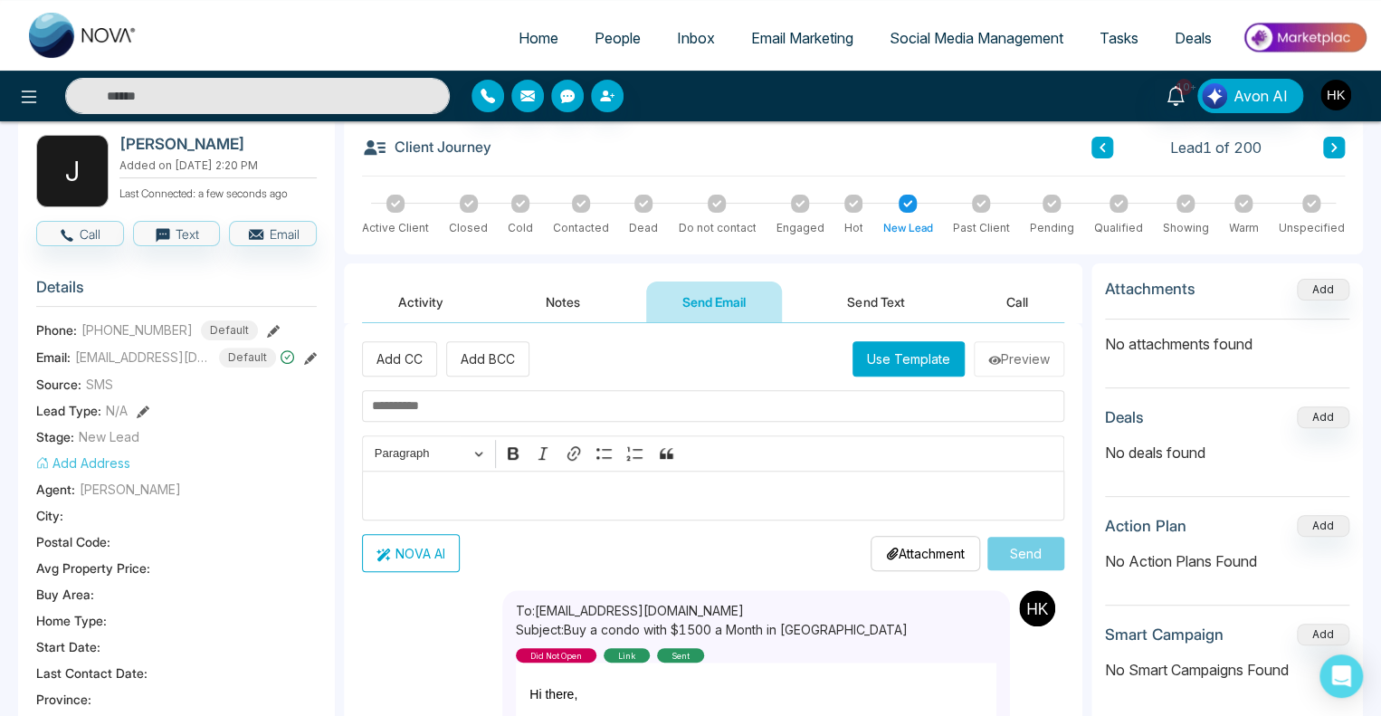
click at [864, 305] on button "Send Text" at bounding box center [875, 301] width 129 height 41
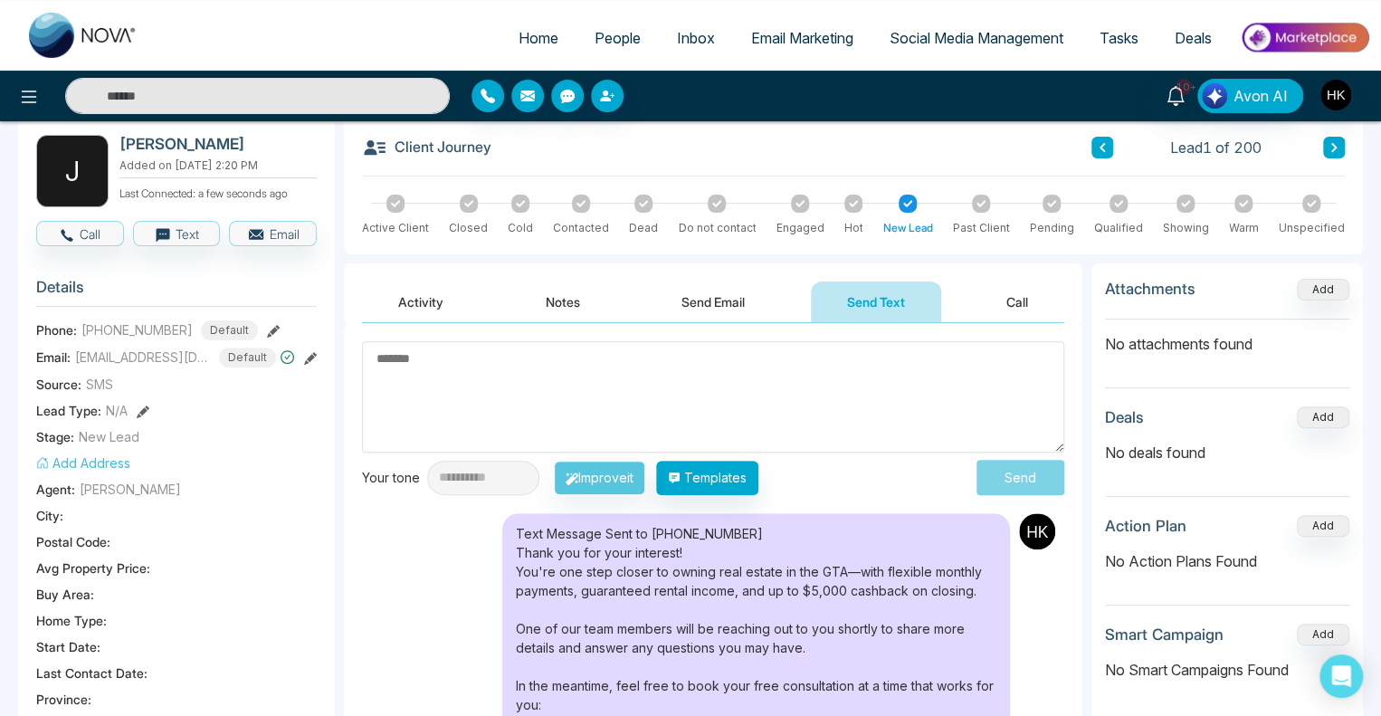
click at [463, 372] on textarea at bounding box center [713, 396] width 702 height 111
click at [742, 484] on button "Templates" at bounding box center [707, 478] width 102 height 34
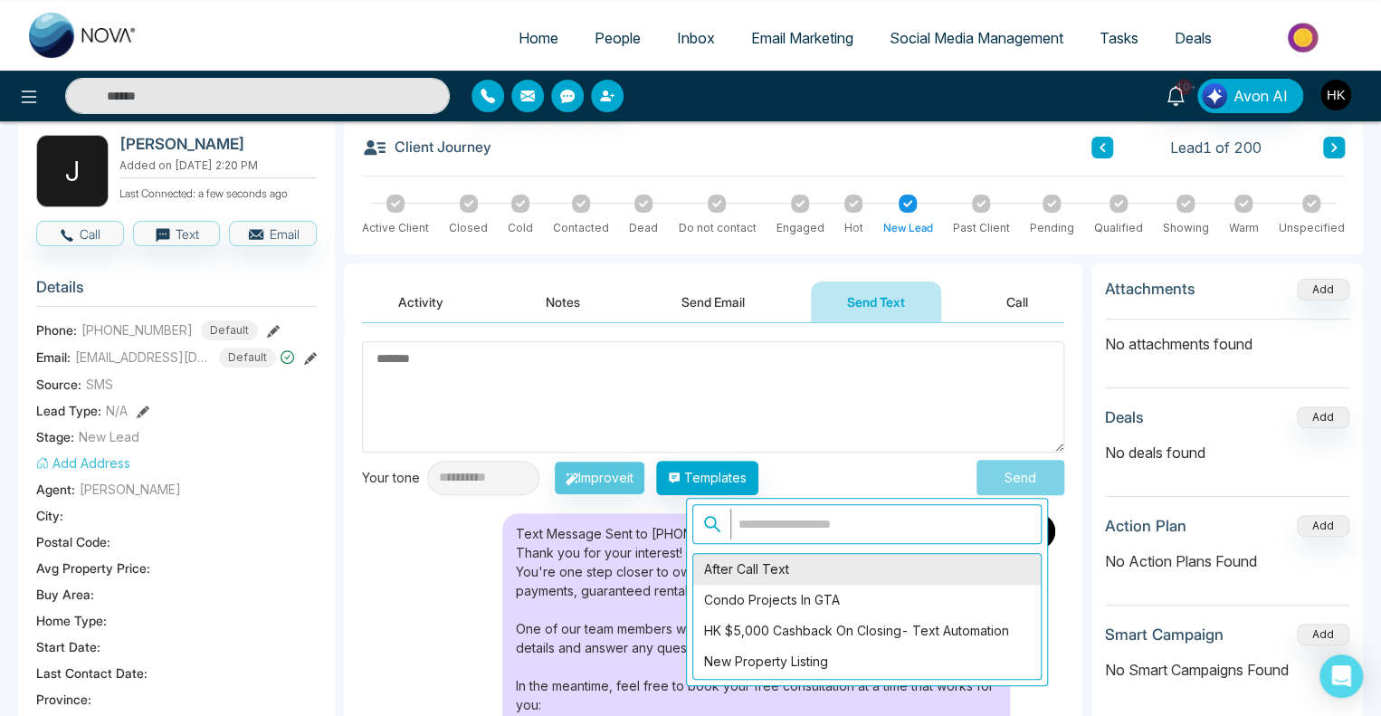
click at [715, 567] on div "After Call Text" at bounding box center [866, 569] width 347 height 31
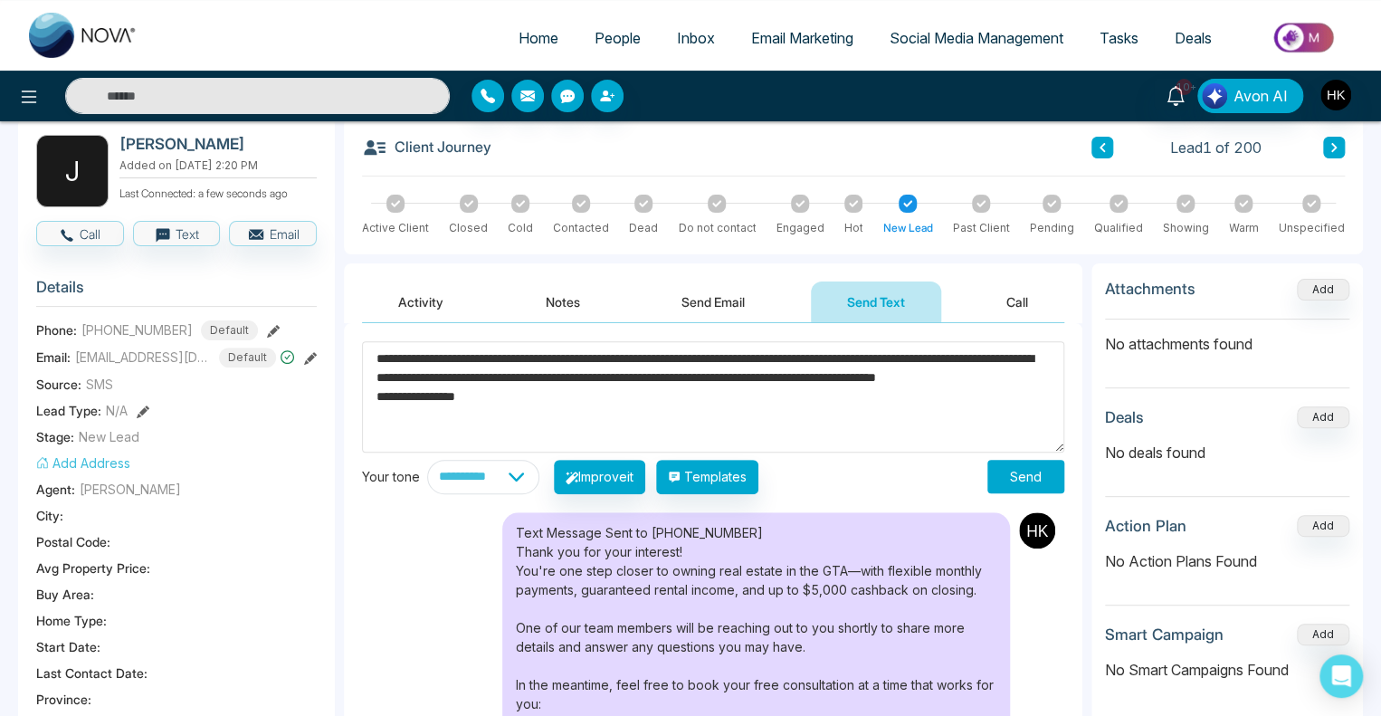
drag, startPoint x: 462, startPoint y: 356, endPoint x: 393, endPoint y: 358, distance: 69.7
click at [393, 358] on textarea "**********" at bounding box center [713, 396] width 702 height 111
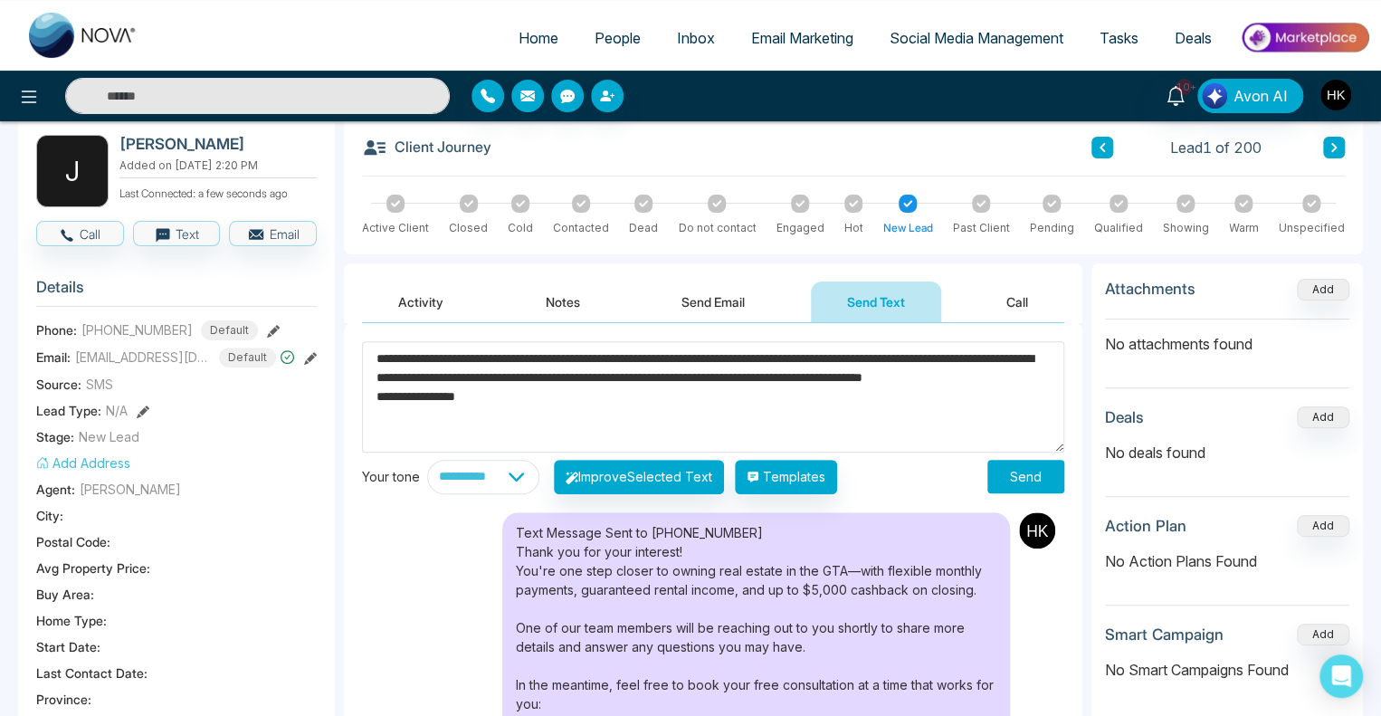
type textarea "**********"
click at [1012, 476] on button "Send" at bounding box center [1025, 476] width 77 height 33
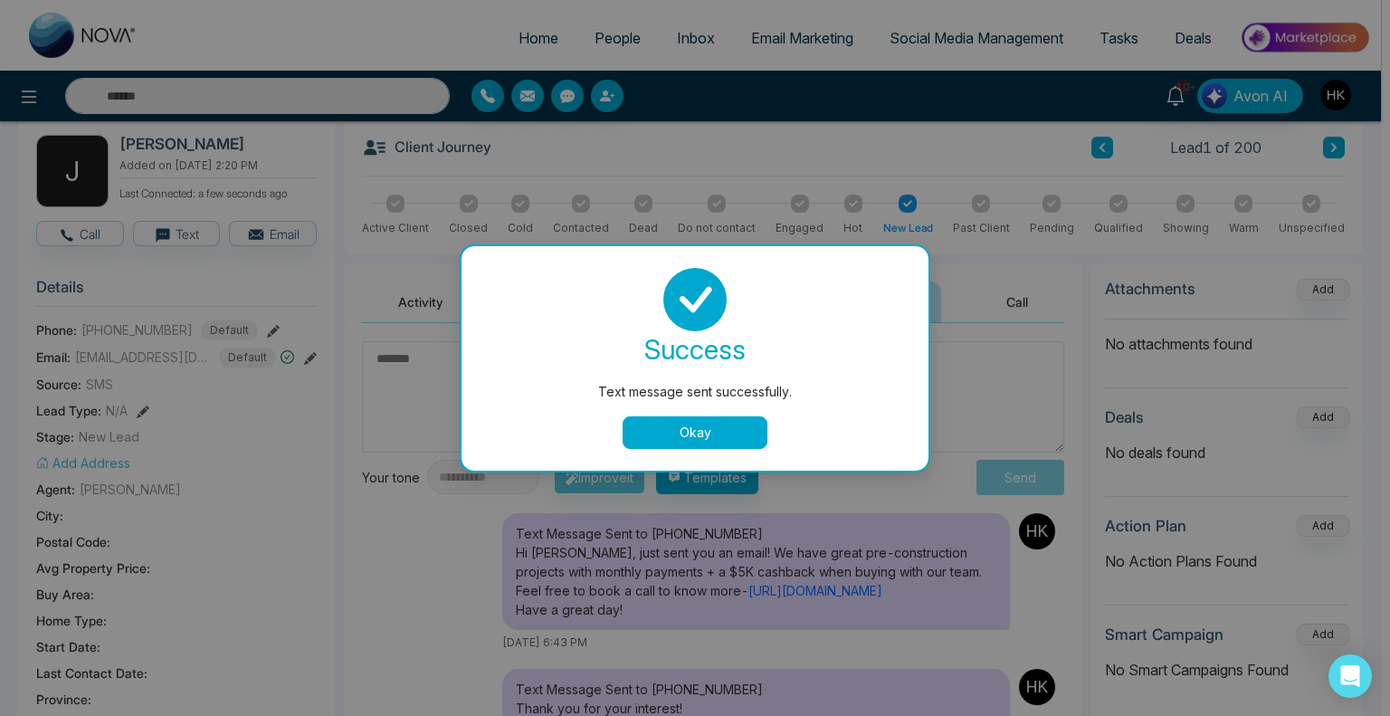
click at [719, 428] on button "Okay" at bounding box center [694, 432] width 145 height 33
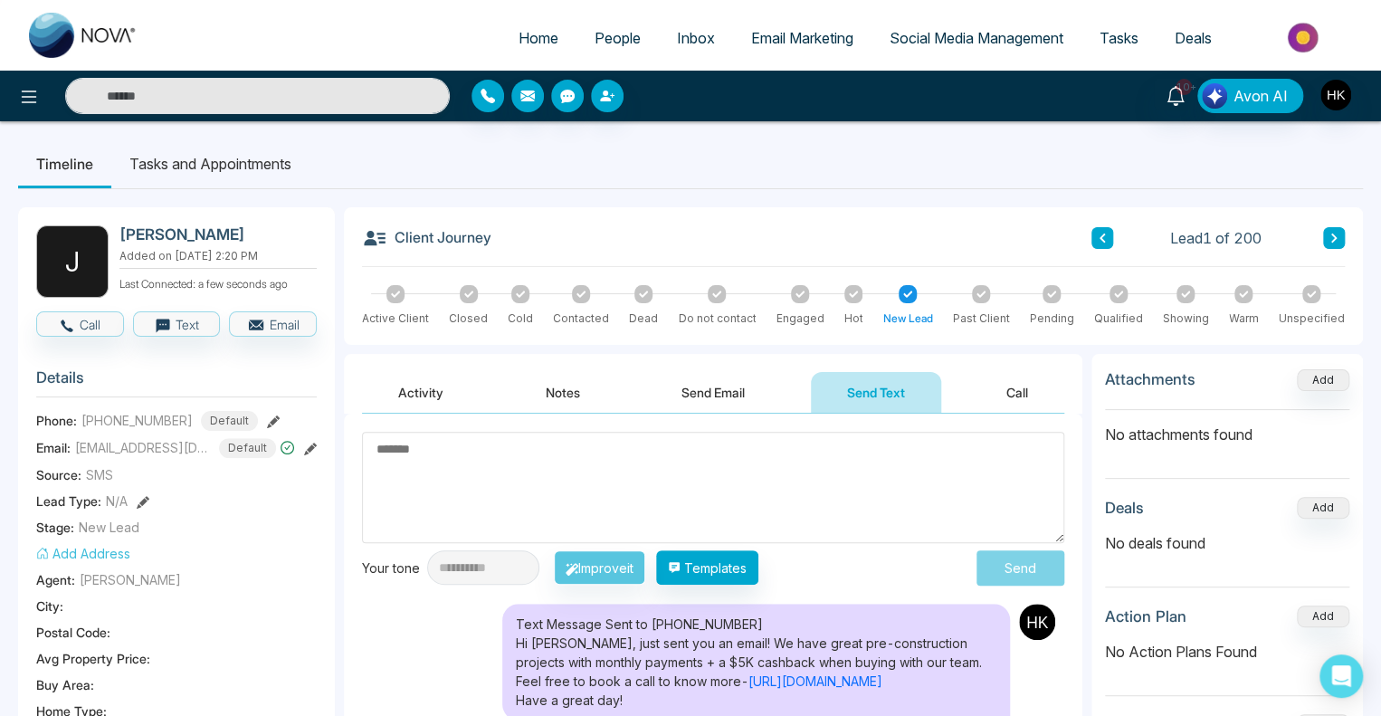
click at [1339, 233] on button at bounding box center [1334, 238] width 22 height 22
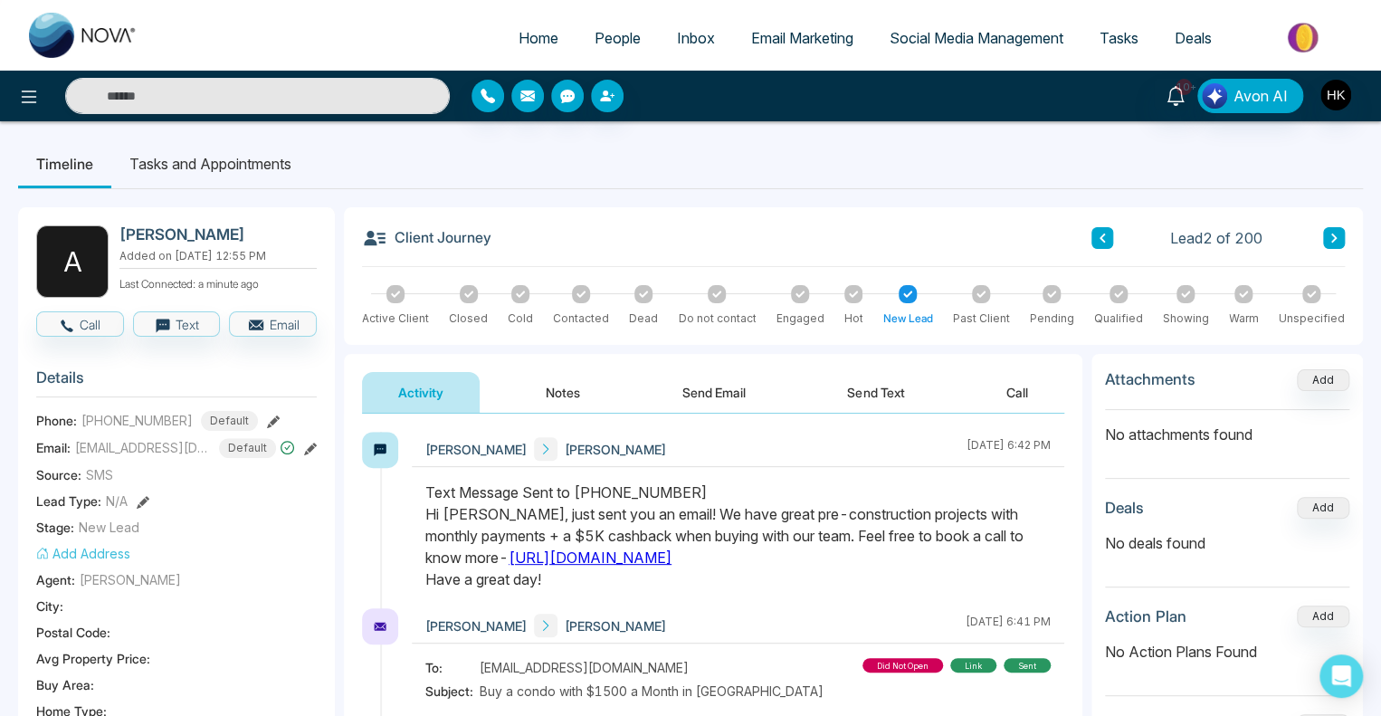
click at [1336, 238] on icon at bounding box center [1333, 238] width 9 height 11
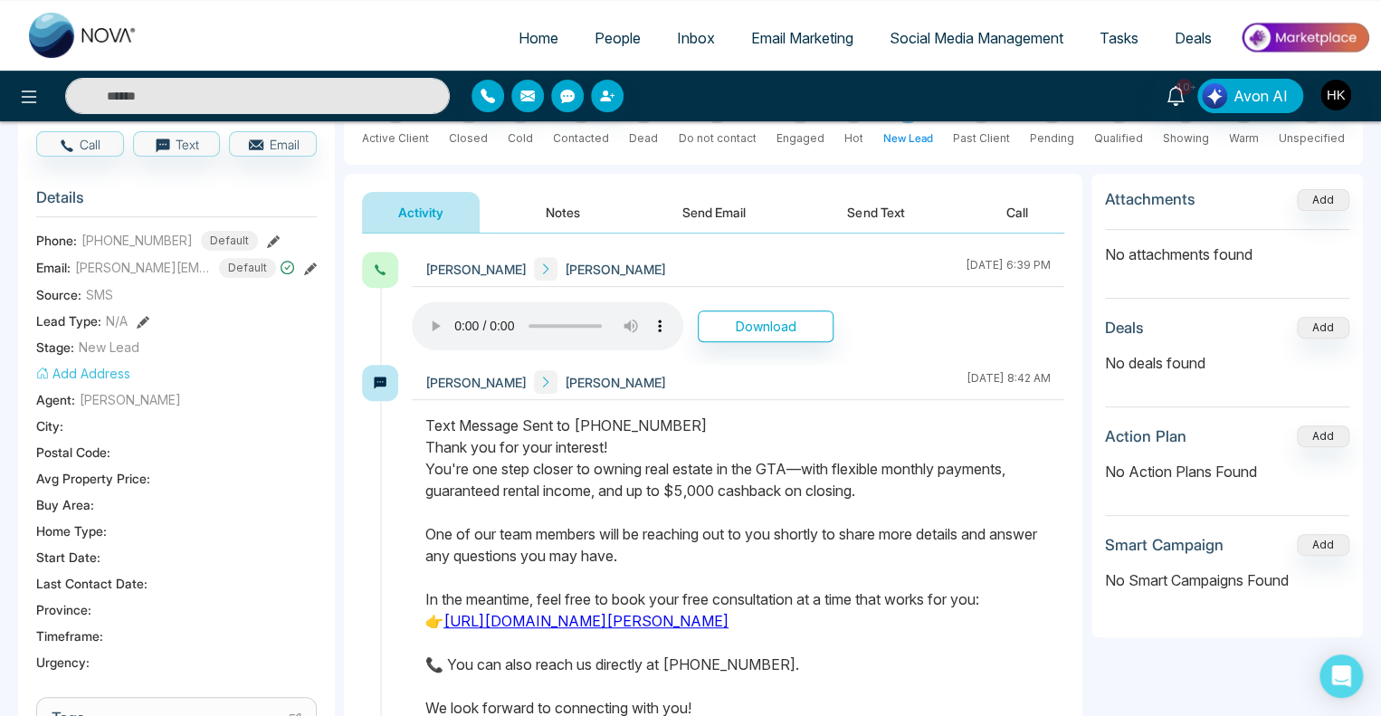
scroll to position [181, 0]
click at [719, 211] on button "Send Email" at bounding box center [714, 211] width 136 height 41
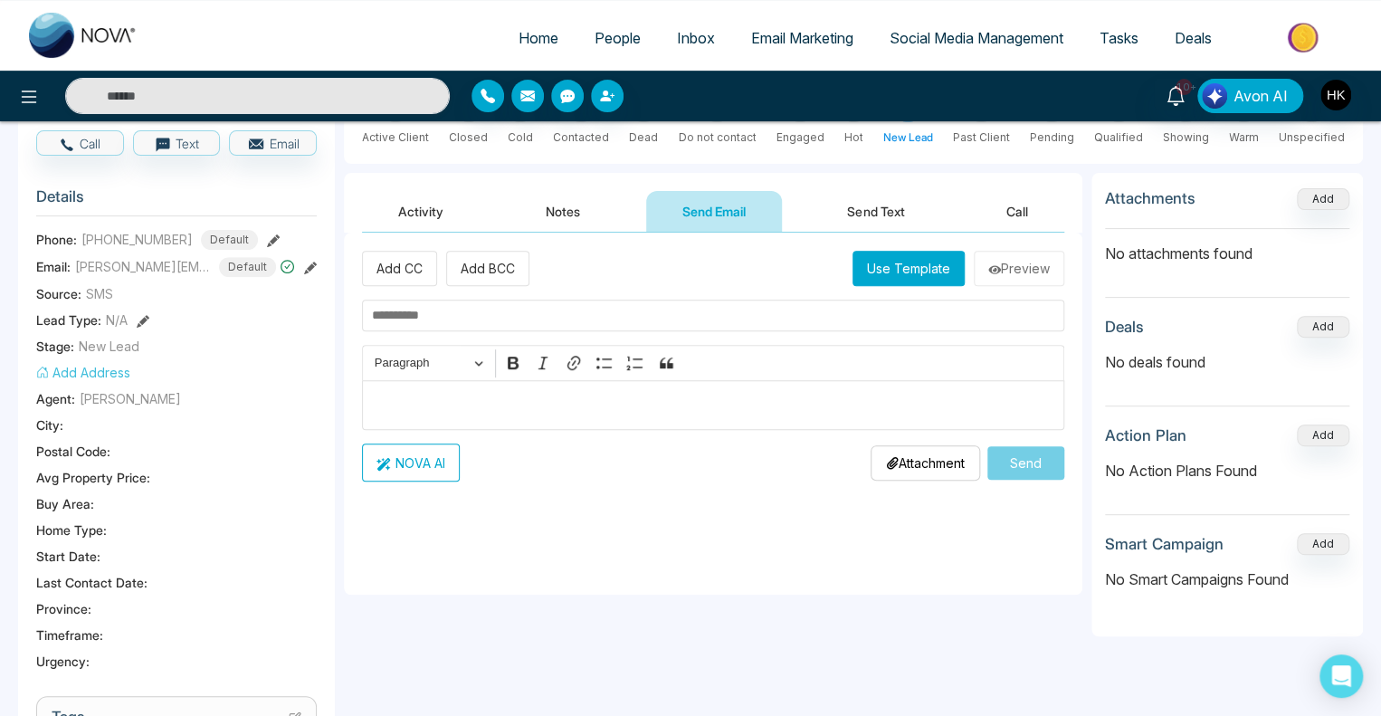
click at [908, 268] on button "Use Template" at bounding box center [908, 268] width 112 height 35
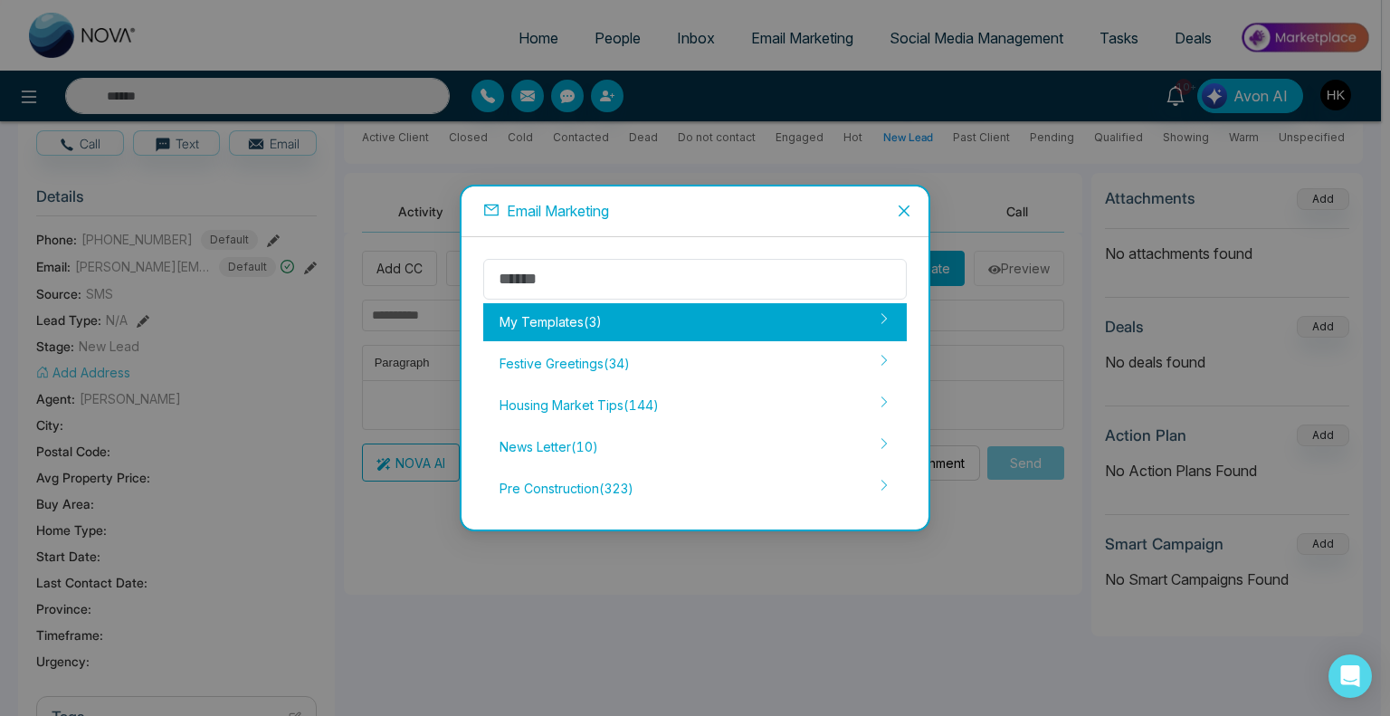
click at [604, 322] on div "My Templates ( 3 )" at bounding box center [694, 322] width 423 height 38
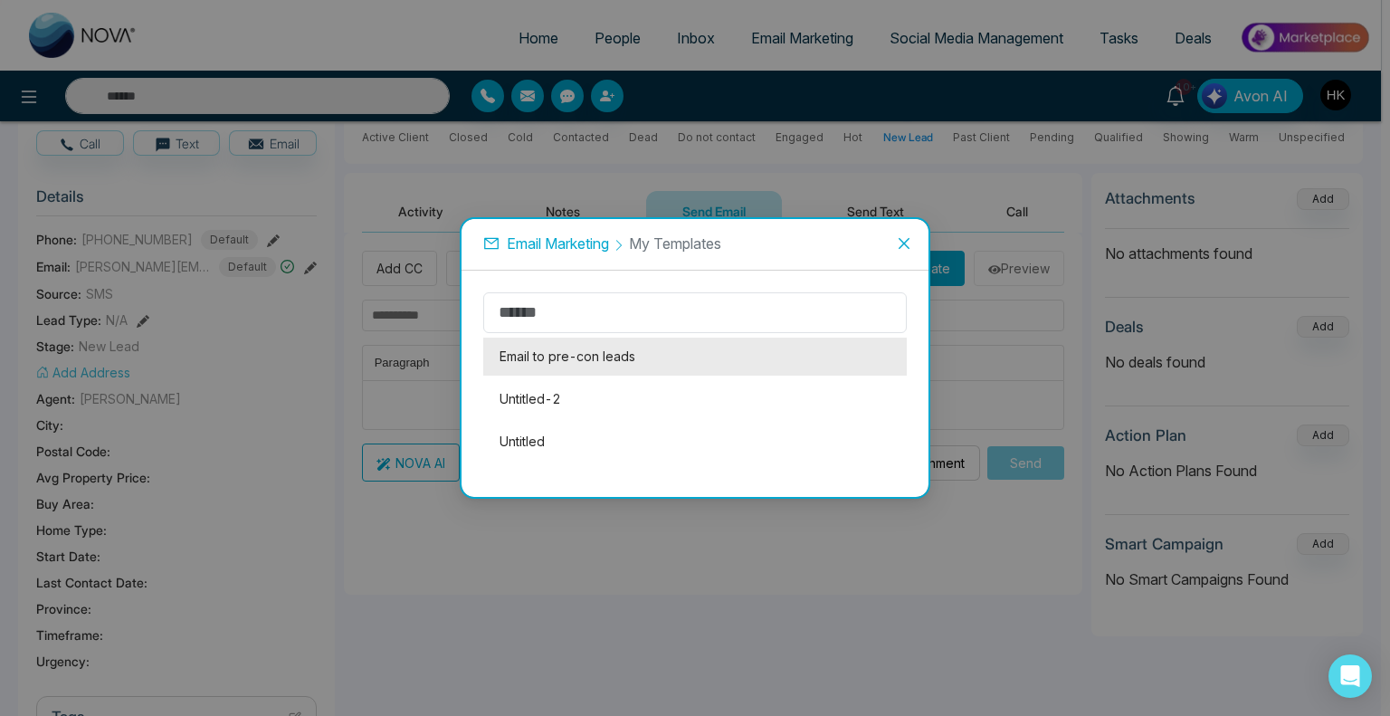
click at [545, 357] on li "Email to pre-con leads" at bounding box center [694, 356] width 423 height 38
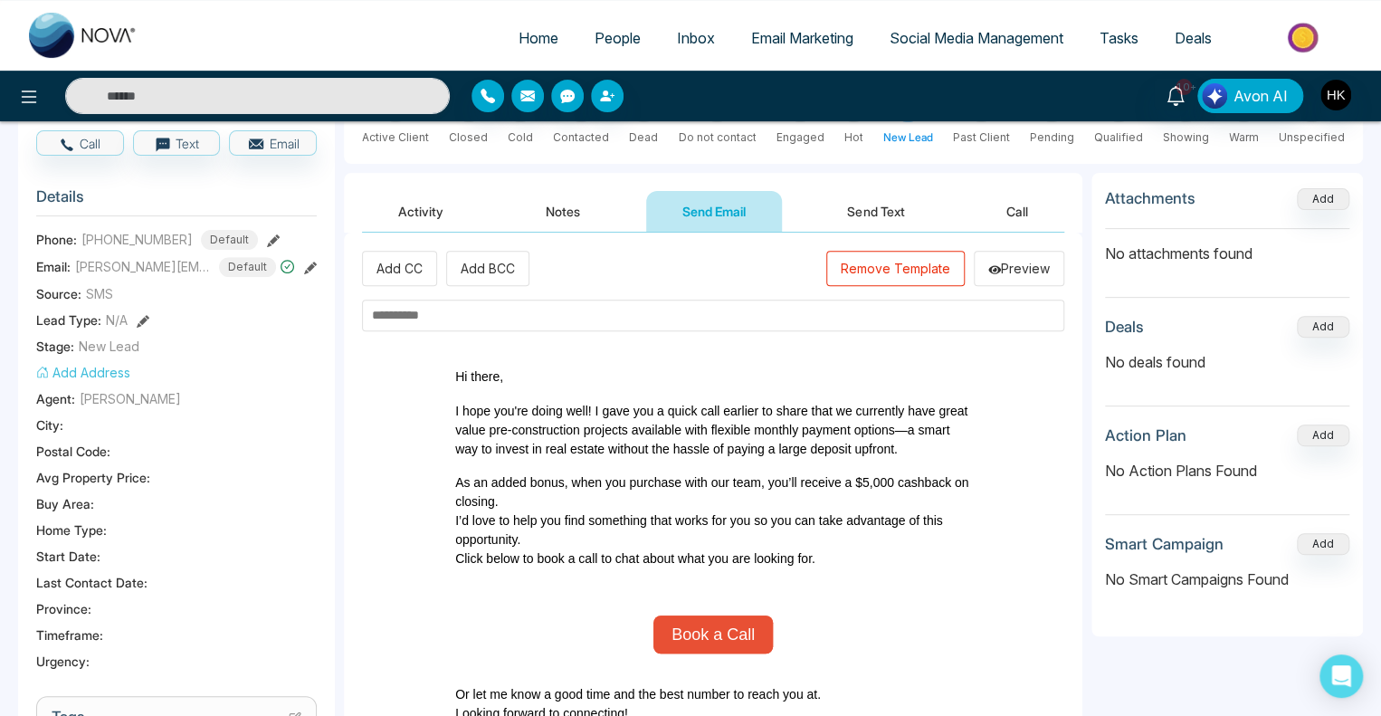
click at [478, 324] on input "text" at bounding box center [713, 315] width 702 height 32
paste input "**********"
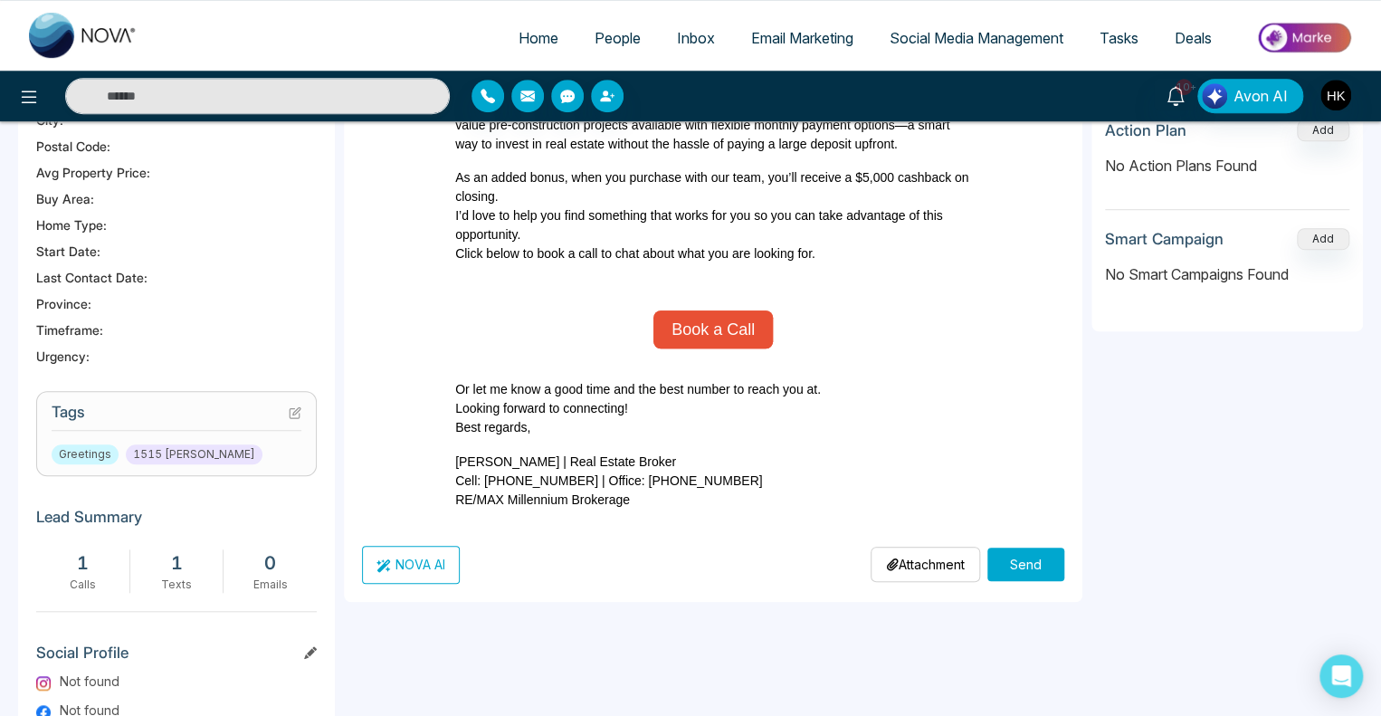
scroll to position [633, 0]
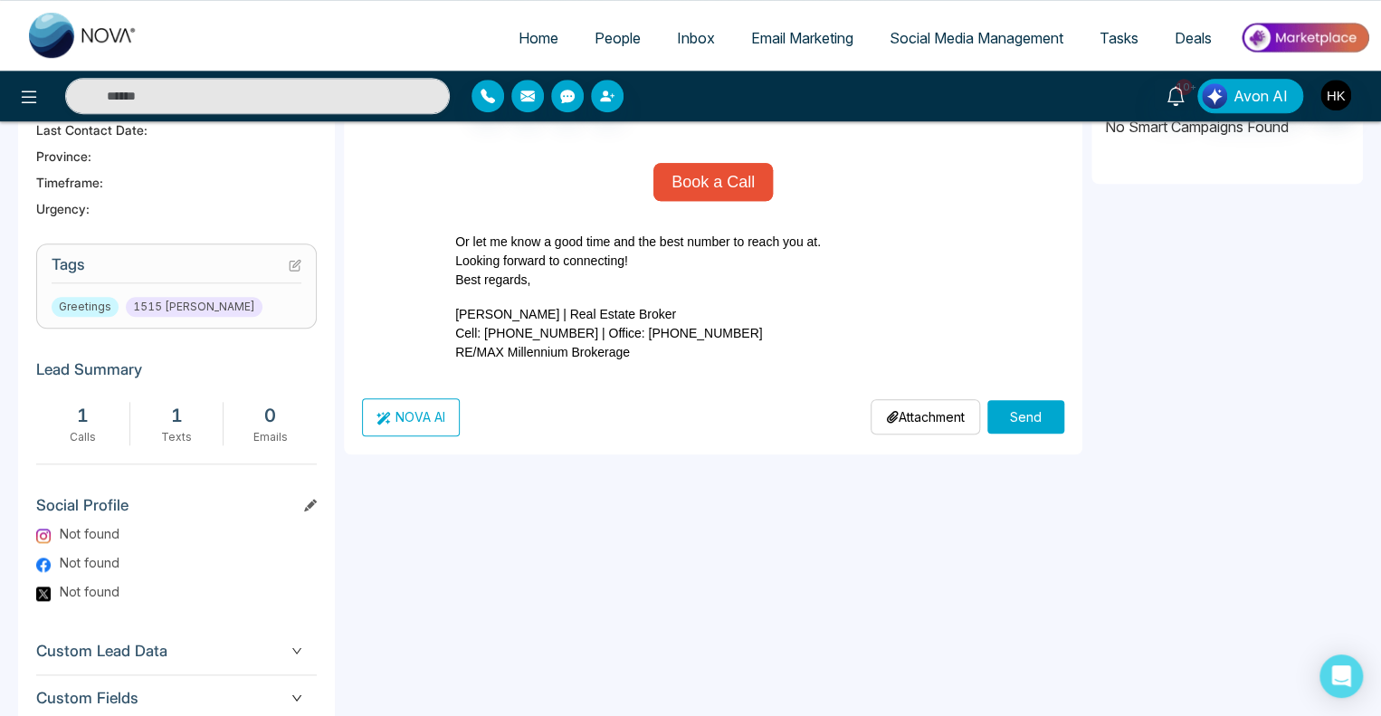
type input "**********"
click at [1036, 425] on button "Send" at bounding box center [1025, 416] width 77 height 33
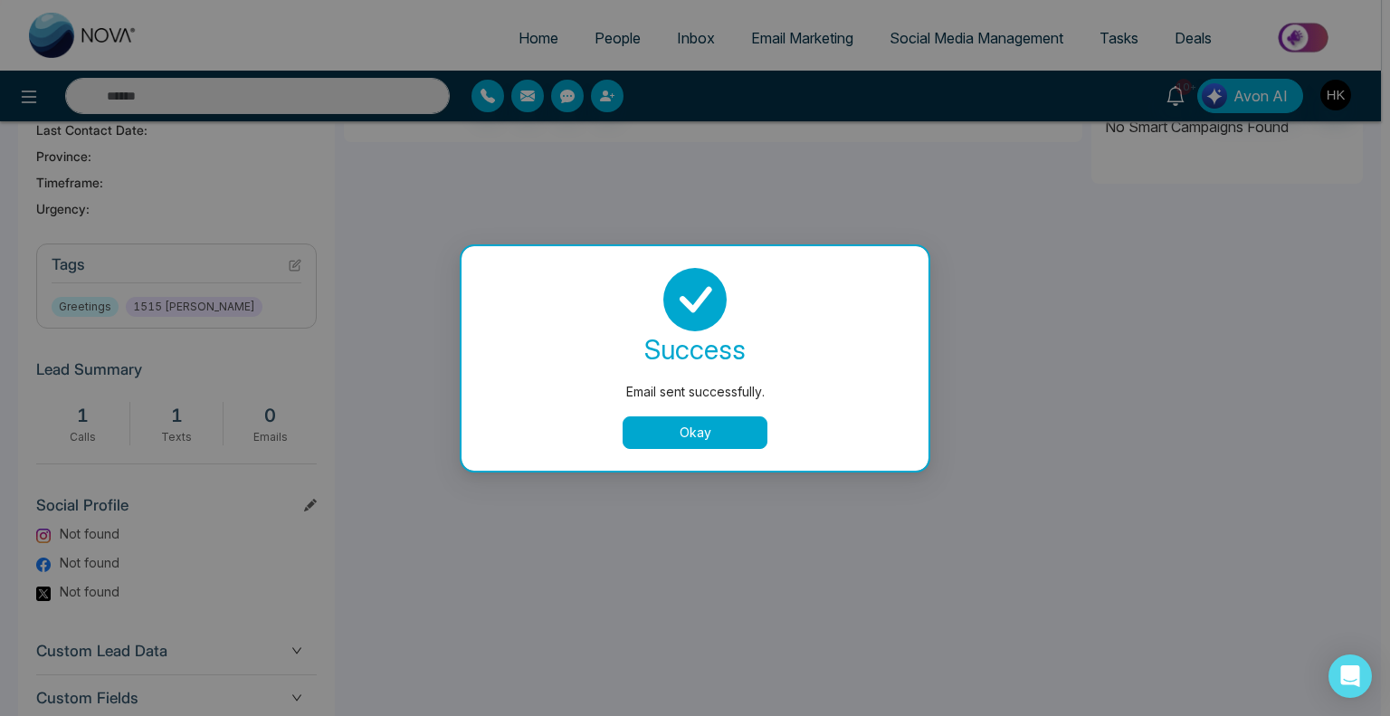
click at [742, 441] on button "Okay" at bounding box center [694, 432] width 145 height 33
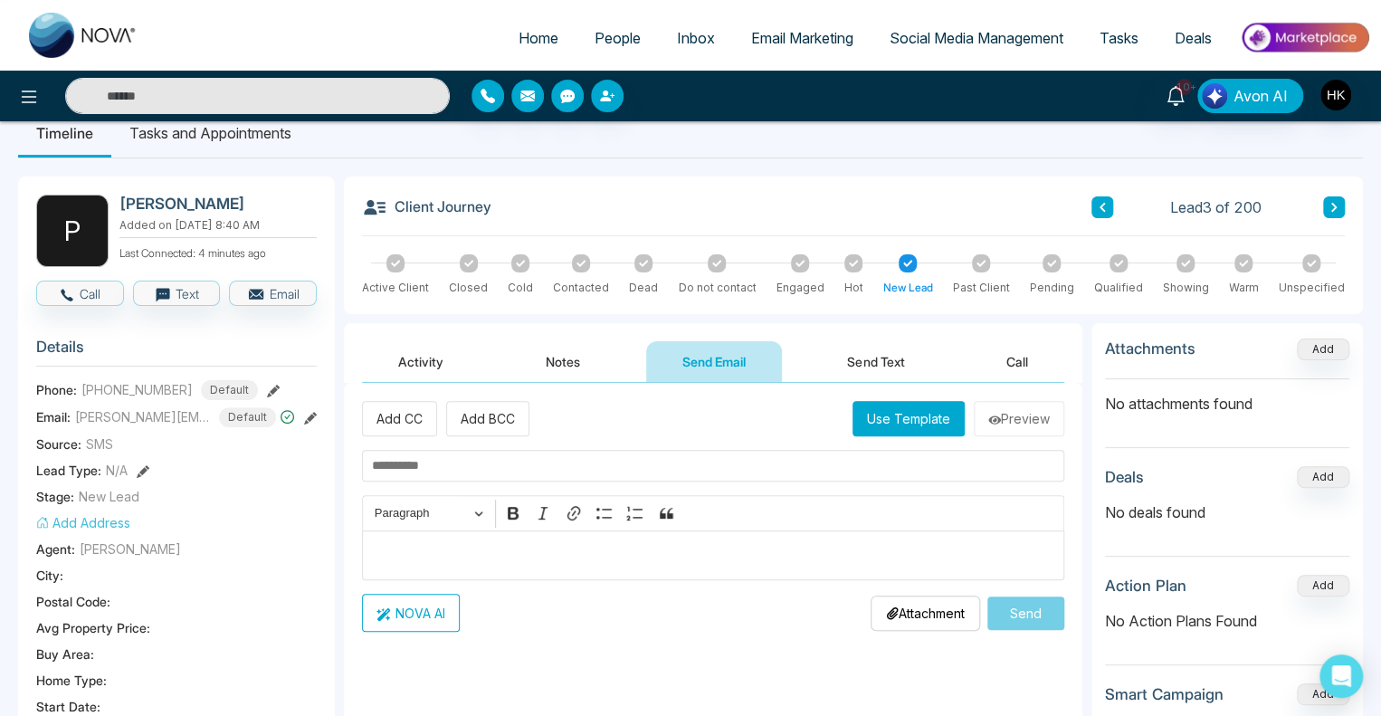
scroll to position [0, 0]
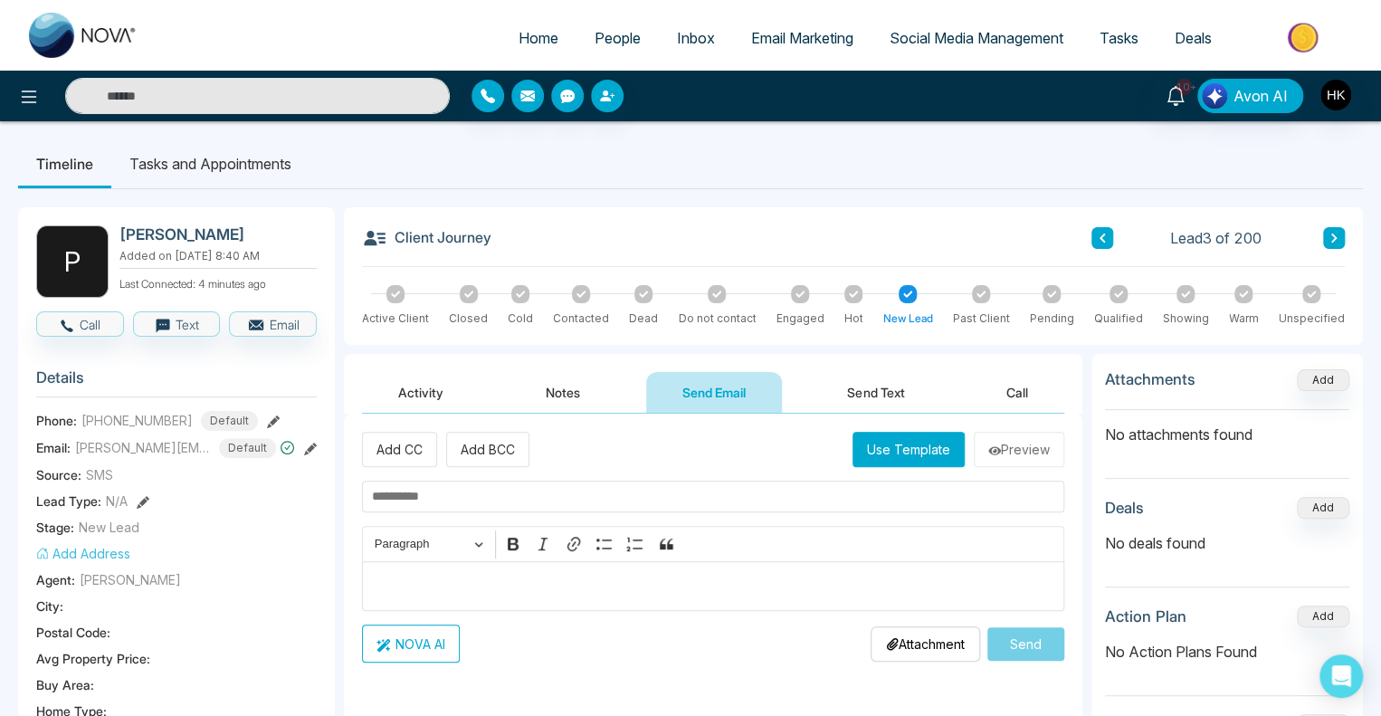
click at [861, 393] on button "Send Text" at bounding box center [875, 392] width 129 height 41
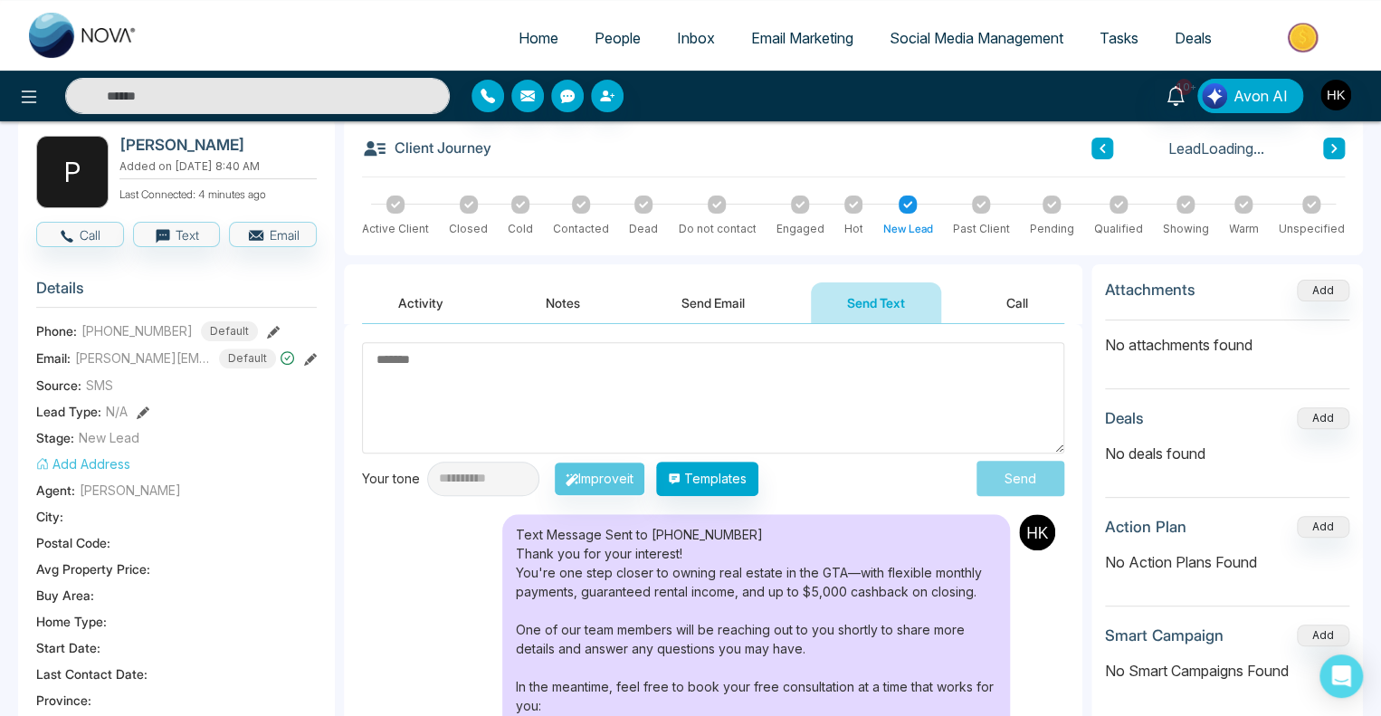
scroll to position [271, 0]
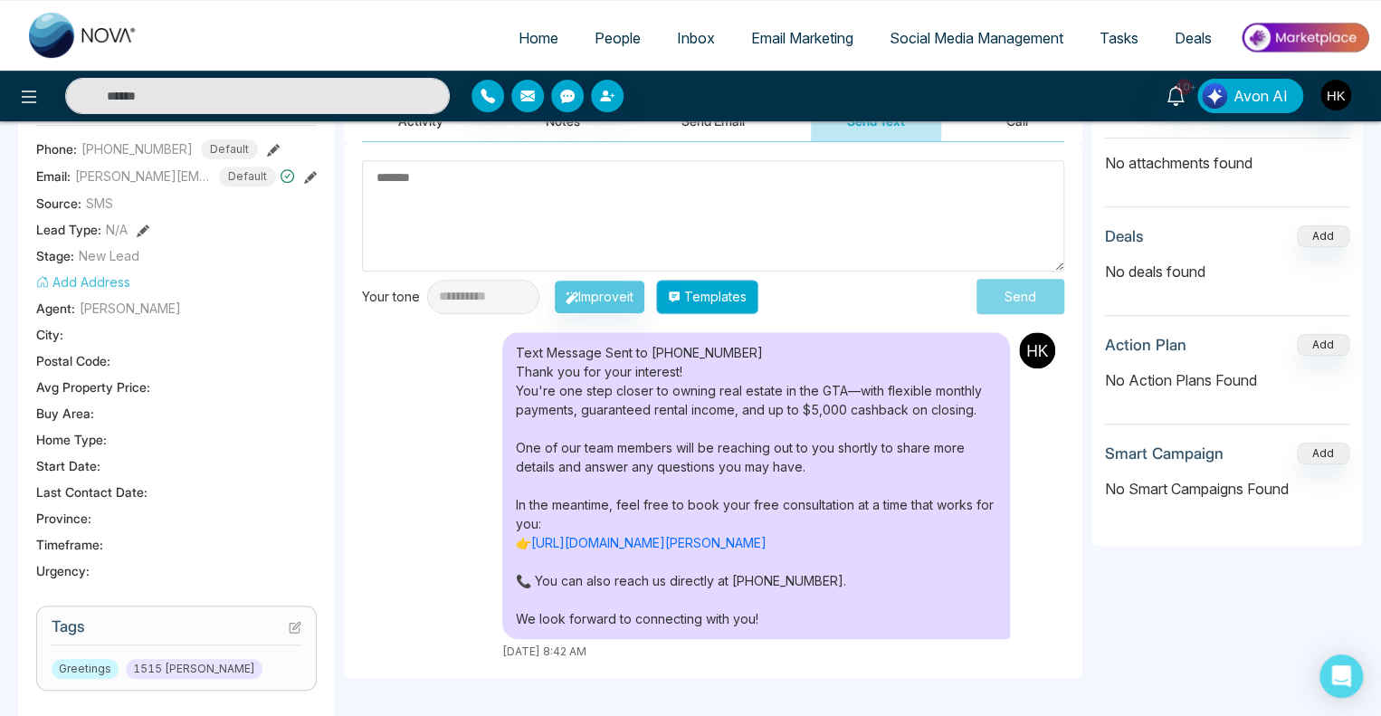
click at [749, 301] on button "Templates" at bounding box center [707, 297] width 102 height 34
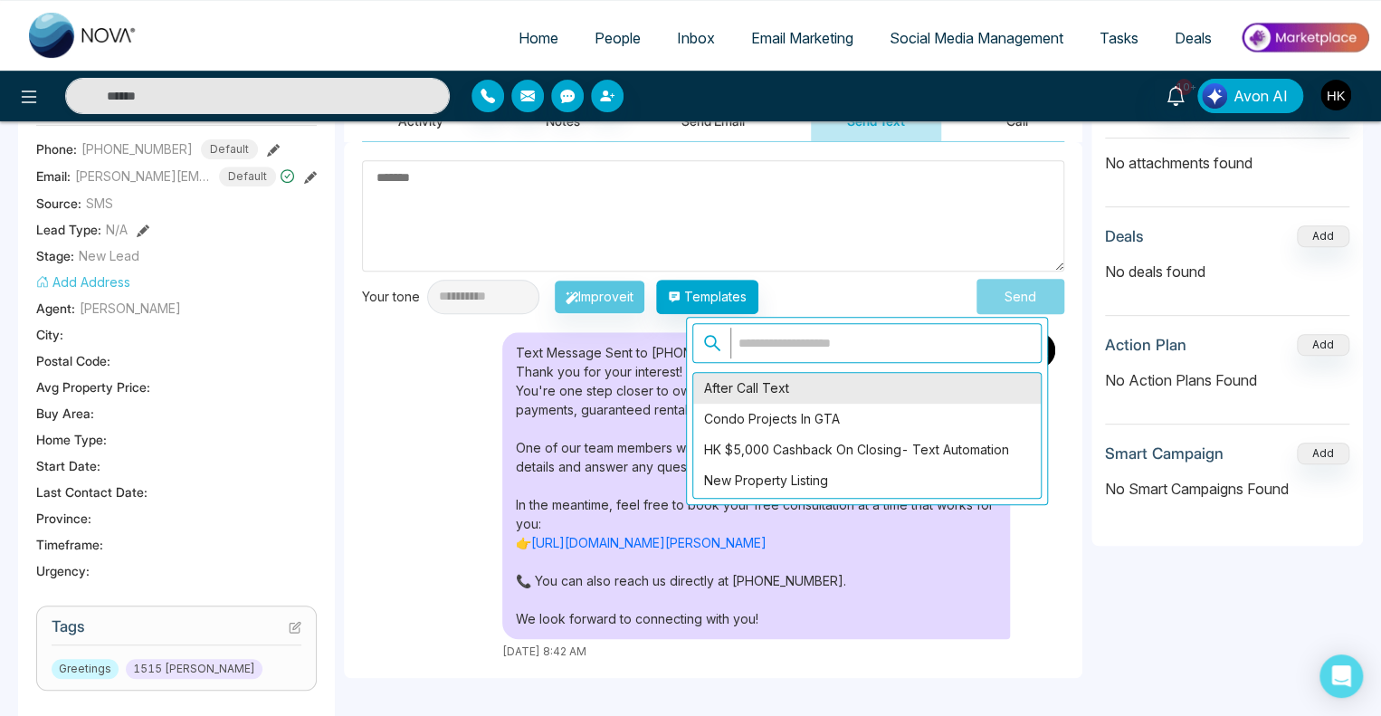
click at [765, 382] on div "After Call Text" at bounding box center [866, 388] width 347 height 31
type textarea "**********"
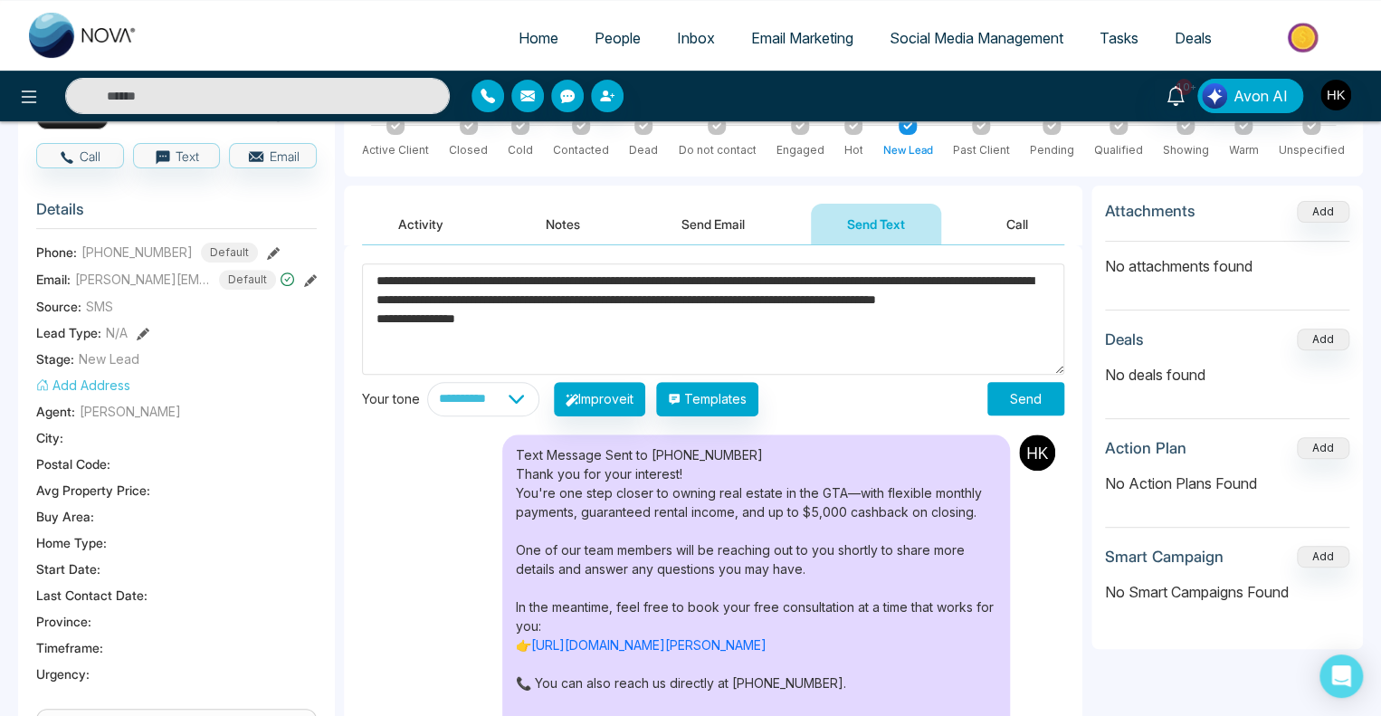
scroll to position [90, 0]
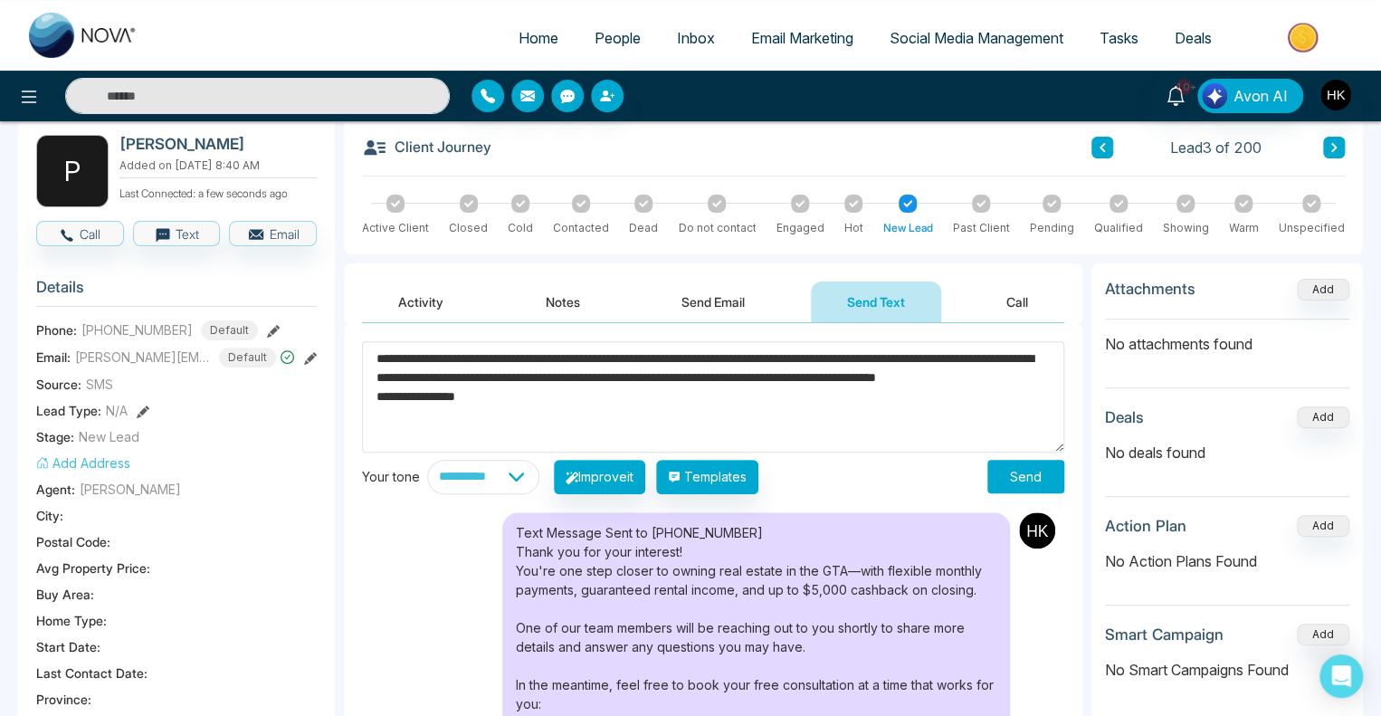
click at [1028, 473] on button "Send" at bounding box center [1025, 476] width 77 height 33
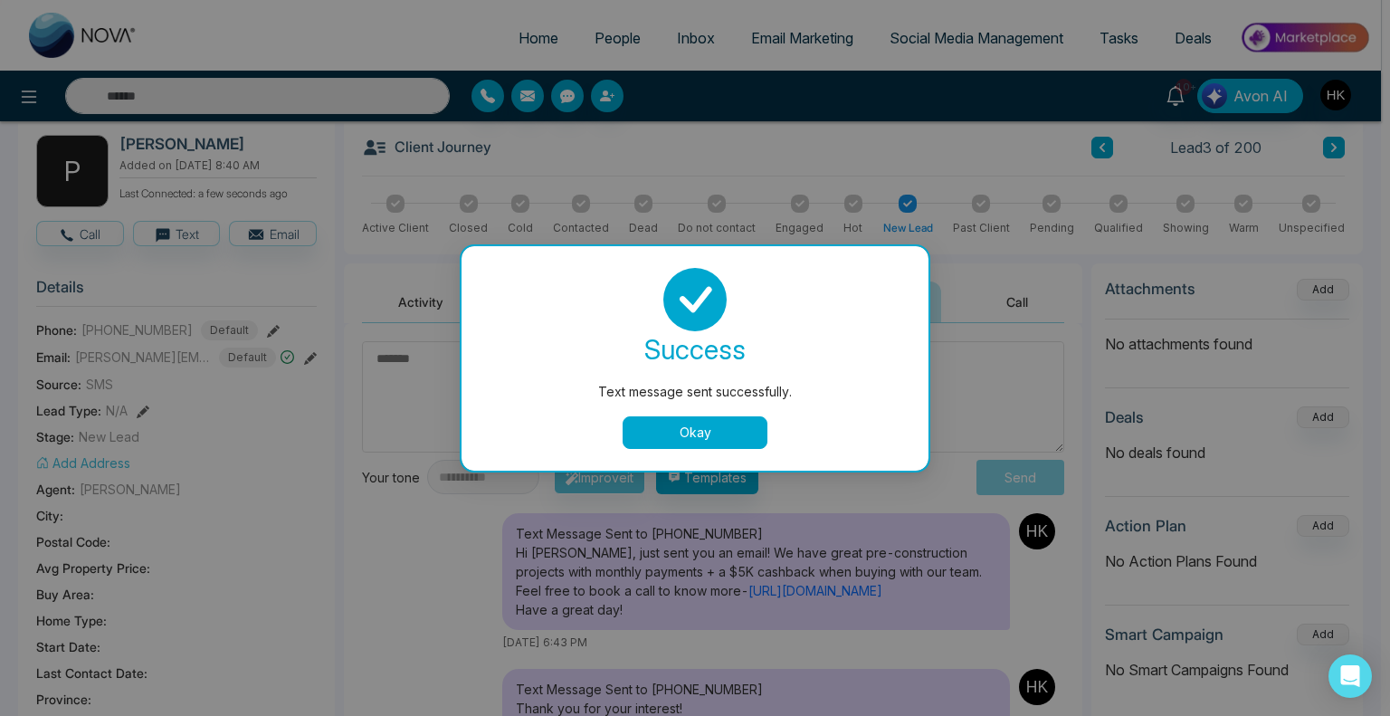
click at [683, 428] on button "Okay" at bounding box center [694, 432] width 145 height 33
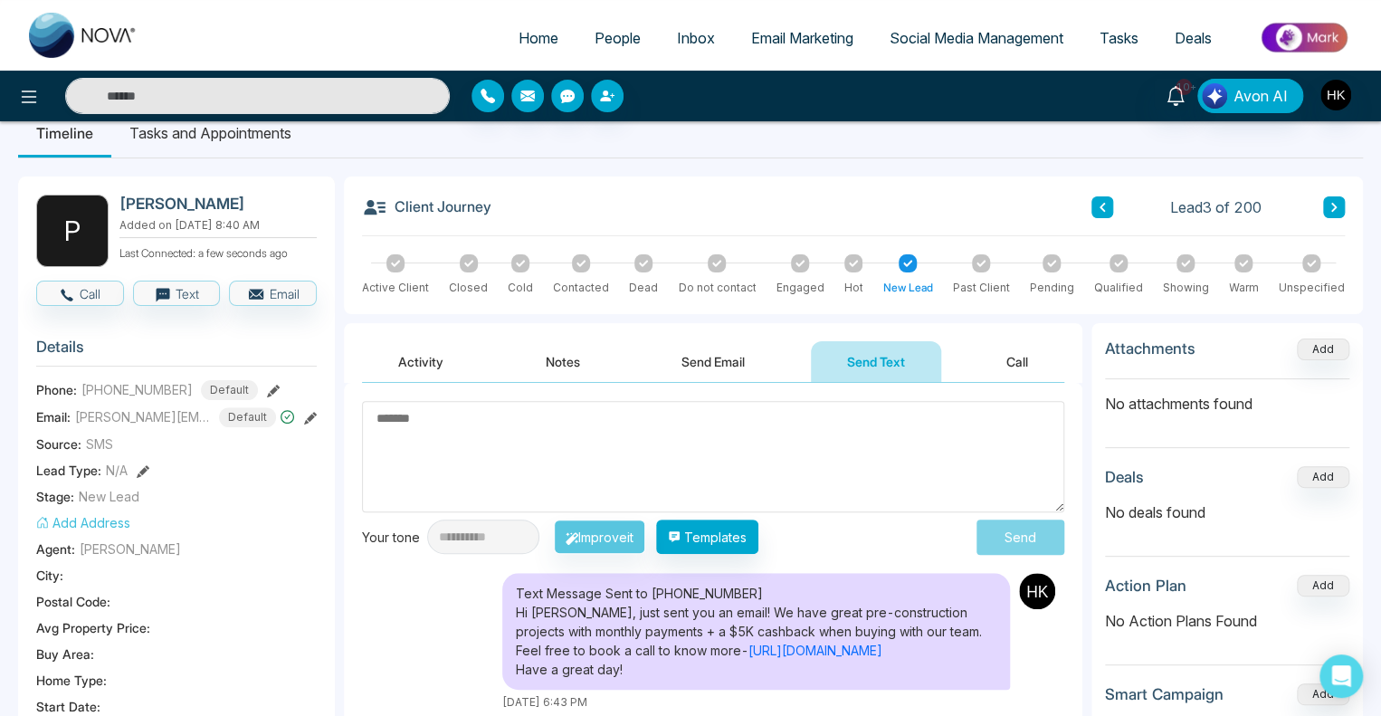
scroll to position [0, 0]
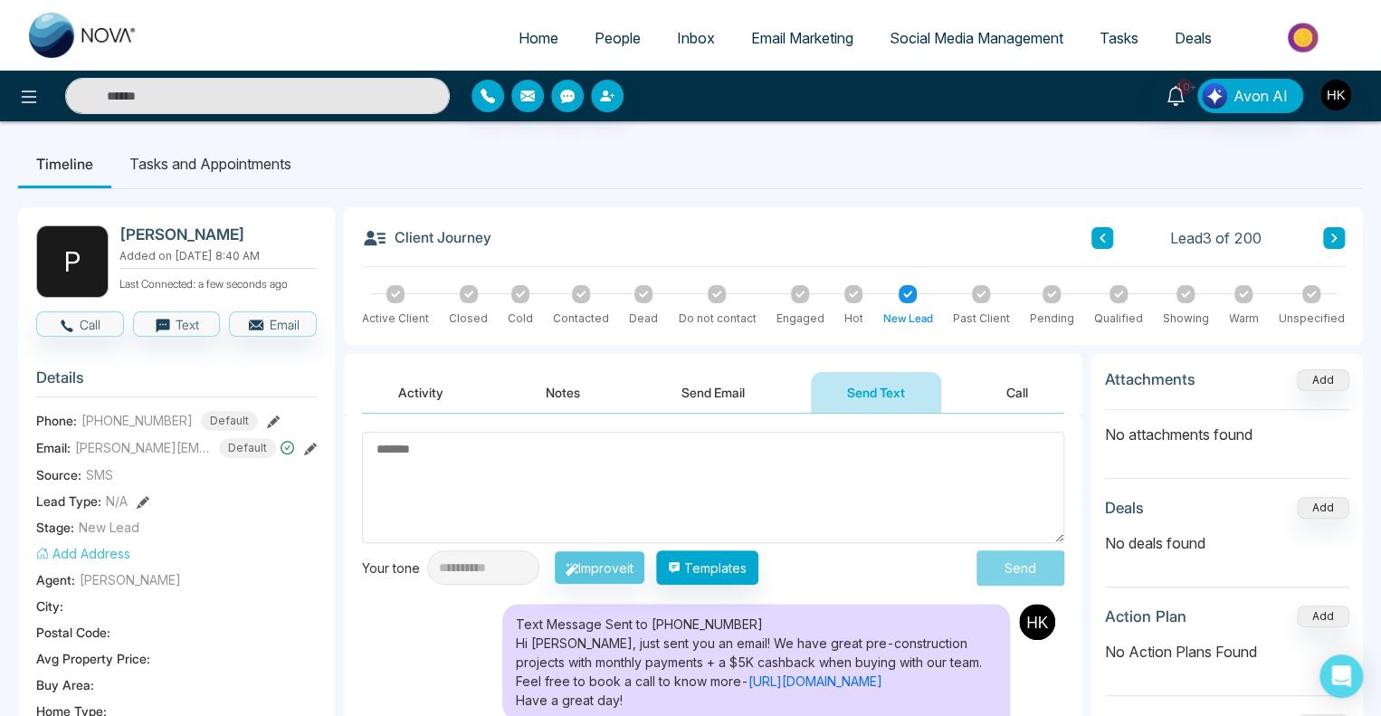
click at [1332, 242] on icon at bounding box center [1333, 238] width 9 height 11
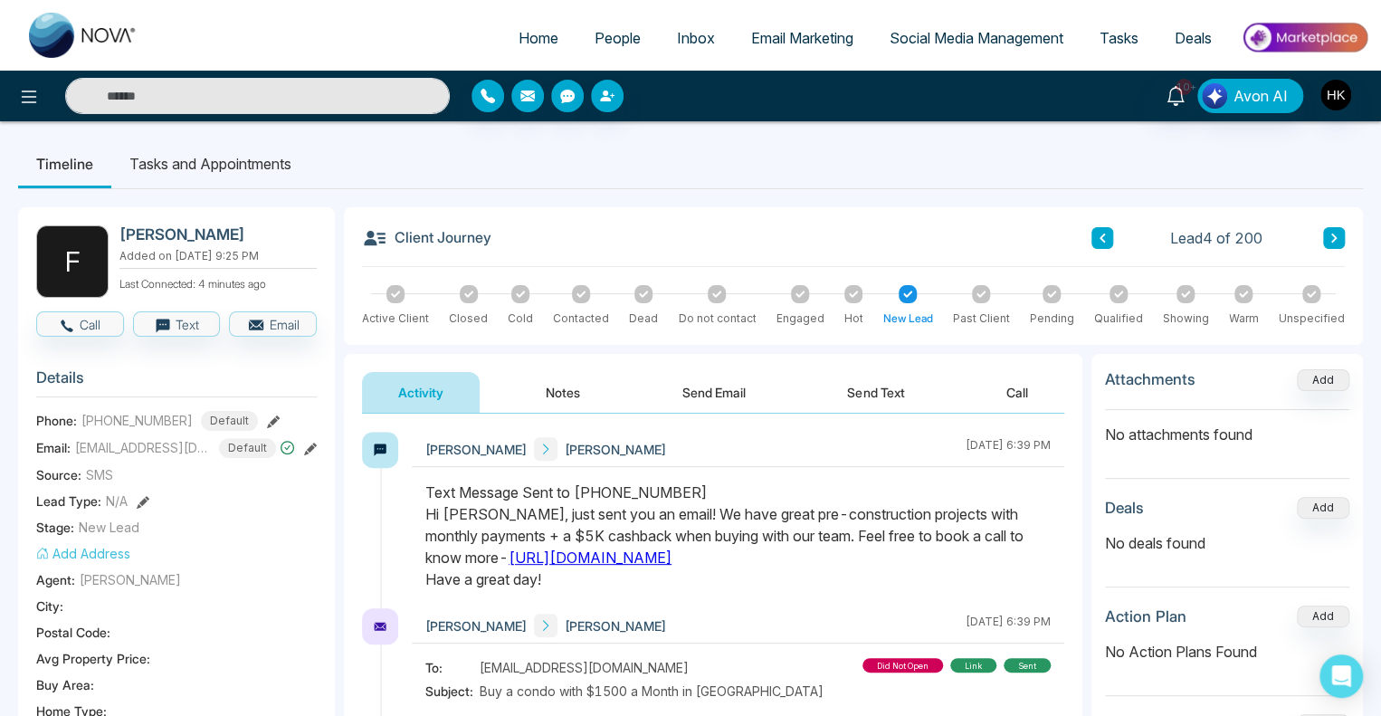
click at [518, 38] on span "Home" at bounding box center [538, 38] width 40 height 18
select select "*"
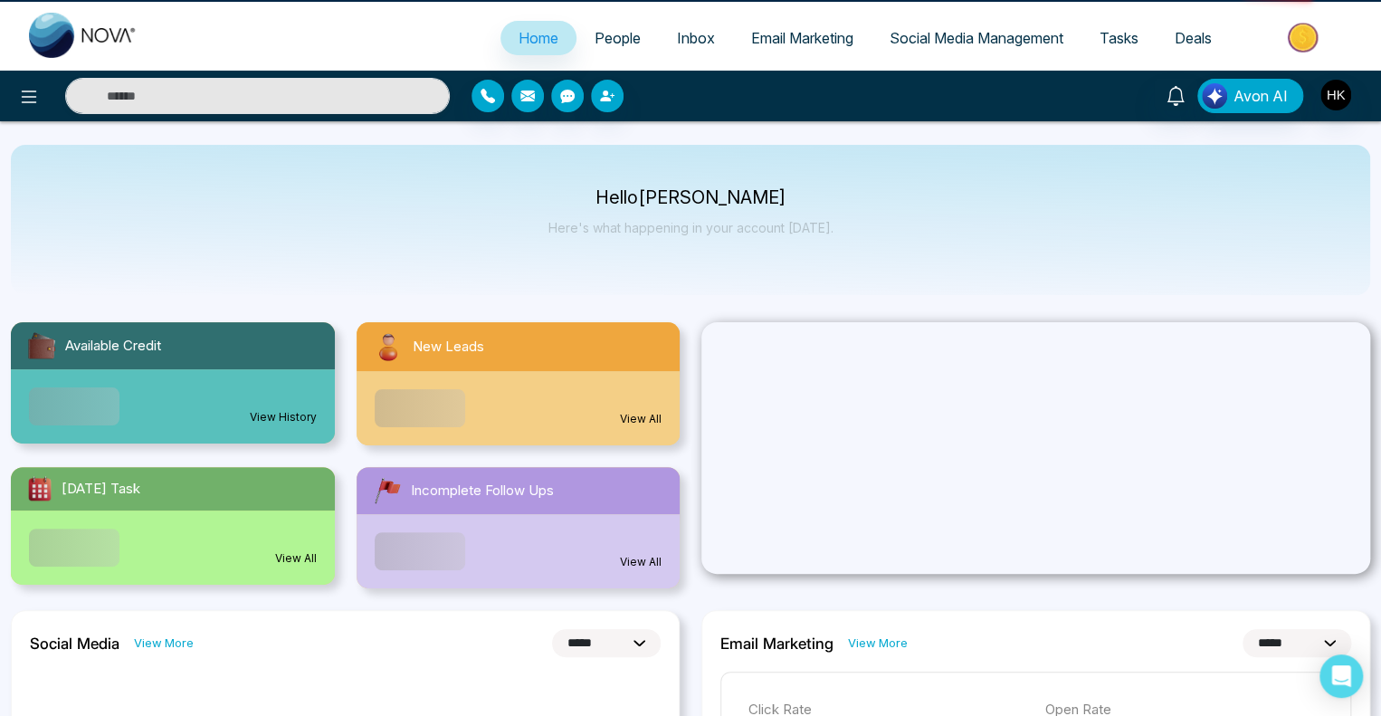
click at [751, 34] on span "Email Marketing" at bounding box center [802, 38] width 102 height 18
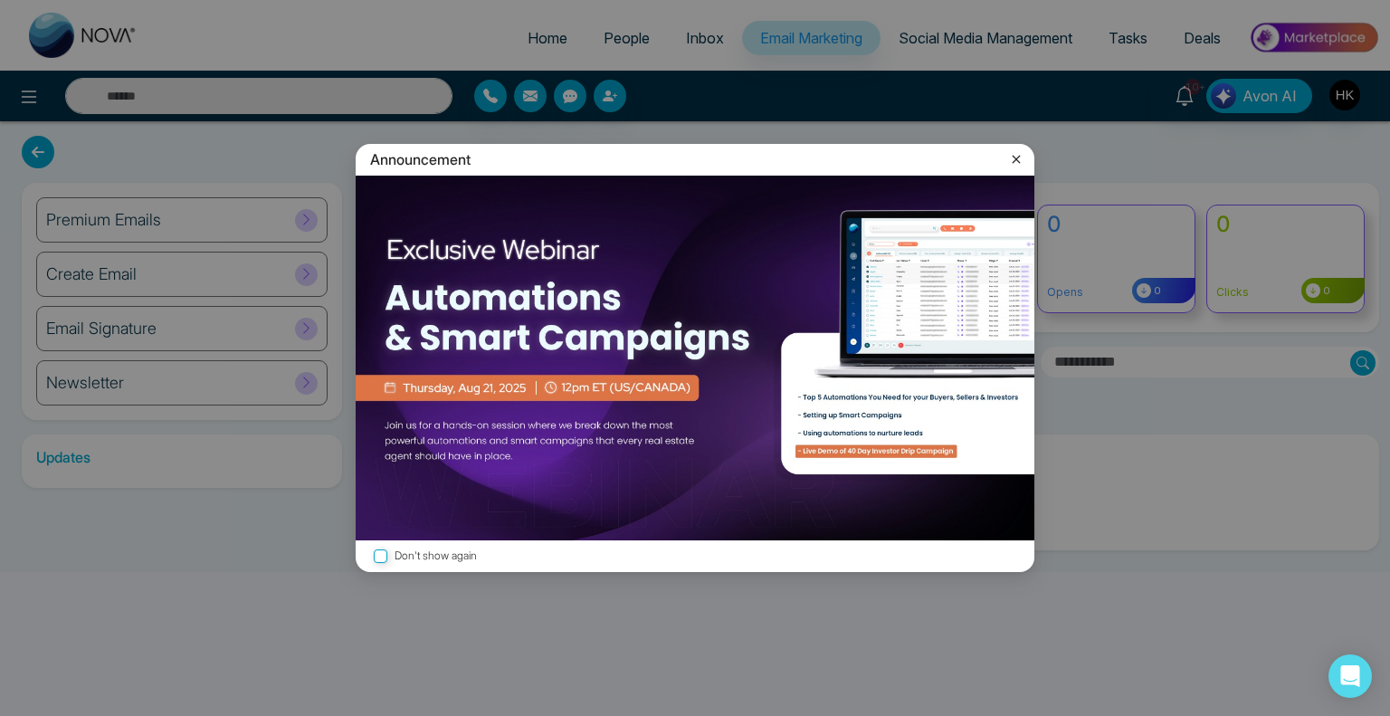
click at [1019, 158] on icon at bounding box center [1016, 159] width 18 height 18
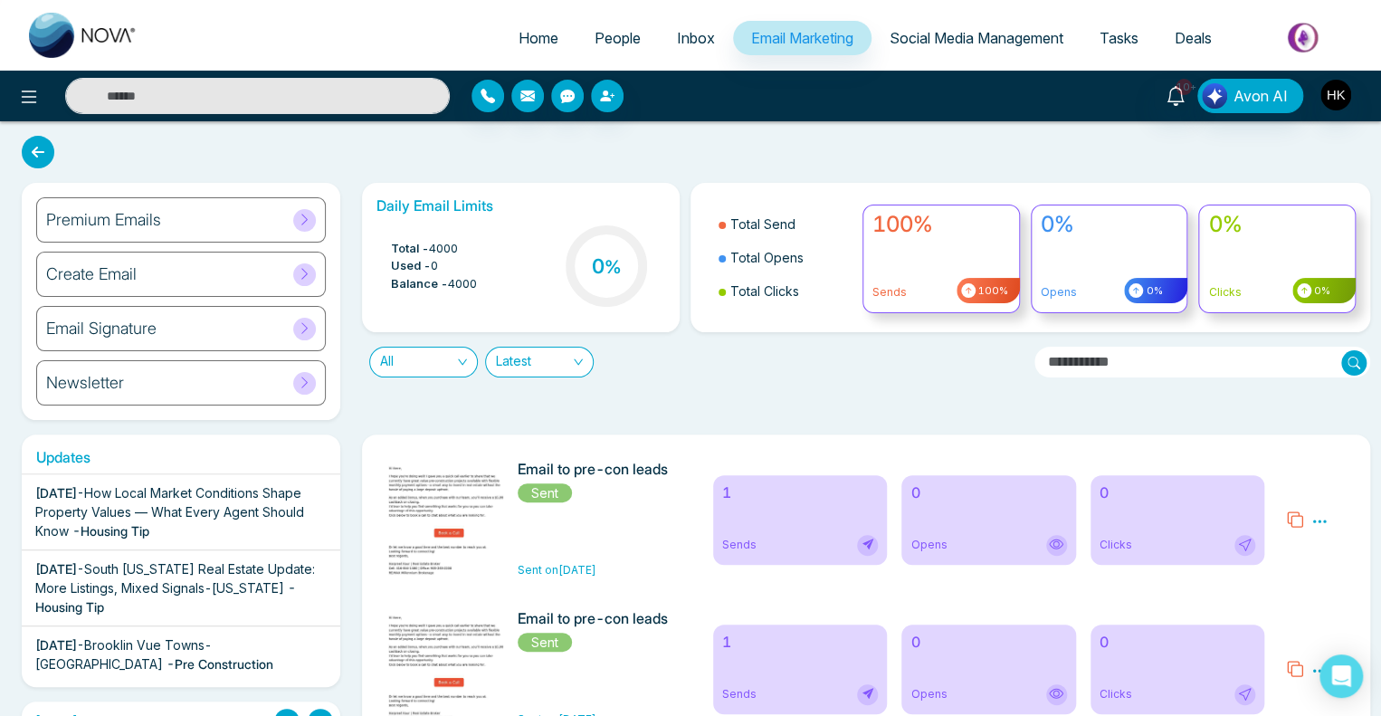
click at [518, 35] on span "Home" at bounding box center [538, 38] width 40 height 18
select select "*"
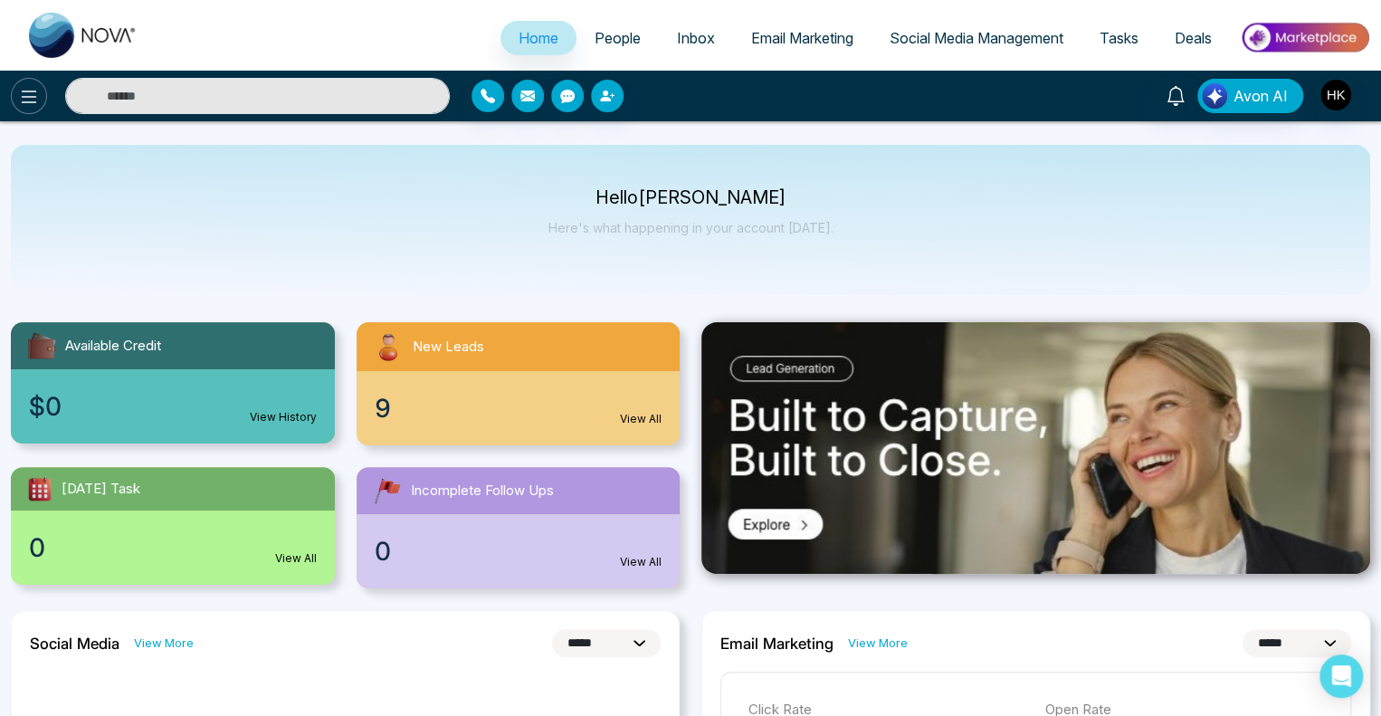
click at [36, 100] on icon at bounding box center [29, 97] width 22 height 22
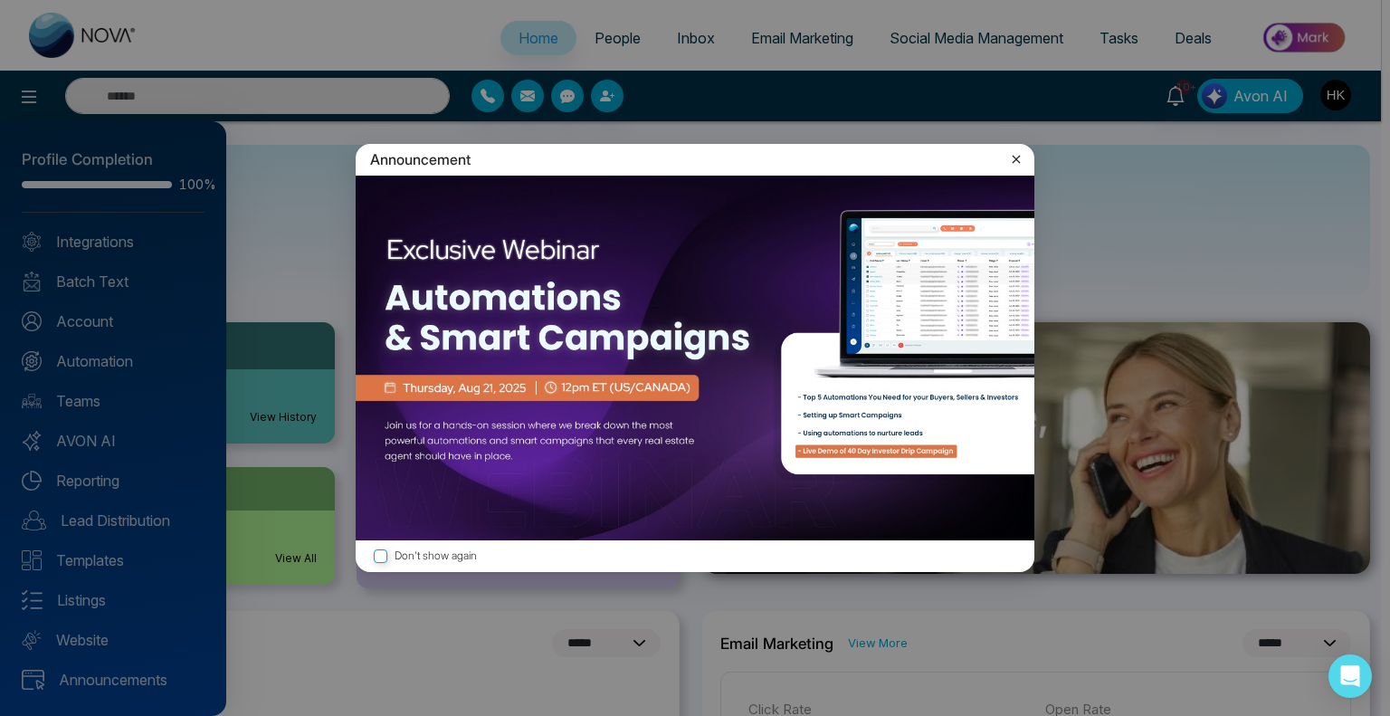
click at [1017, 157] on icon at bounding box center [1016, 159] width 18 height 18
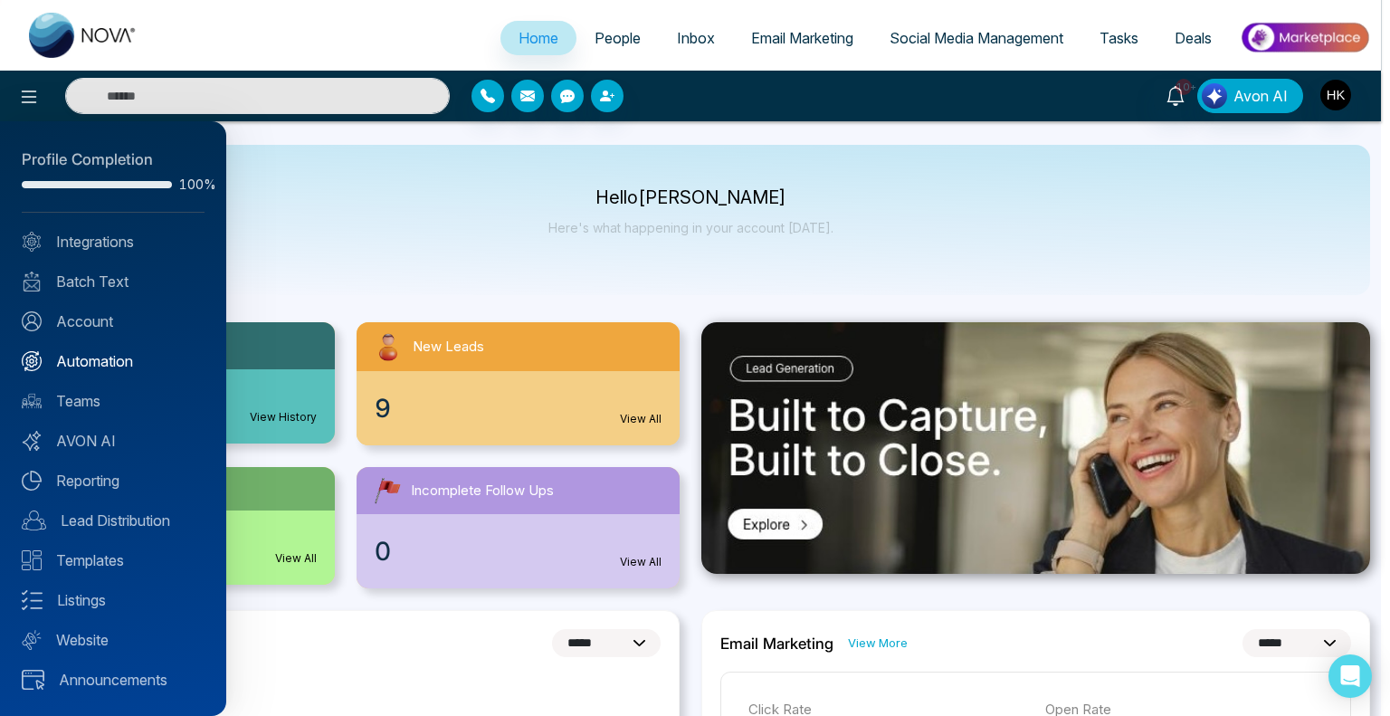
click at [97, 364] on link "Automation" at bounding box center [113, 361] width 183 height 22
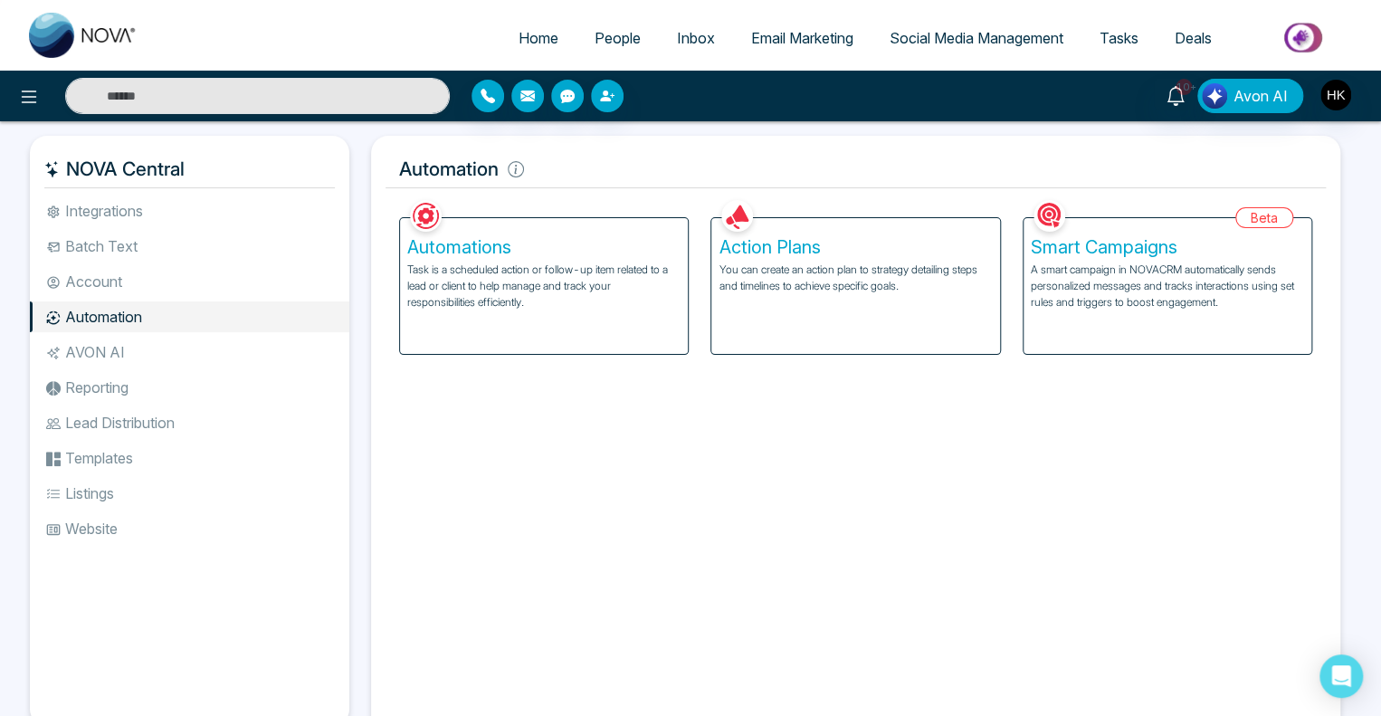
click at [812, 236] on h5 "Action Plans" at bounding box center [854, 247] width 273 height 22
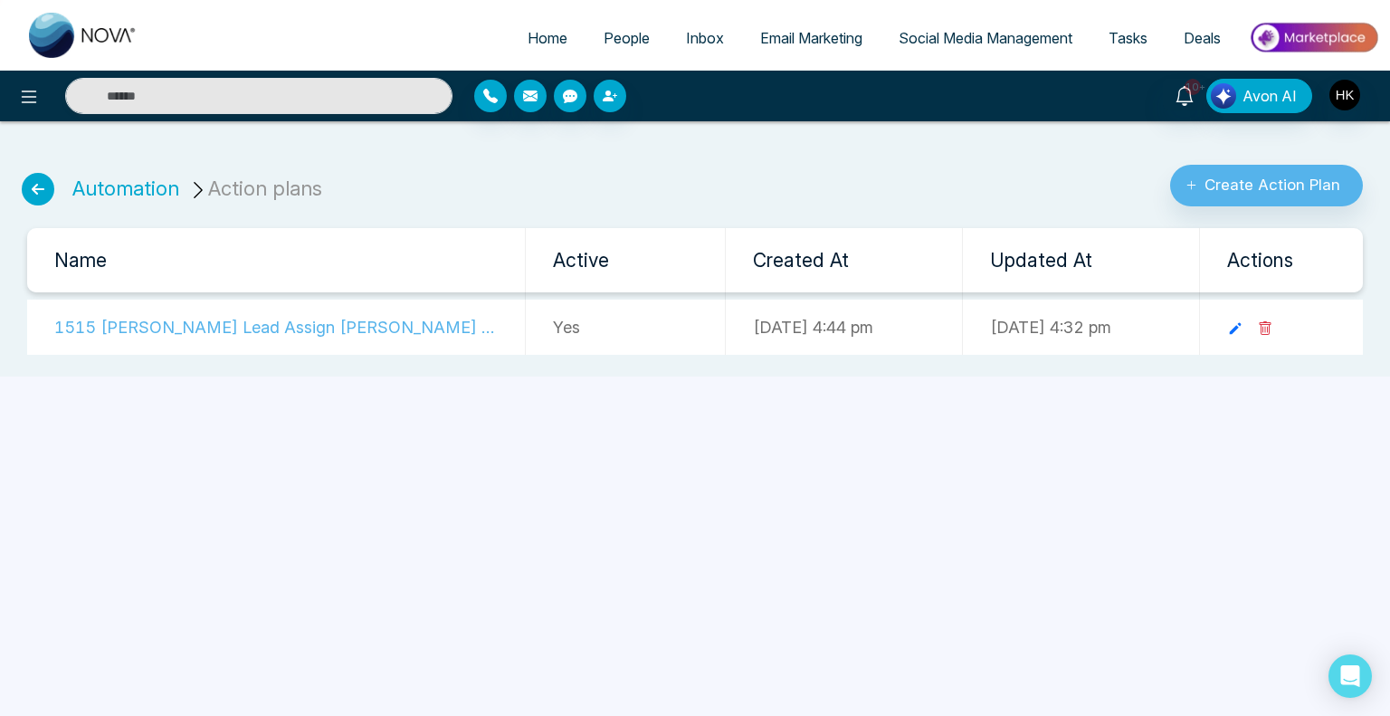
click at [322, 337] on td "1515 [PERSON_NAME] Lead Assign [PERSON_NAME] Txt" at bounding box center [276, 326] width 498 height 55
click at [325, 328] on td "1515 [PERSON_NAME] Lead Assign [PERSON_NAME] Txt" at bounding box center [276, 326] width 498 height 55
click at [1241, 329] on icon at bounding box center [1236, 329] width 12 height 12
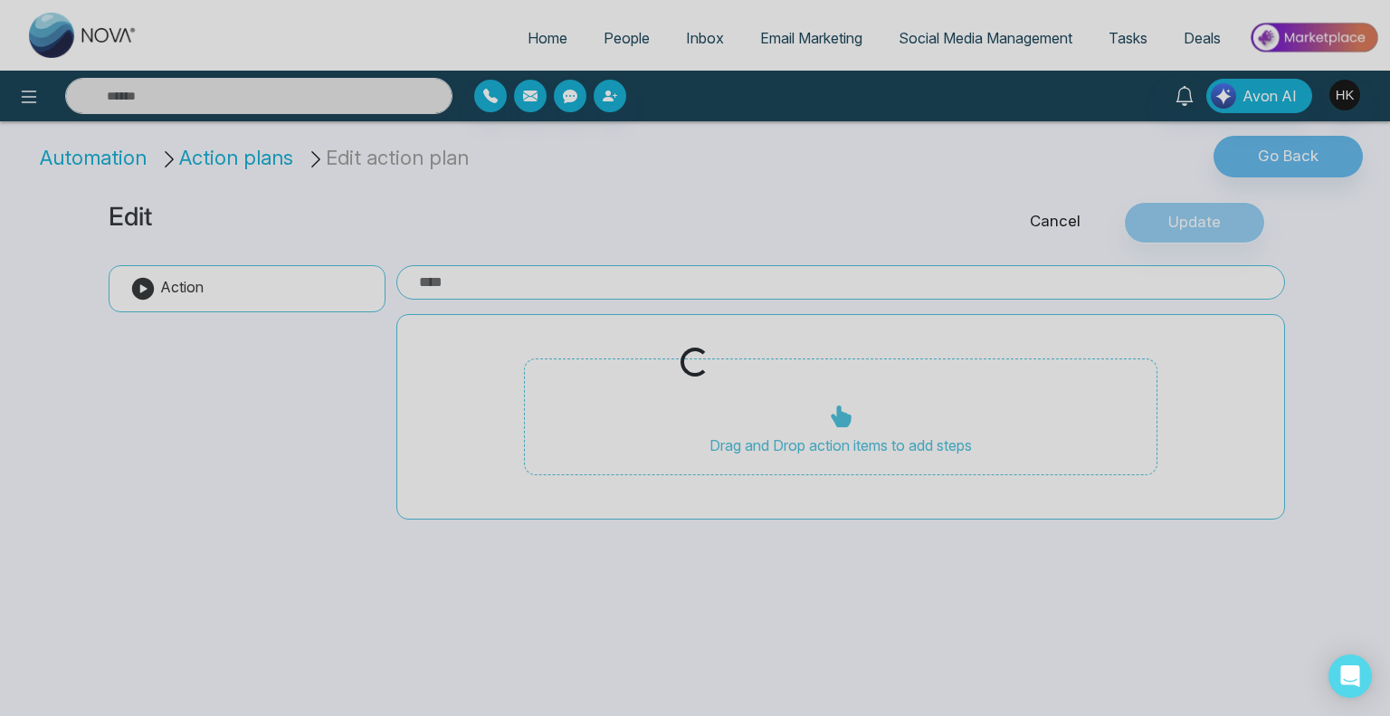
type input "**********"
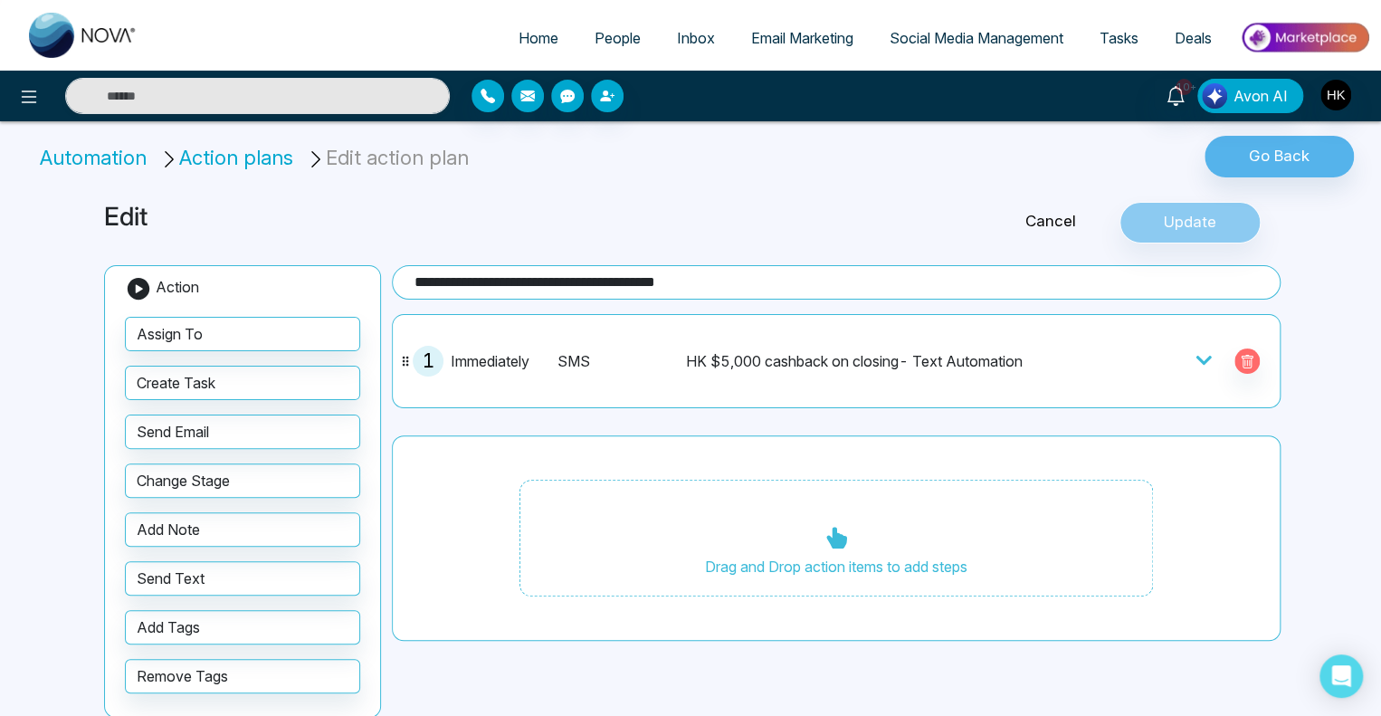
click at [1198, 360] on icon at bounding box center [1203, 360] width 18 height 18
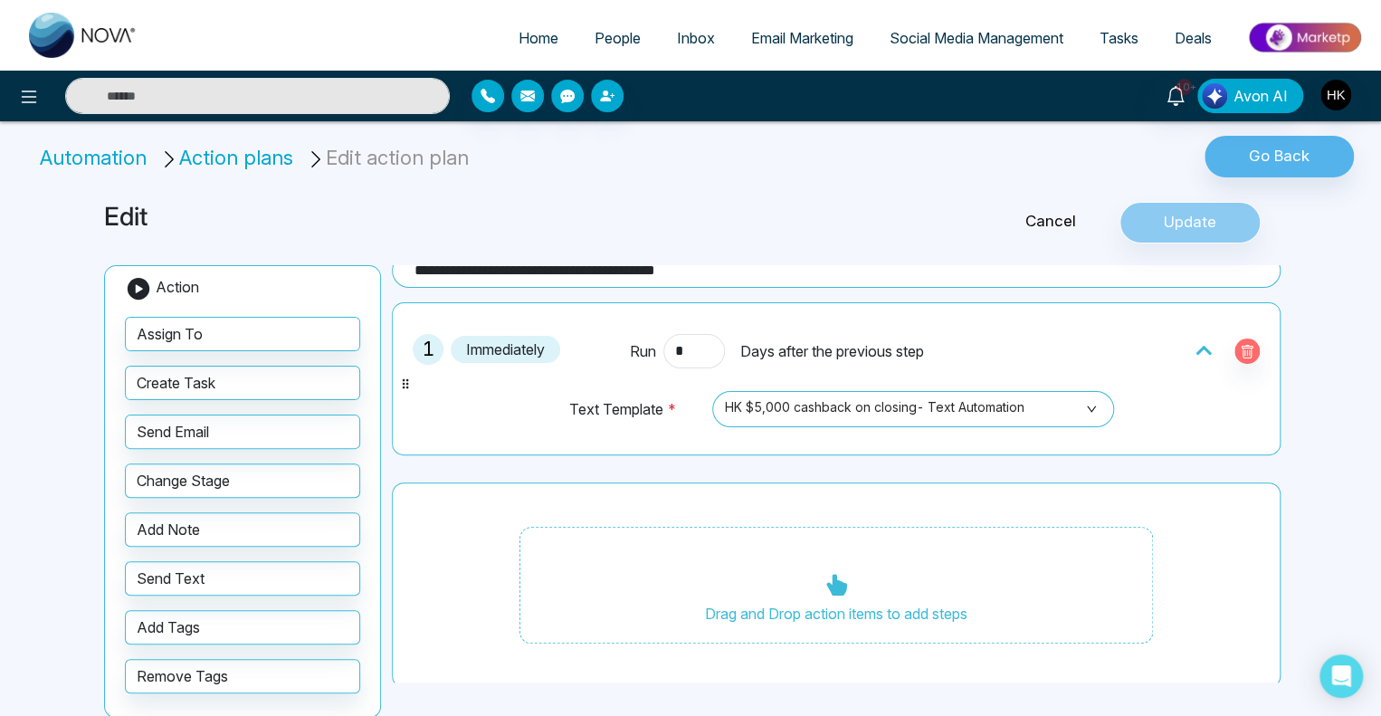
scroll to position [14, 0]
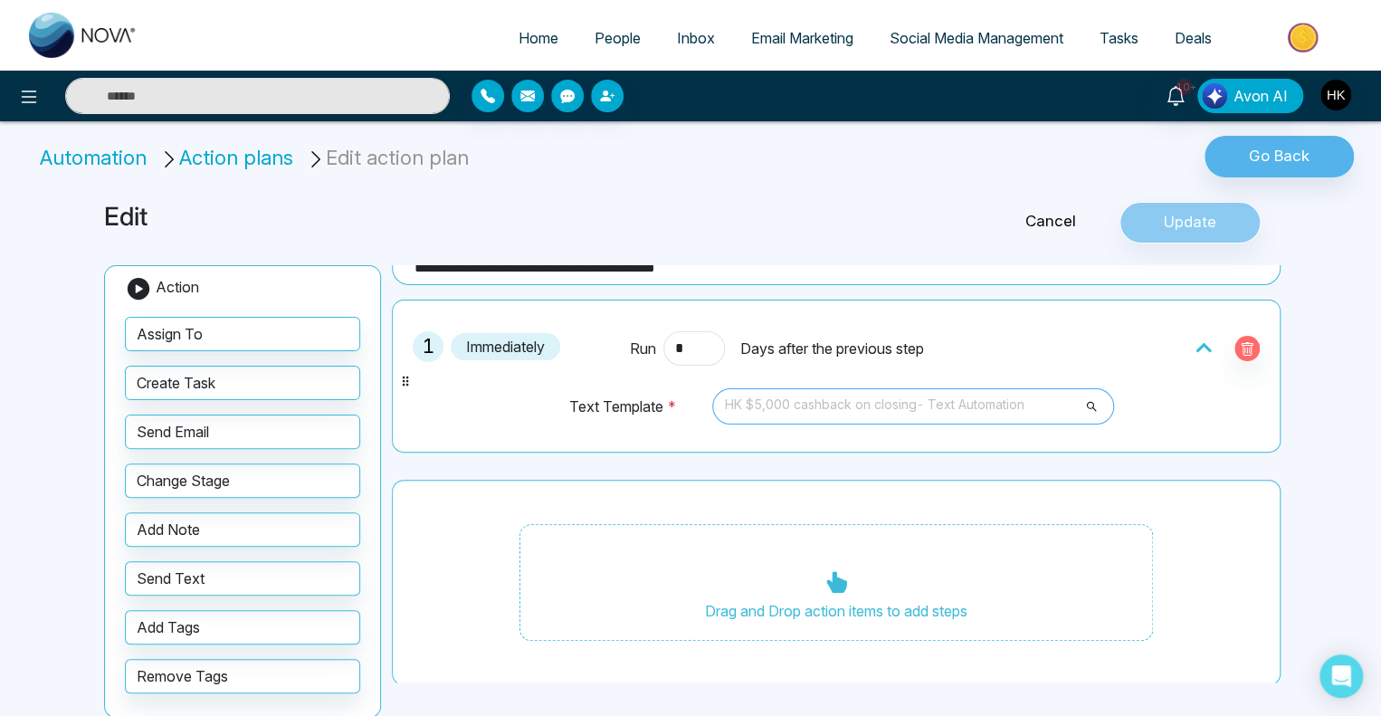
click at [1031, 405] on span "HK $5,000 cashback on closing- Text Automation" at bounding box center [913, 406] width 376 height 31
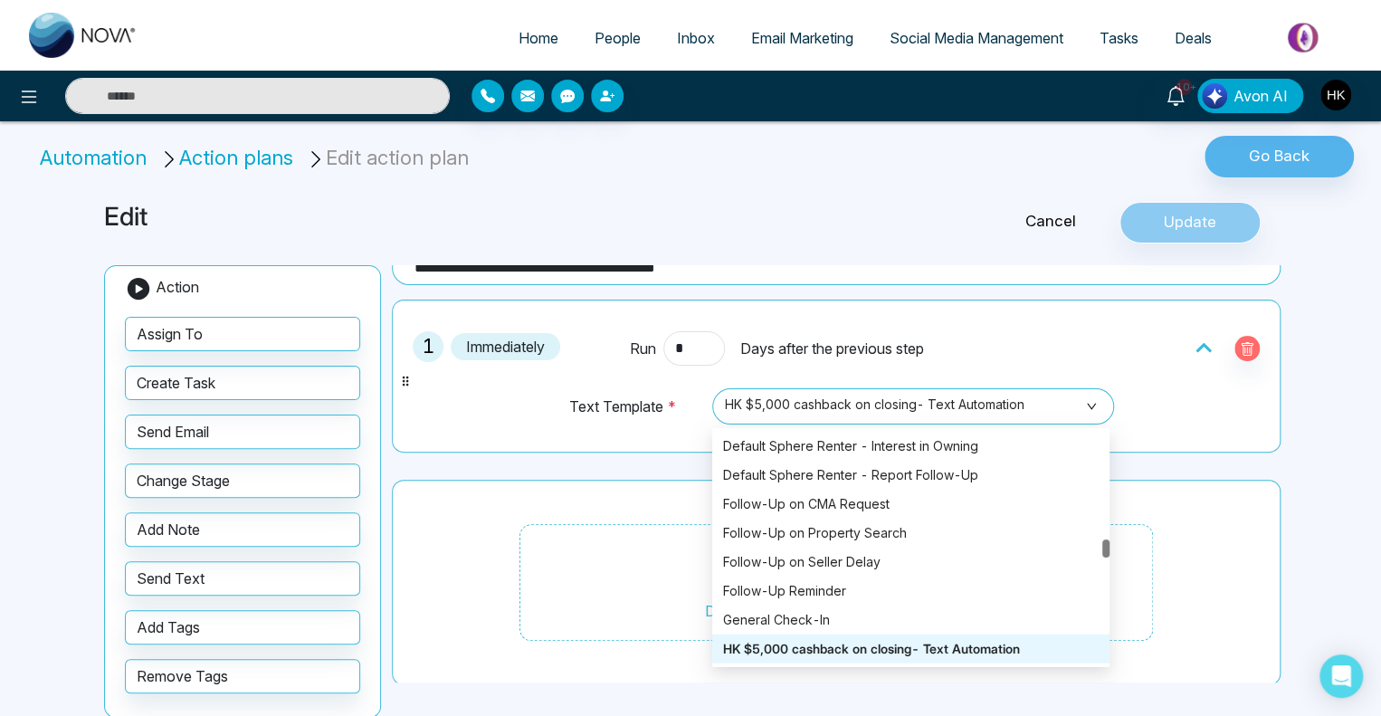
click at [1343, 451] on div "**********" at bounding box center [690, 372] width 1381 height 745
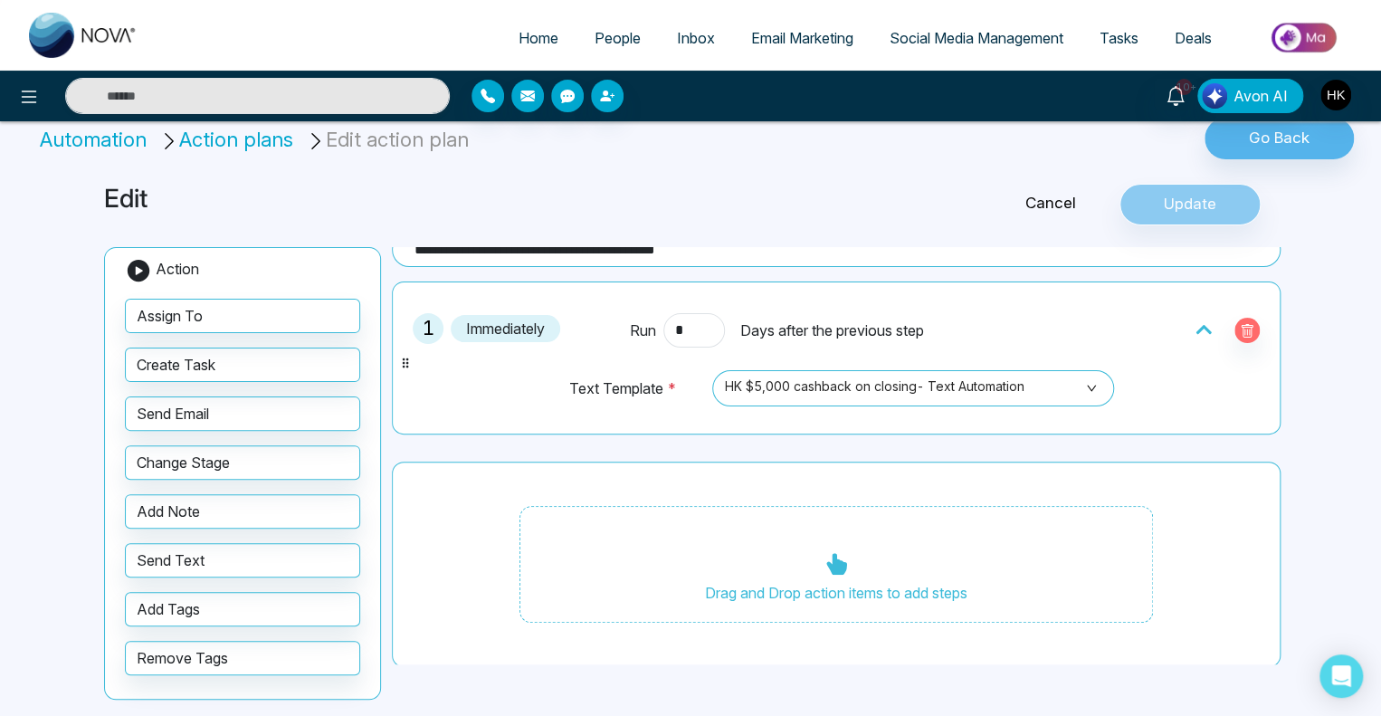
scroll to position [24, 0]
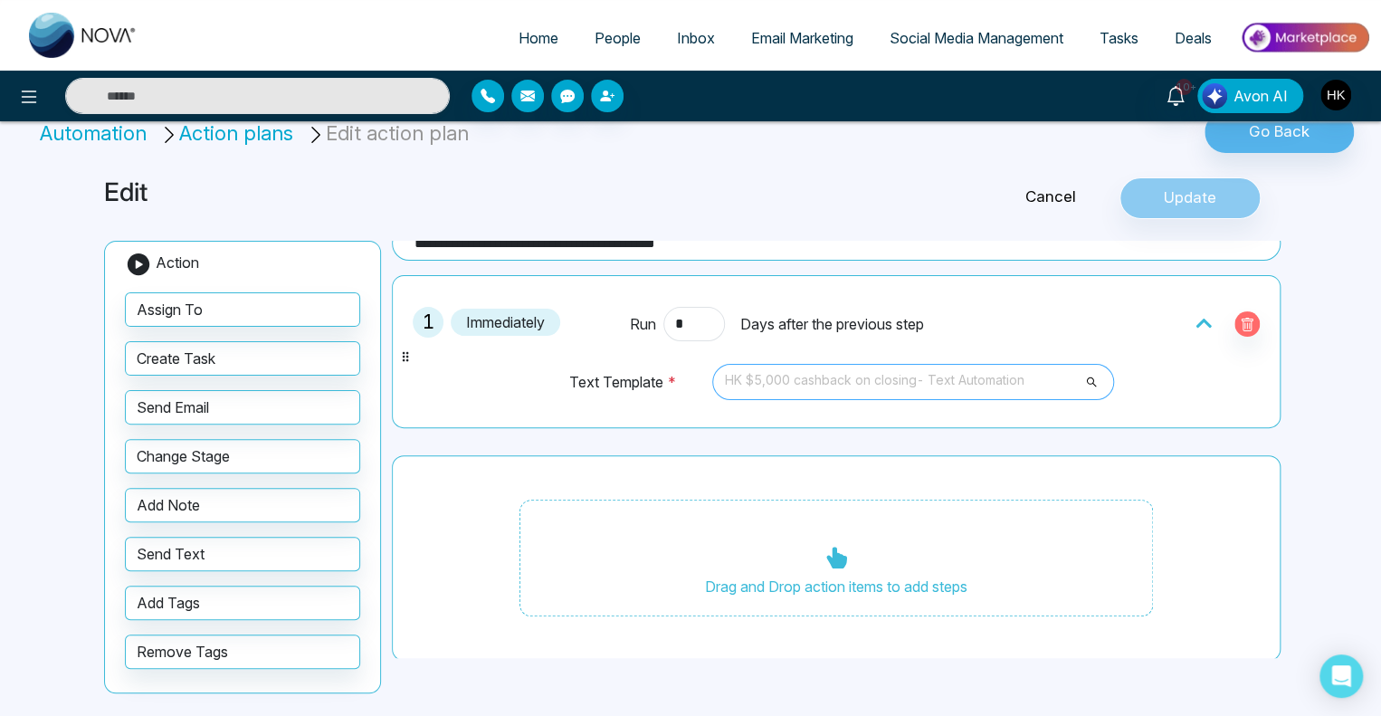
click at [959, 372] on span "HK $5,000 cashback on closing- Text Automation" at bounding box center [913, 381] width 376 height 31
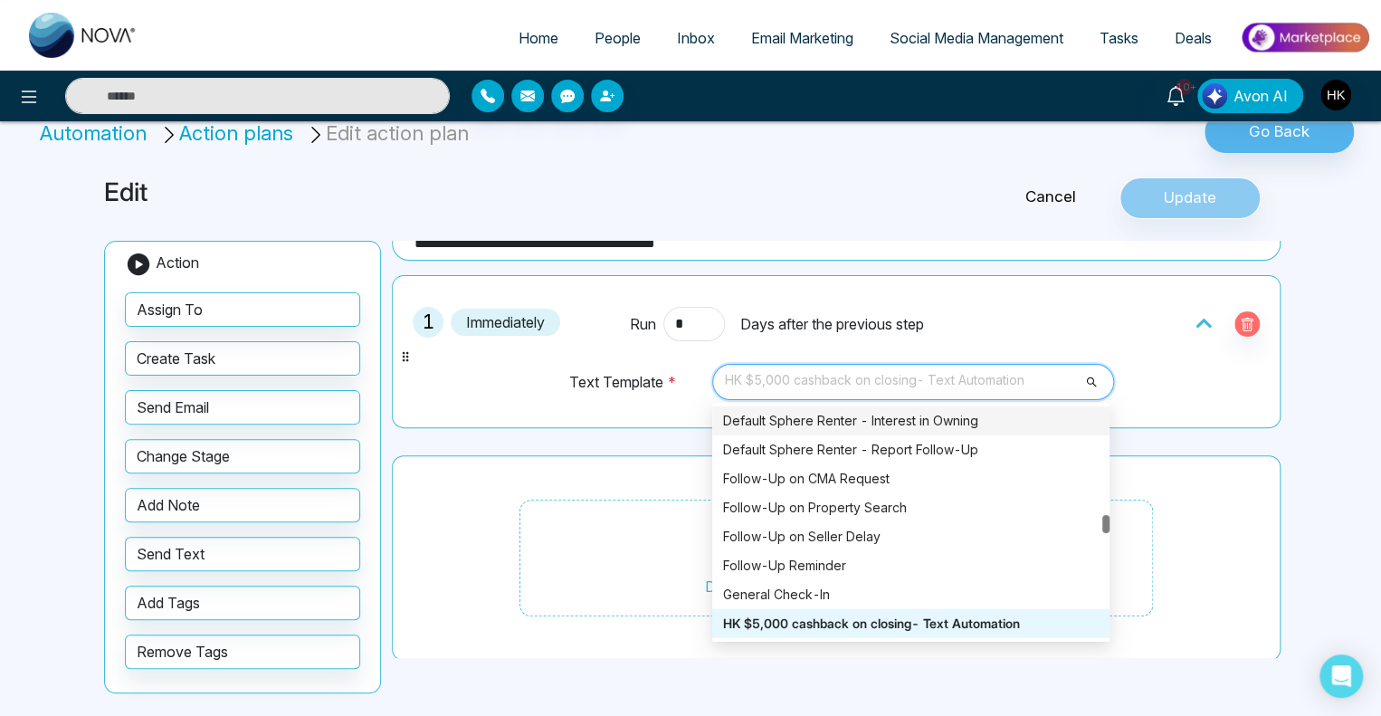
click at [583, 414] on td "Text Template *" at bounding box center [636, 390] width 137 height 55
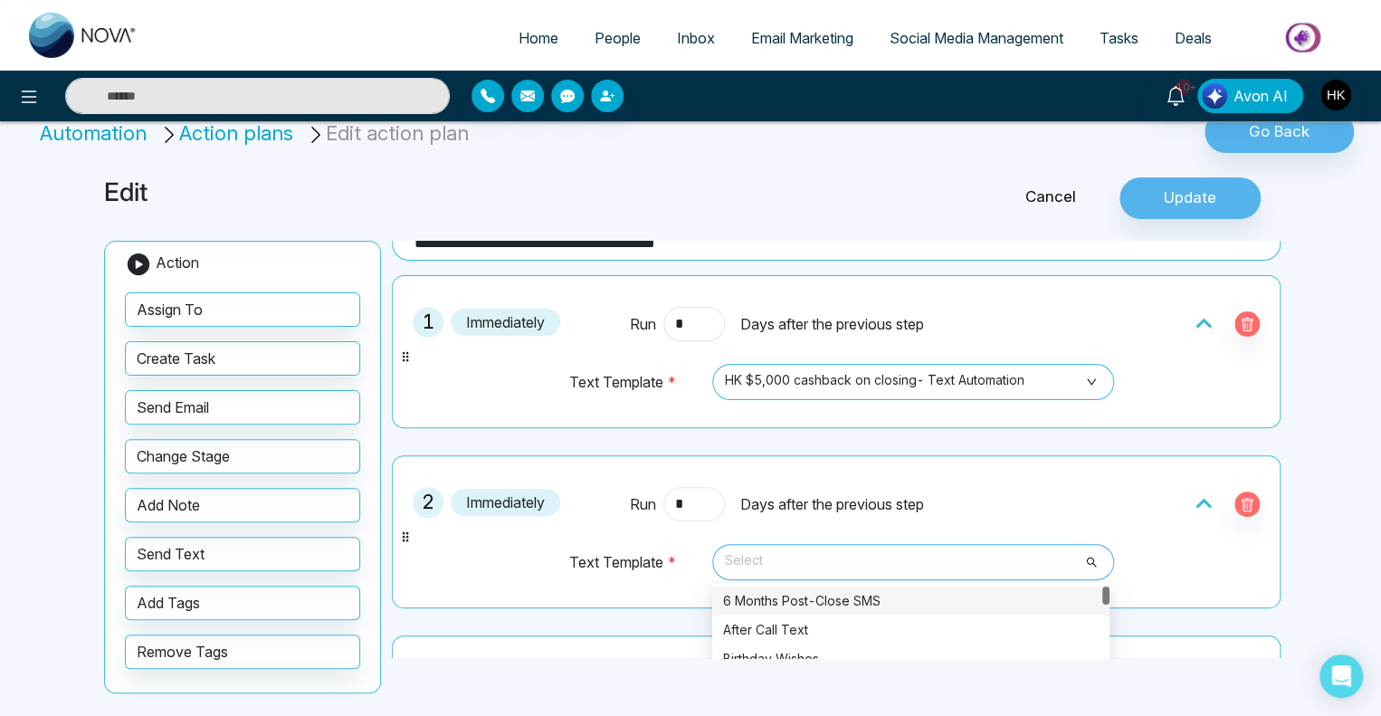
click at [1031, 546] on span "Select" at bounding box center [913, 561] width 376 height 31
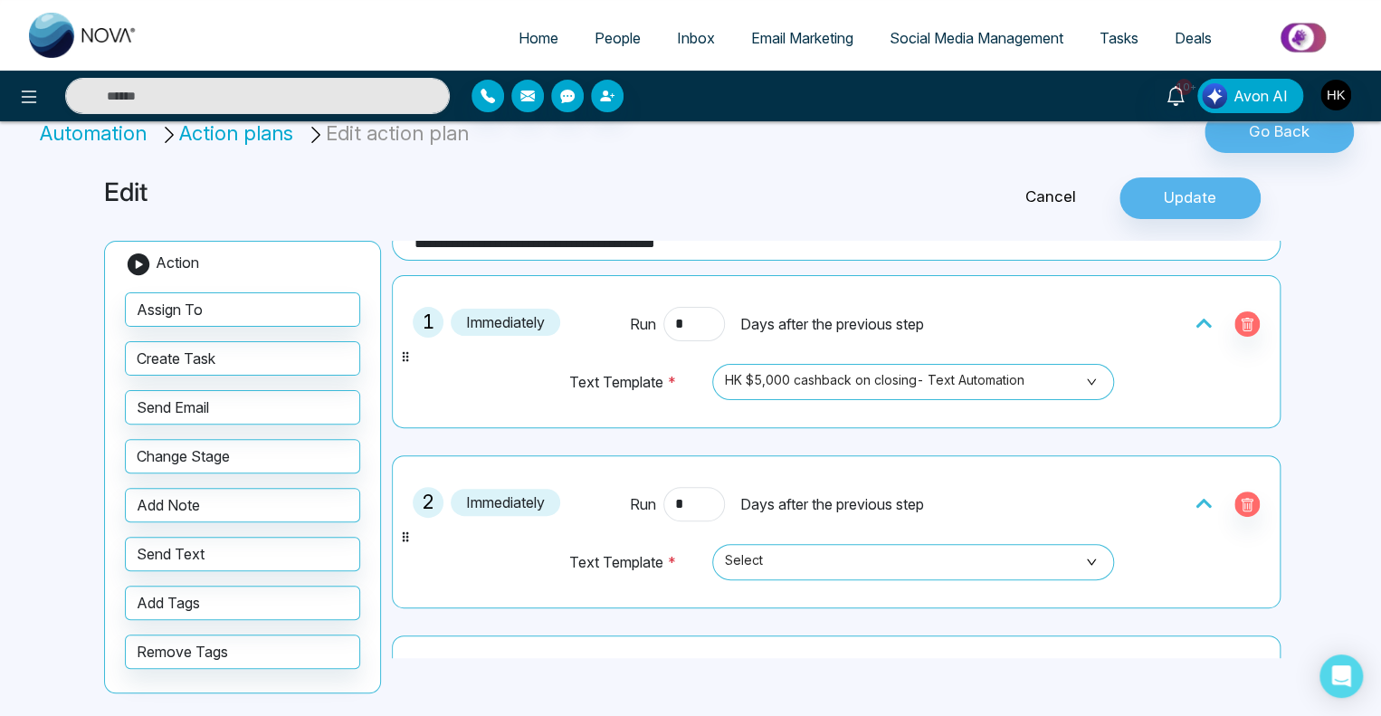
click at [1029, 505] on div "Run * Days after the previous step" at bounding box center [836, 504] width 413 height 34
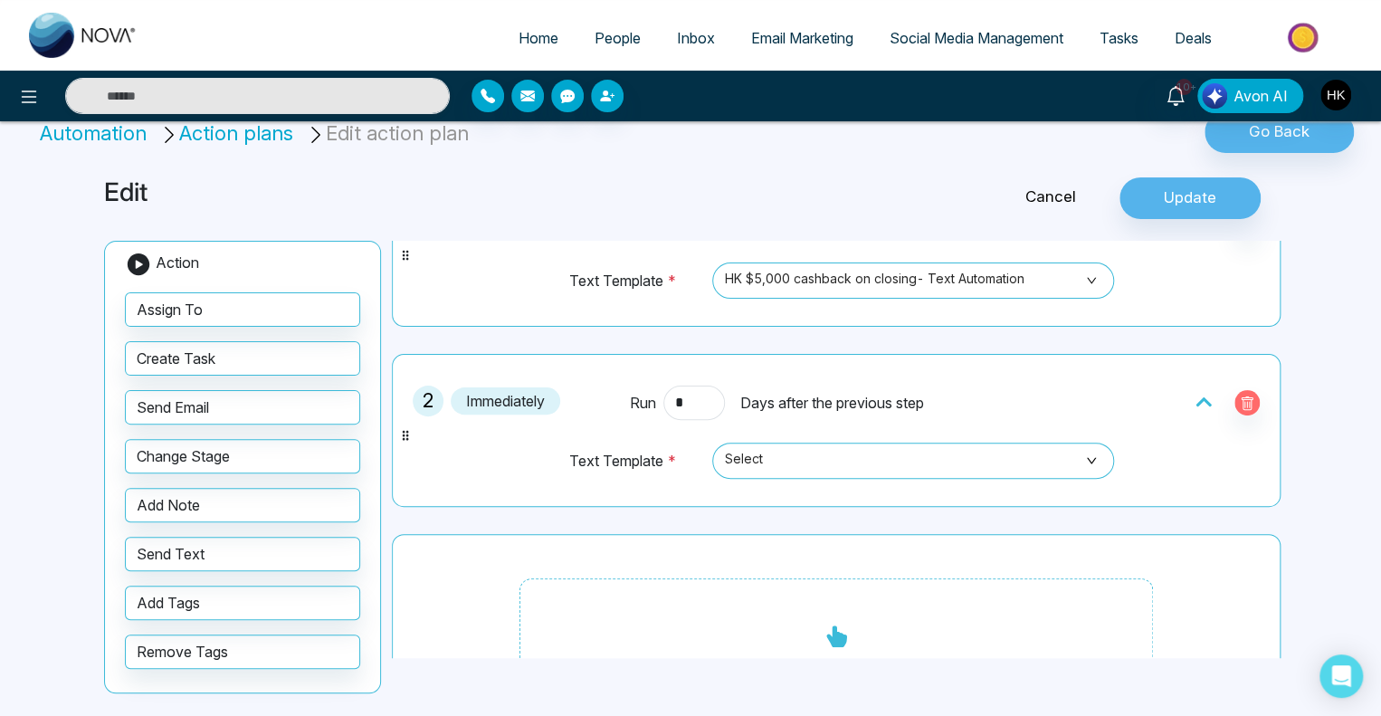
scroll to position [195, 0]
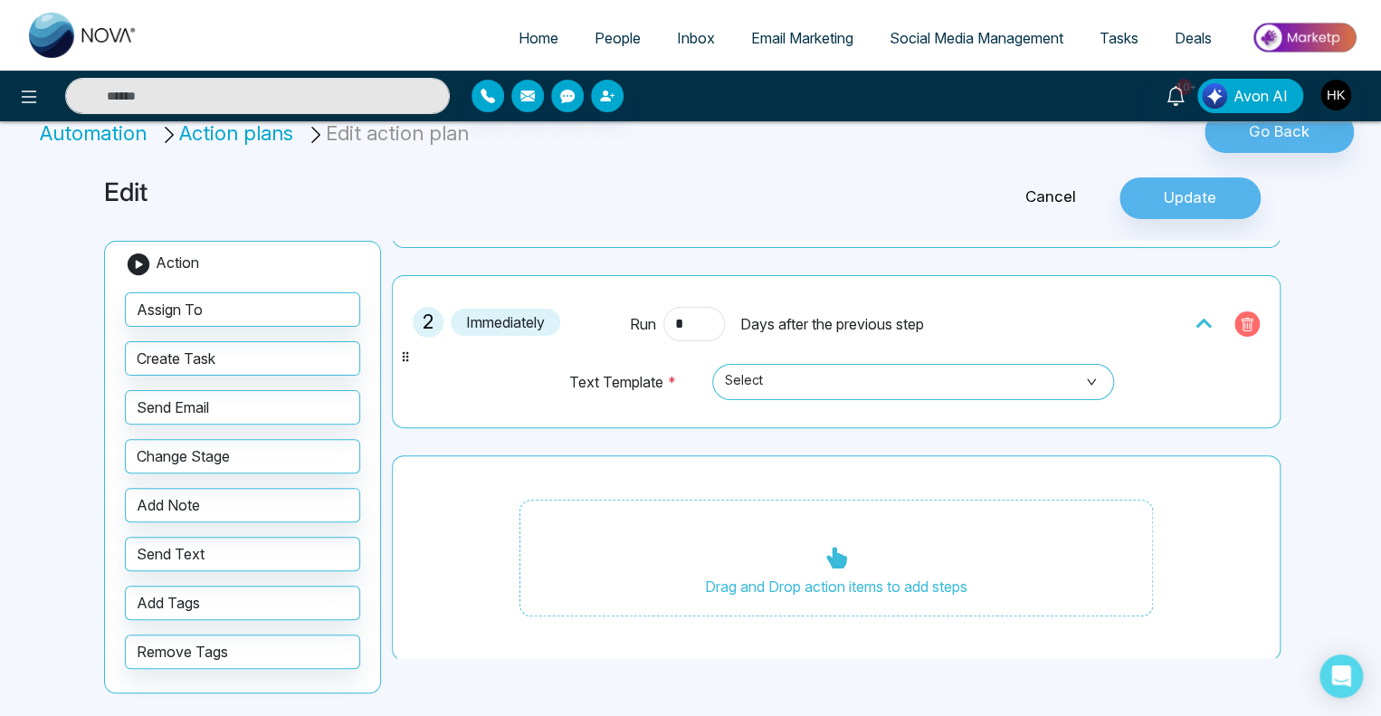
click at [1241, 318] on icon "button" at bounding box center [1247, 325] width 12 height 14
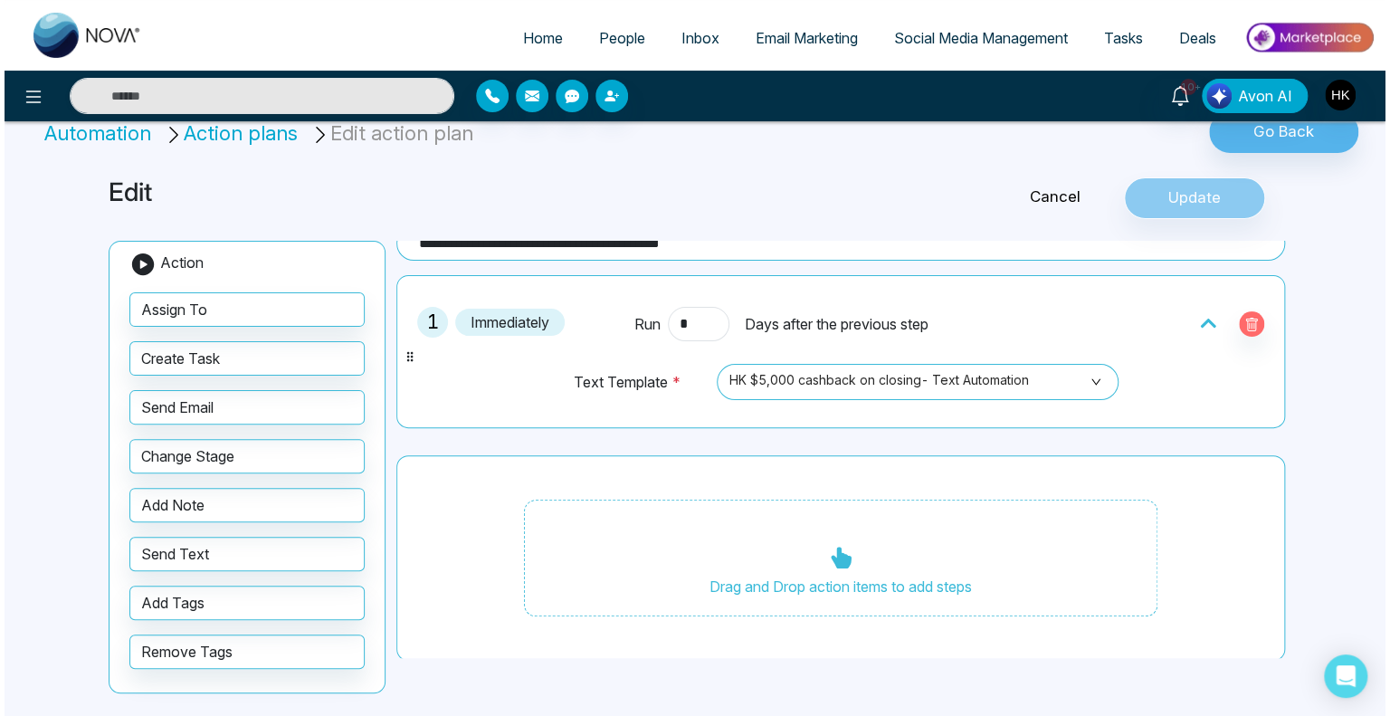
scroll to position [0, 0]
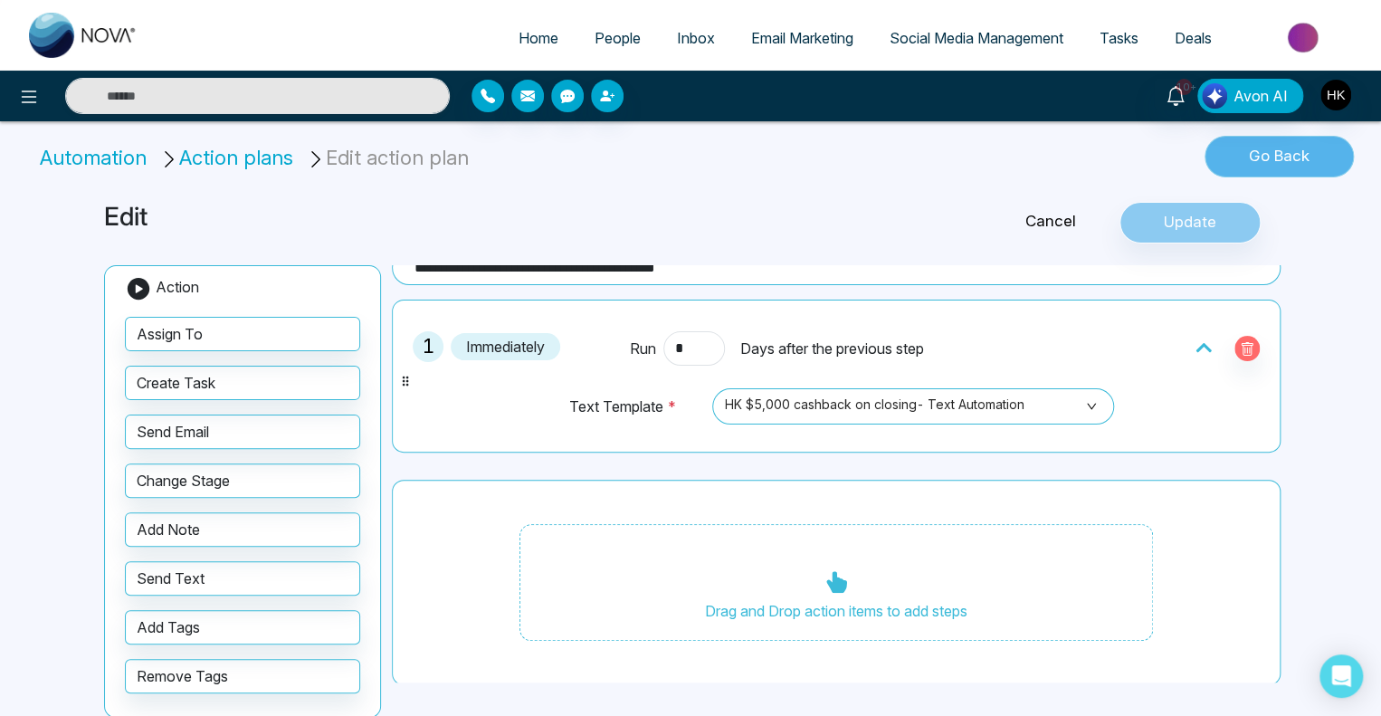
click at [1262, 153] on button "Go Back" at bounding box center [1278, 157] width 149 height 42
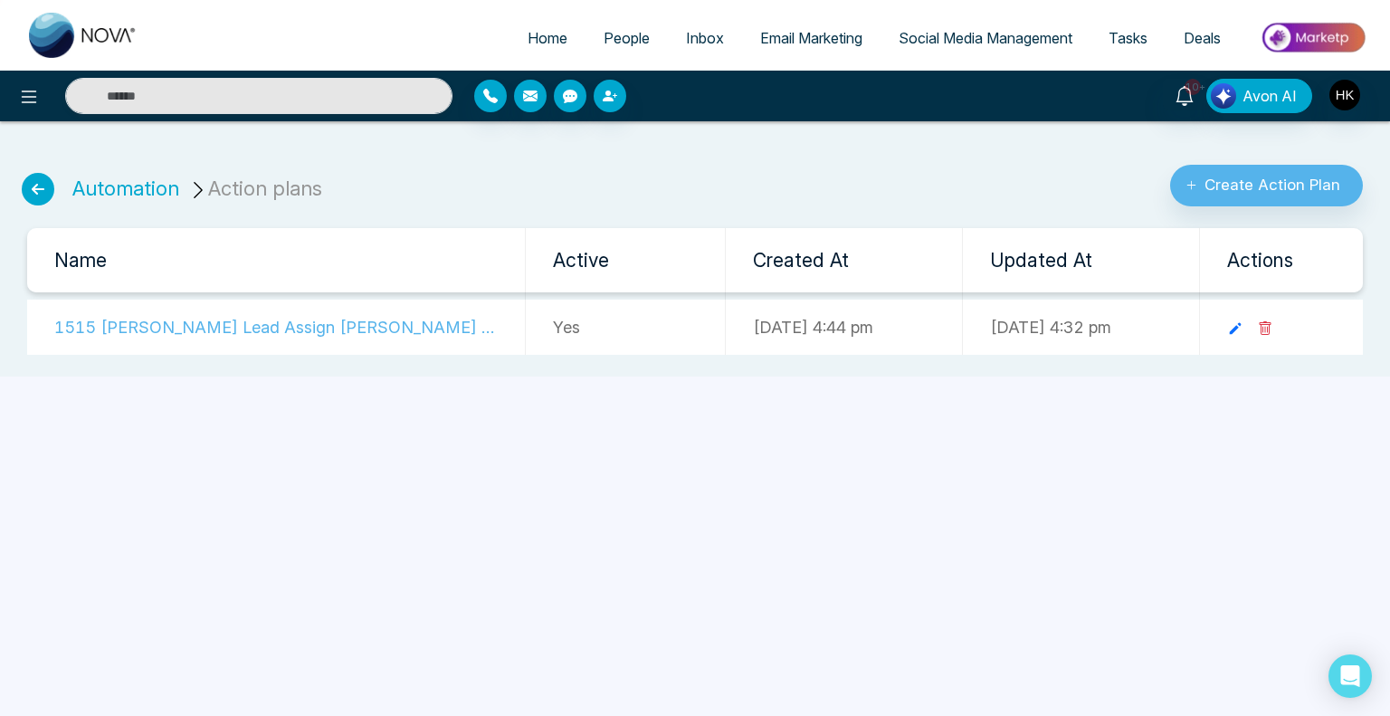
click at [412, 481] on div "Home People Inbox Email Marketing Social Media Management Tasks Deals 10+ Avon …" at bounding box center [695, 358] width 1390 height 716
click at [542, 35] on span "Home" at bounding box center [547, 38] width 40 height 18
select select "*"
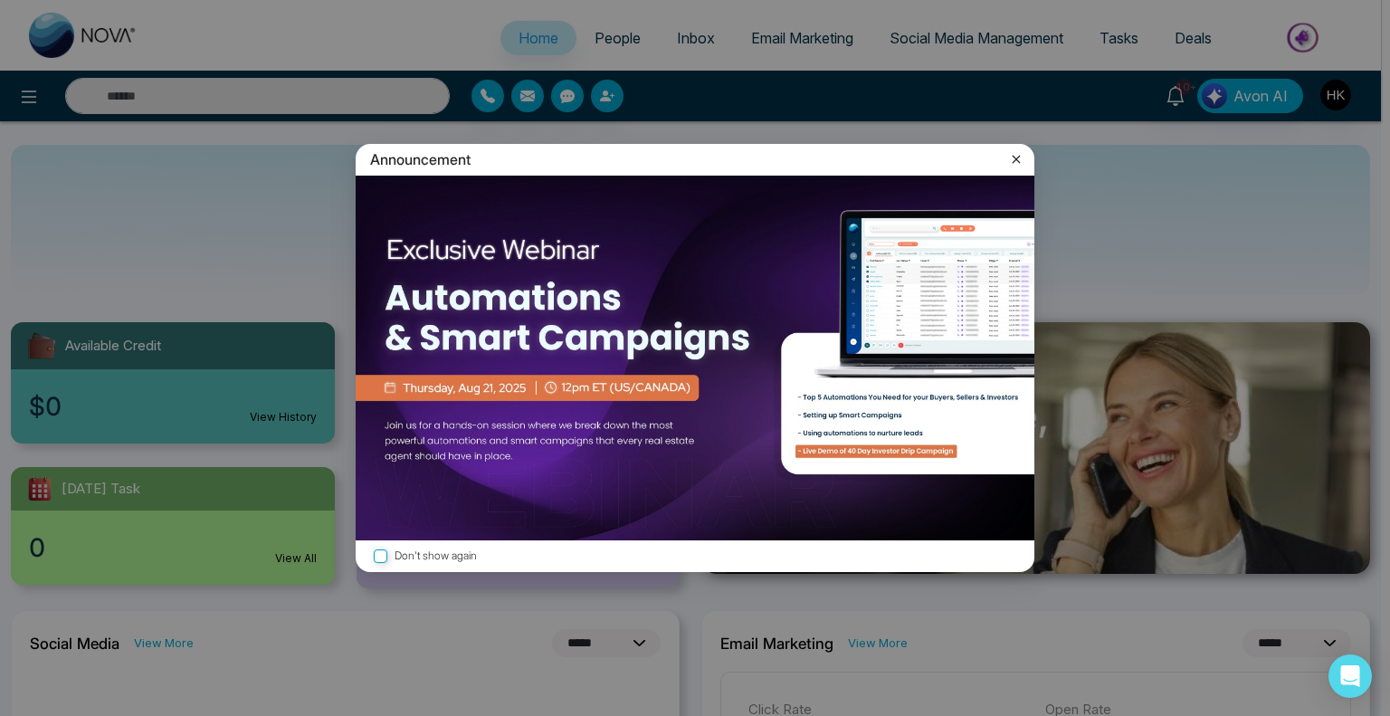
click at [377, 198] on img at bounding box center [695, 358] width 679 height 365
click at [1010, 158] on icon at bounding box center [1016, 159] width 18 height 18
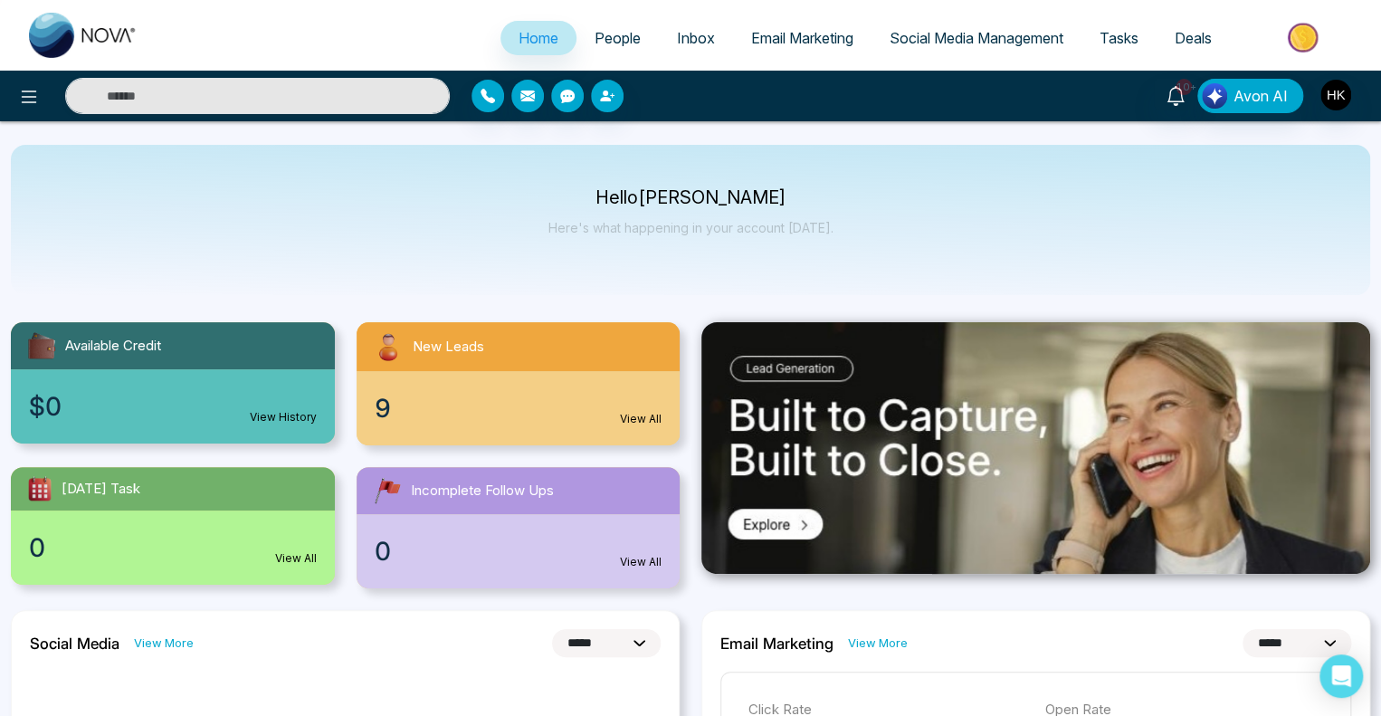
click at [1019, 159] on div "Hello [PERSON_NAME] Here's what happening in your account [DATE]." at bounding box center [690, 220] width 1359 height 150
click at [600, 43] on span "People" at bounding box center [617, 38] width 46 height 18
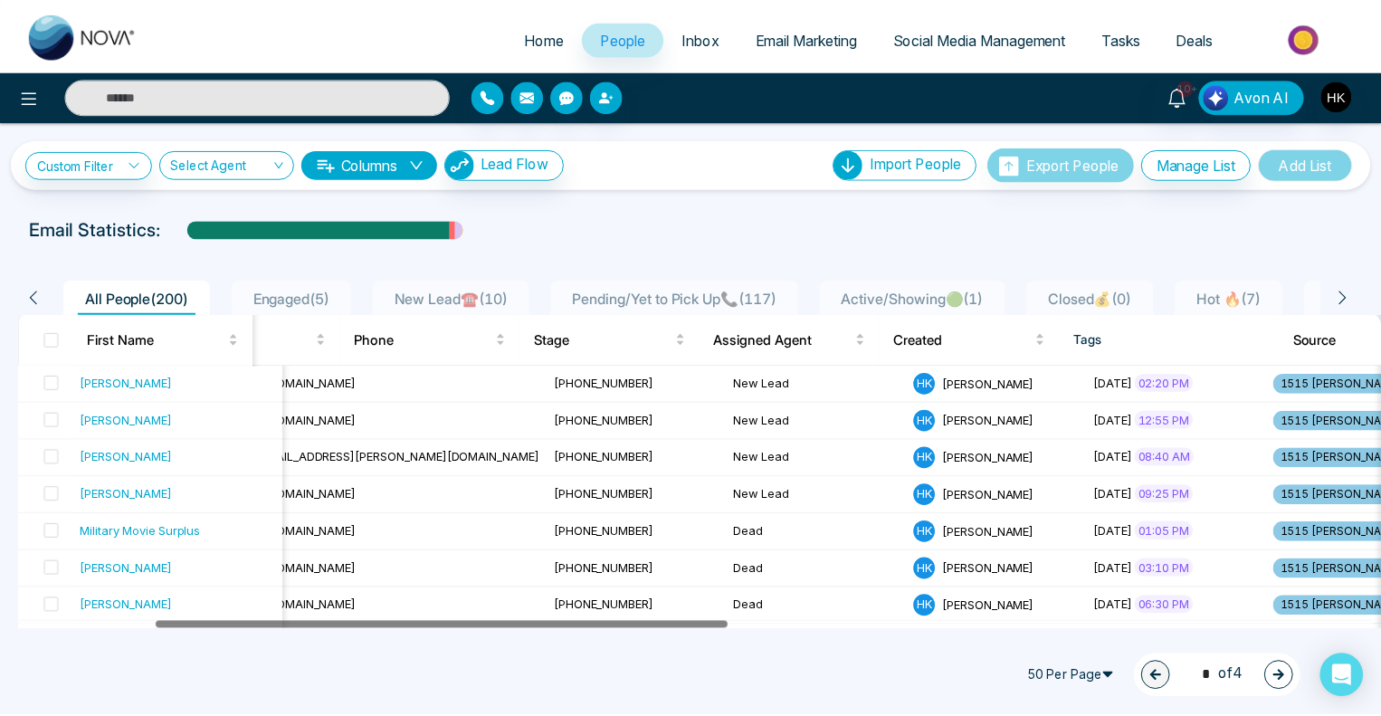
scroll to position [0, 301]
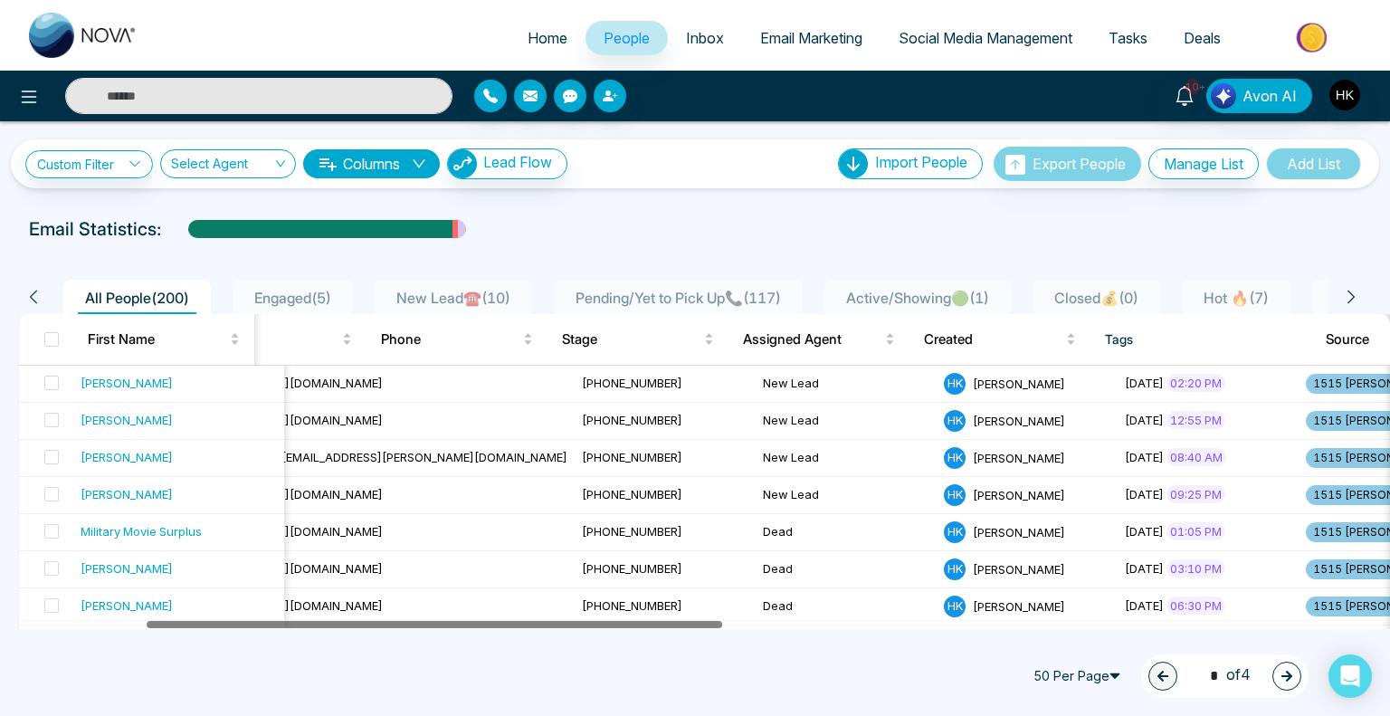
drag, startPoint x: 524, startPoint y: 624, endPoint x: 651, endPoint y: 636, distance: 128.1
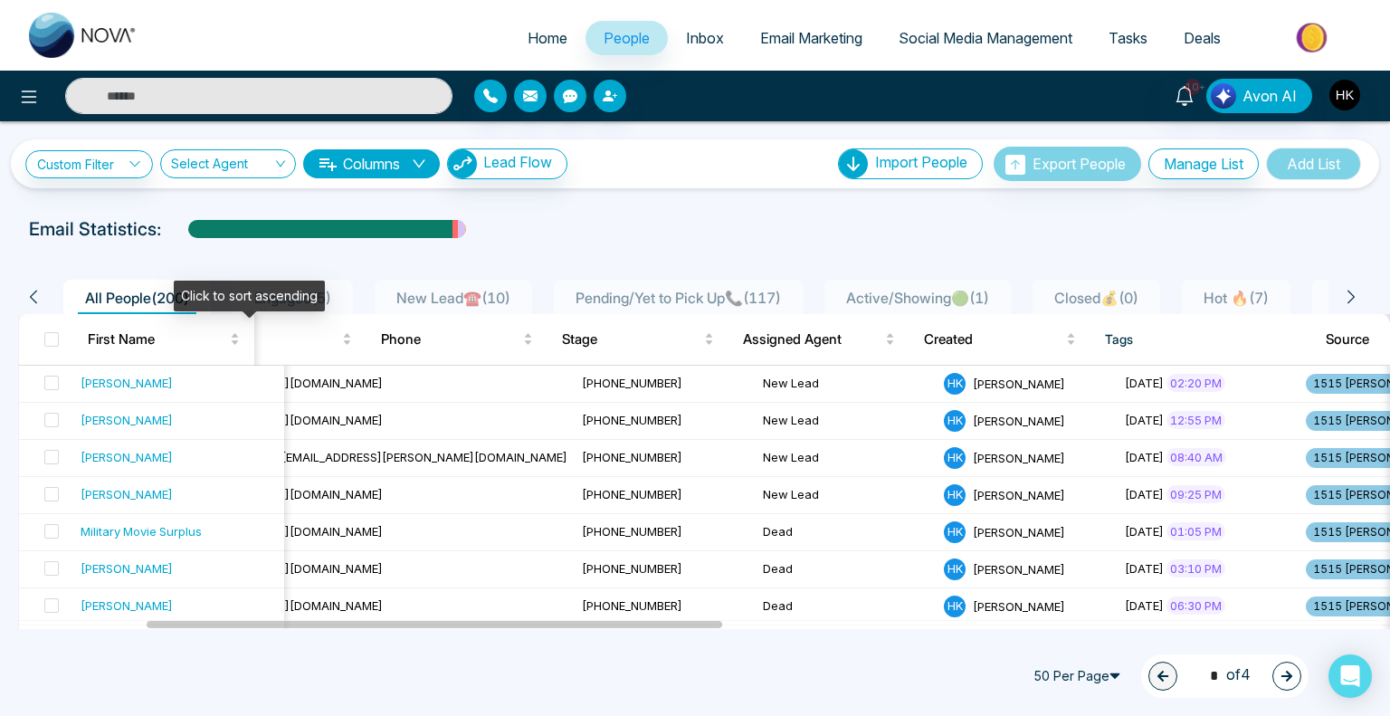
click at [318, 278] on div "All People ( 200 ) Engaged ( 5 ) New Lead☎️ ( 10 ) Pending/Yet to Pick Up📞 ( 11…" at bounding box center [694, 291] width 1375 height 46
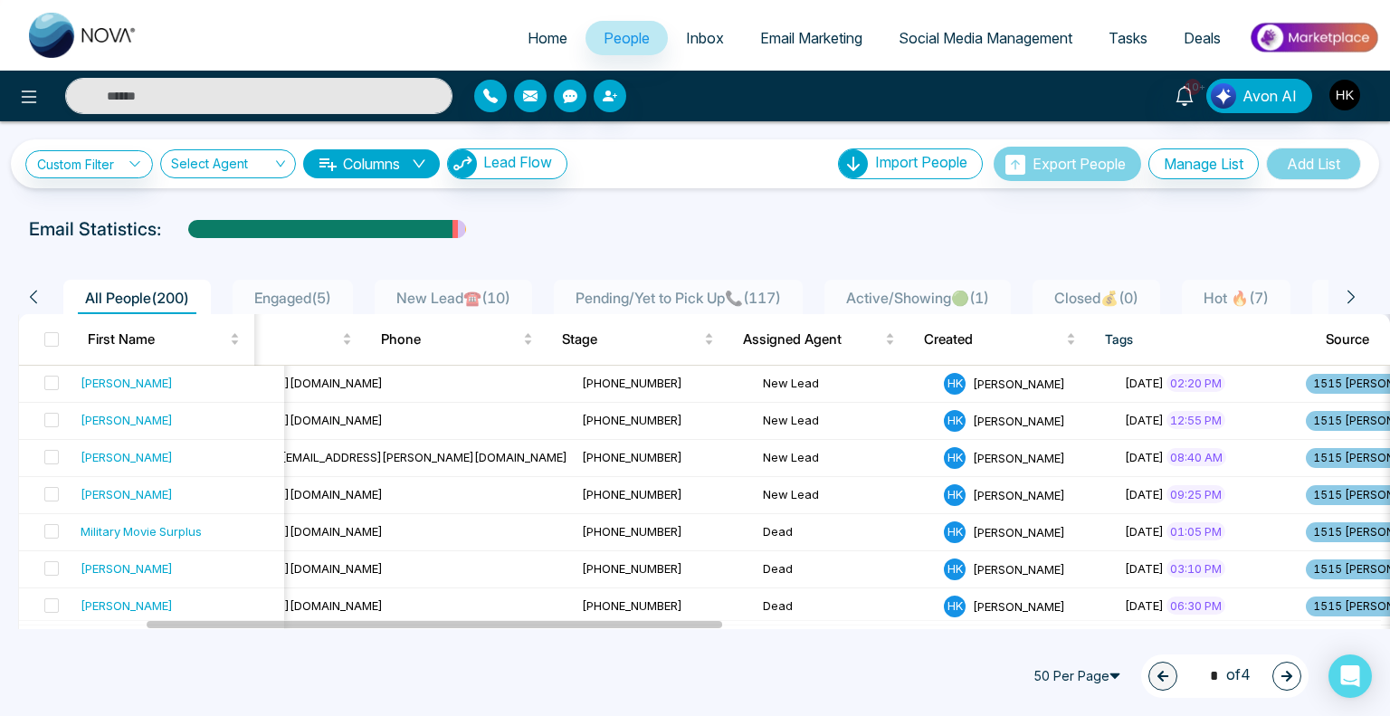
click at [329, 299] on span "Engaged ( 5 )" at bounding box center [292, 298] width 91 height 18
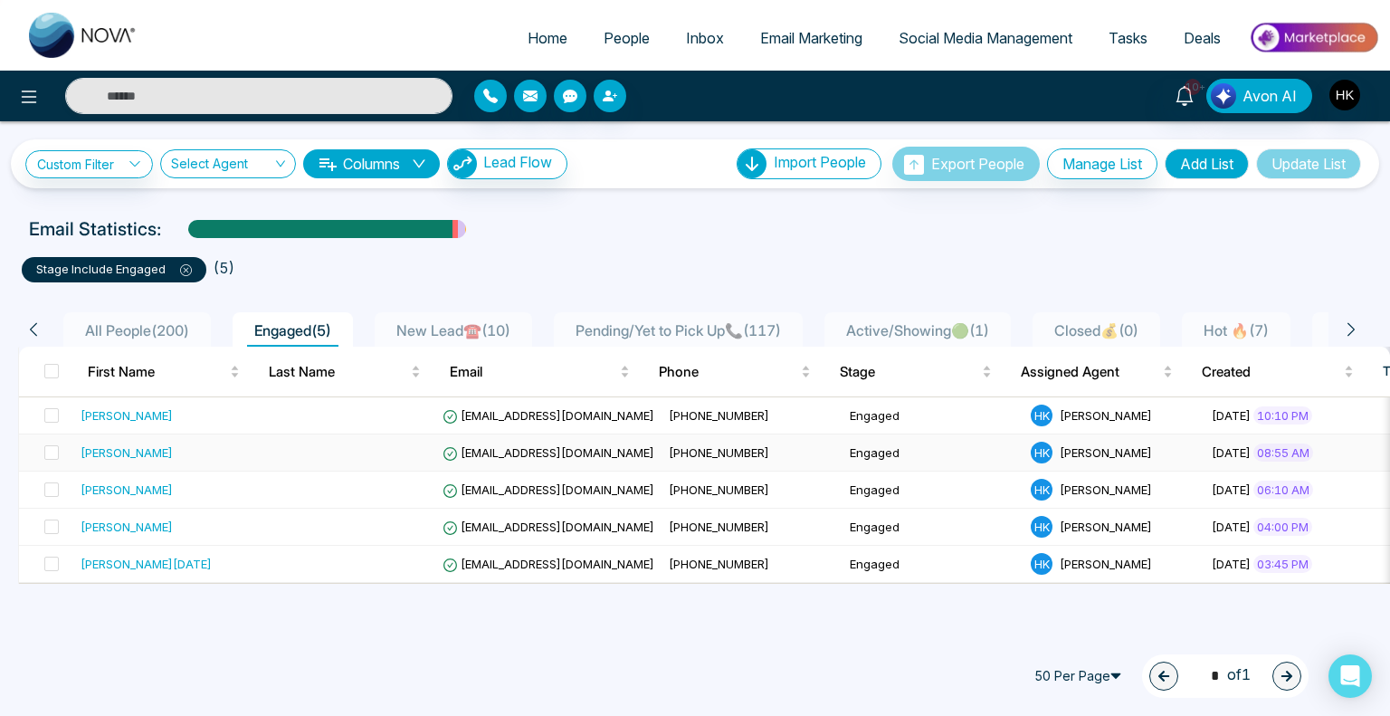
click at [100, 451] on div "[PERSON_NAME]" at bounding box center [127, 452] width 92 height 18
